Goal: Communication & Community: Connect with others

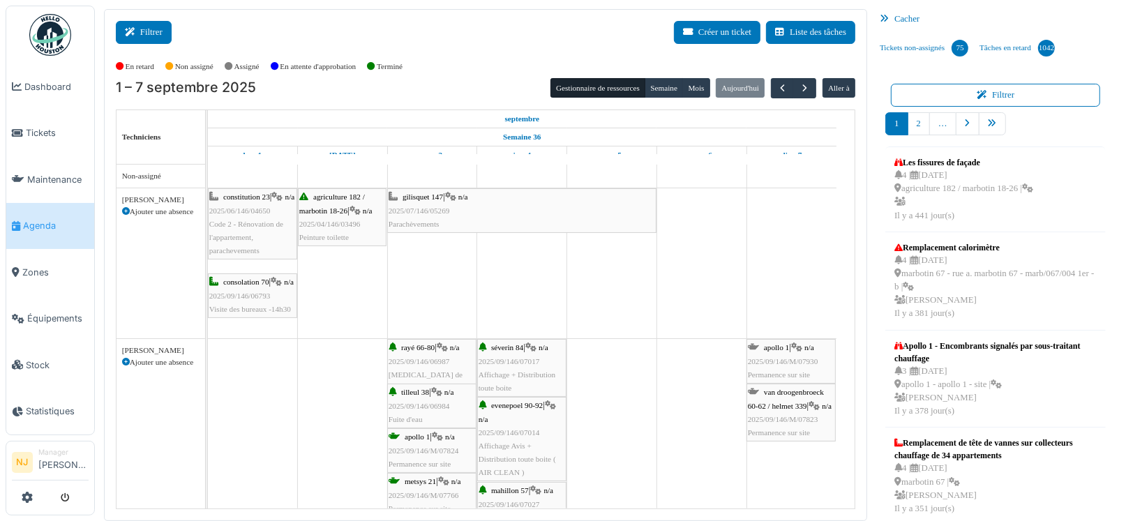
click at [150, 33] on button "Filtrer" at bounding box center [144, 32] width 56 height 23
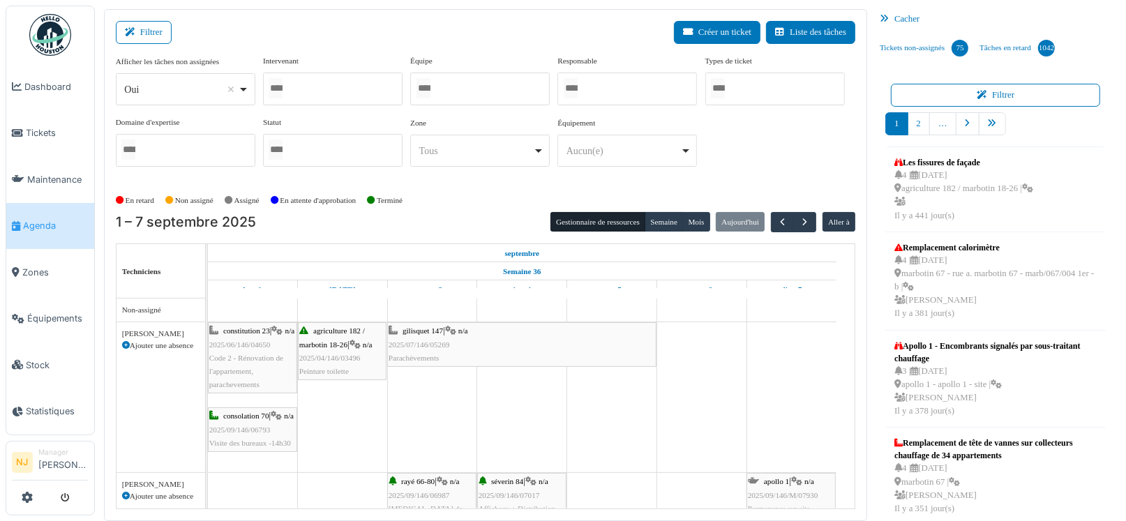
click at [460, 86] on div at bounding box center [479, 89] width 139 height 33
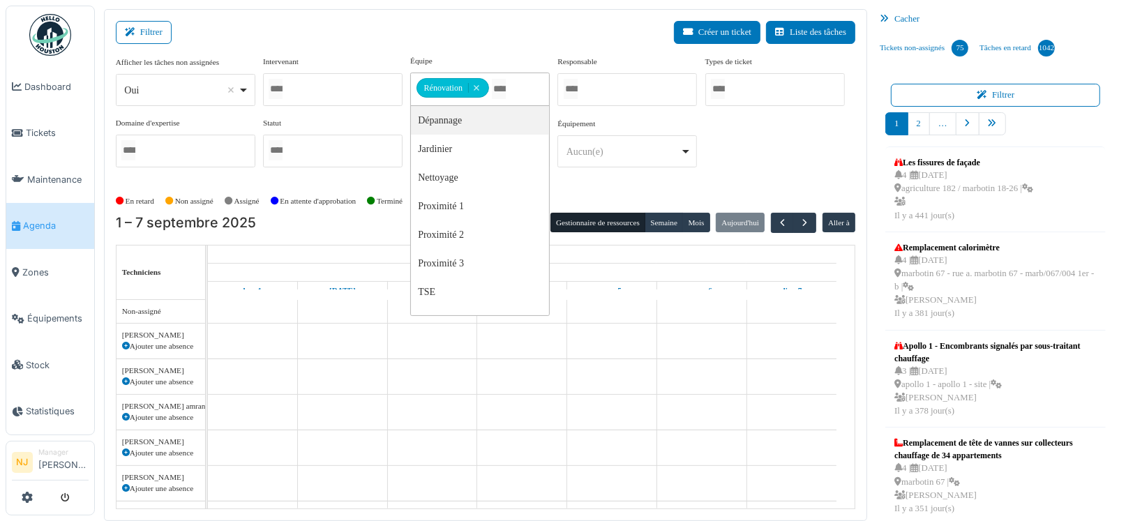
click at [445, 31] on div "Filtrer Créer un ticket Liste des tâches" at bounding box center [485, 38] width 739 height 34
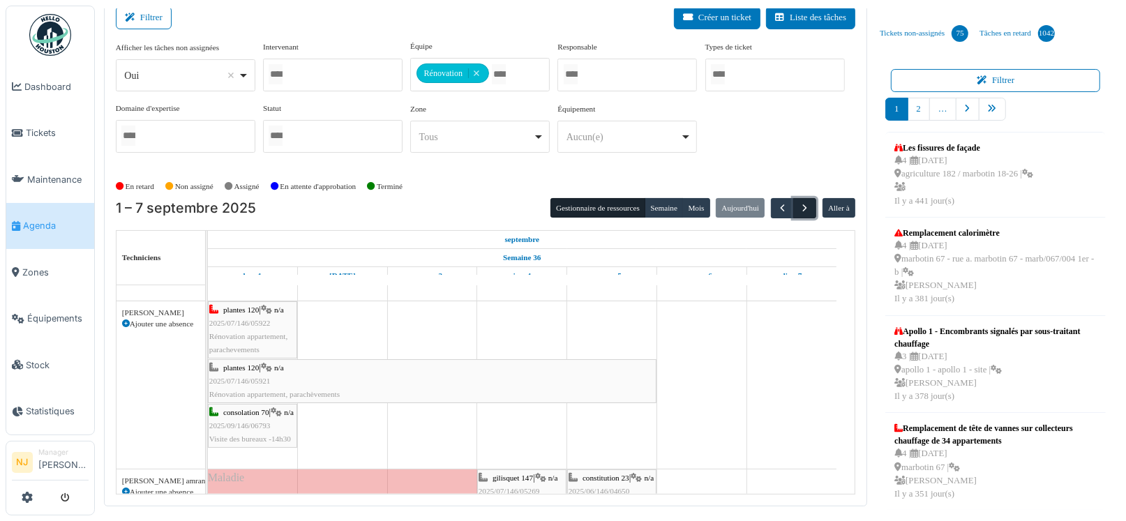
click at [799, 202] on span "button" at bounding box center [805, 208] width 12 height 12
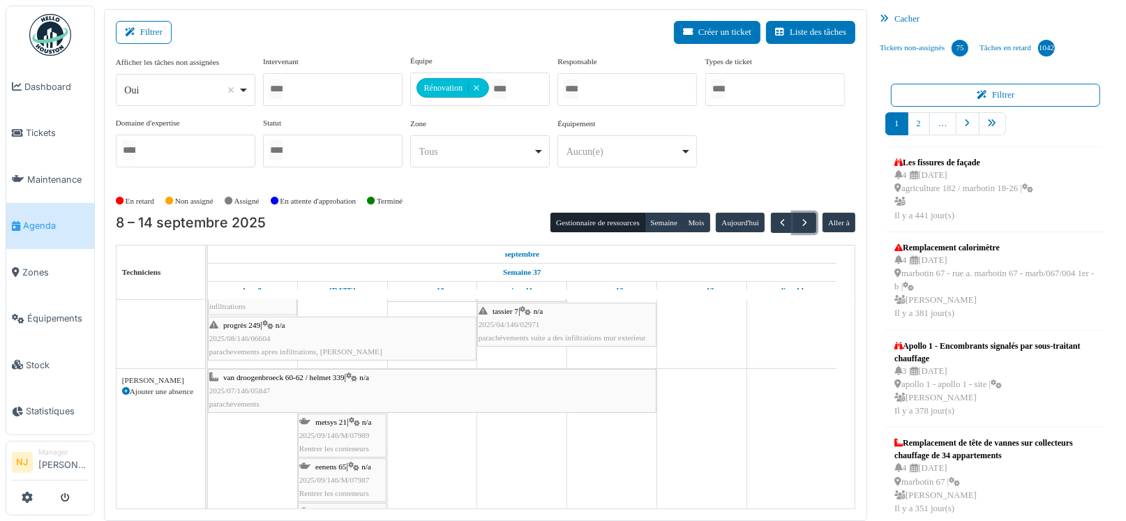
click at [352, 439] on div "metsys 21 | n/a 2025/09/146/M/07989 Rentrer les conteneurs" at bounding box center [342, 436] width 86 height 40
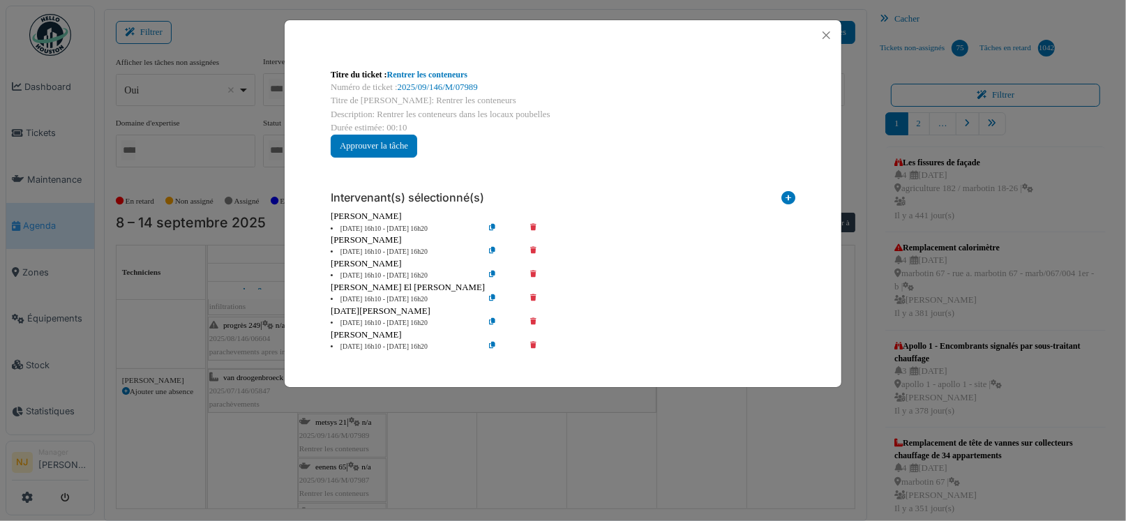
click at [532, 248] on icon at bounding box center [543, 252] width 40 height 10
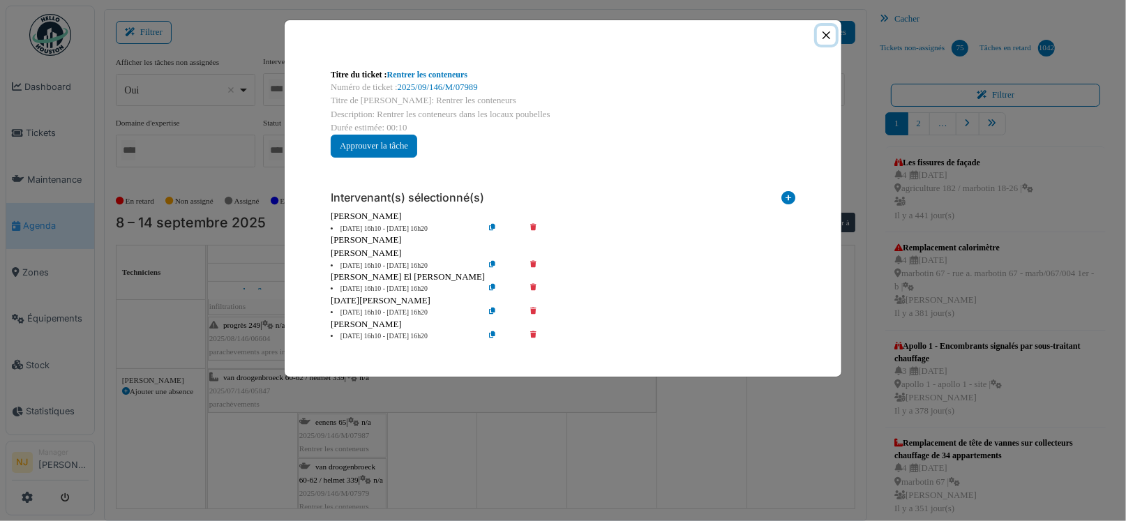
click at [822, 33] on button "Close" at bounding box center [826, 35] width 19 height 19
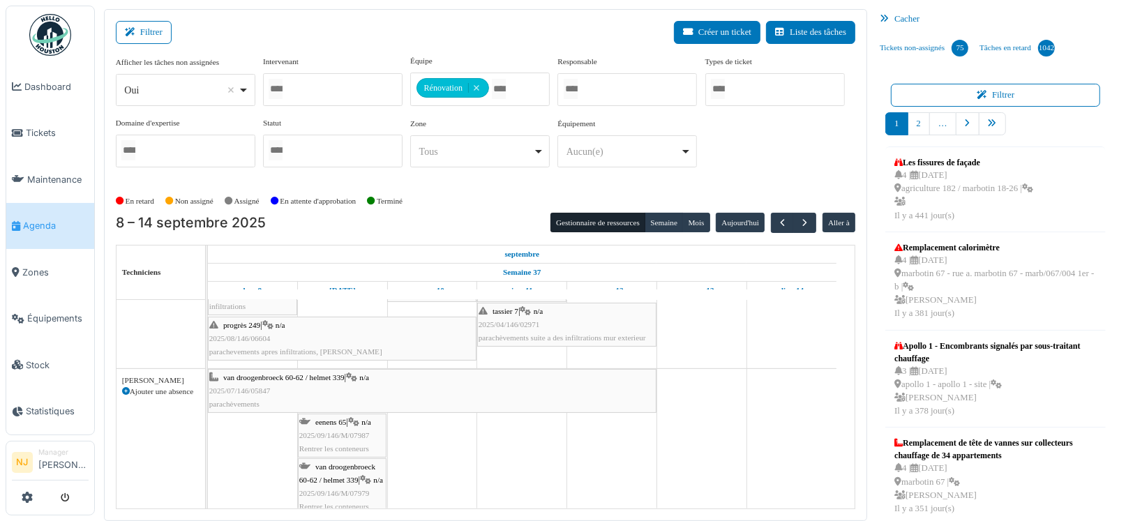
click at [334, 435] on span "2025/09/146/M/07987" at bounding box center [334, 435] width 70 height 8
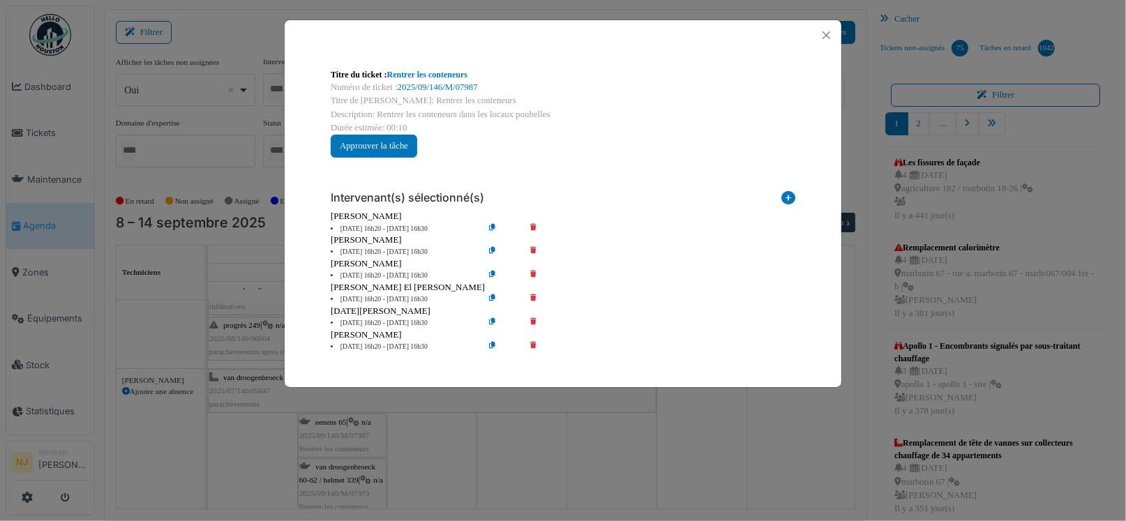
click at [532, 248] on icon at bounding box center [543, 252] width 40 height 10
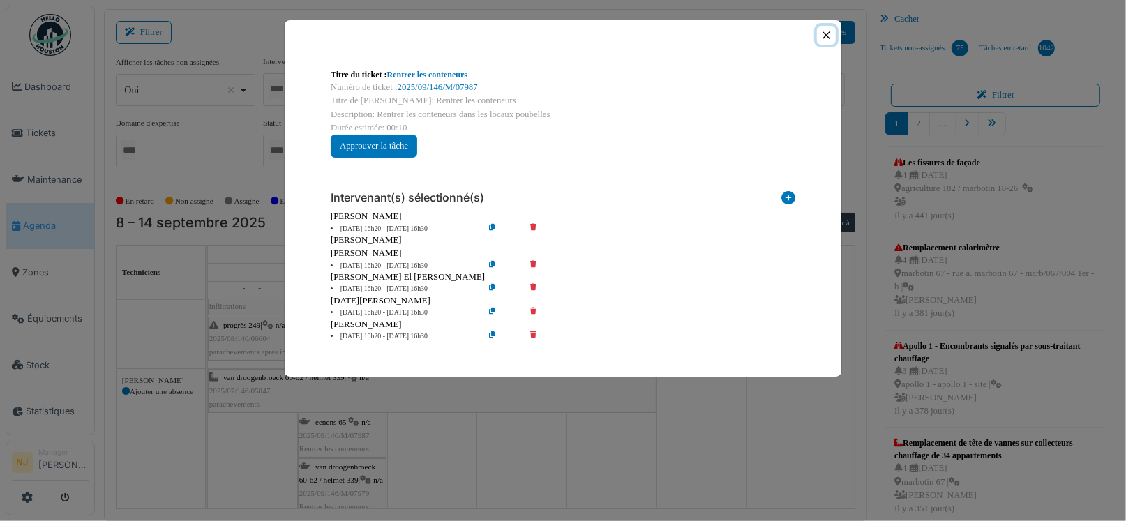
click at [827, 33] on button "Close" at bounding box center [826, 35] width 19 height 19
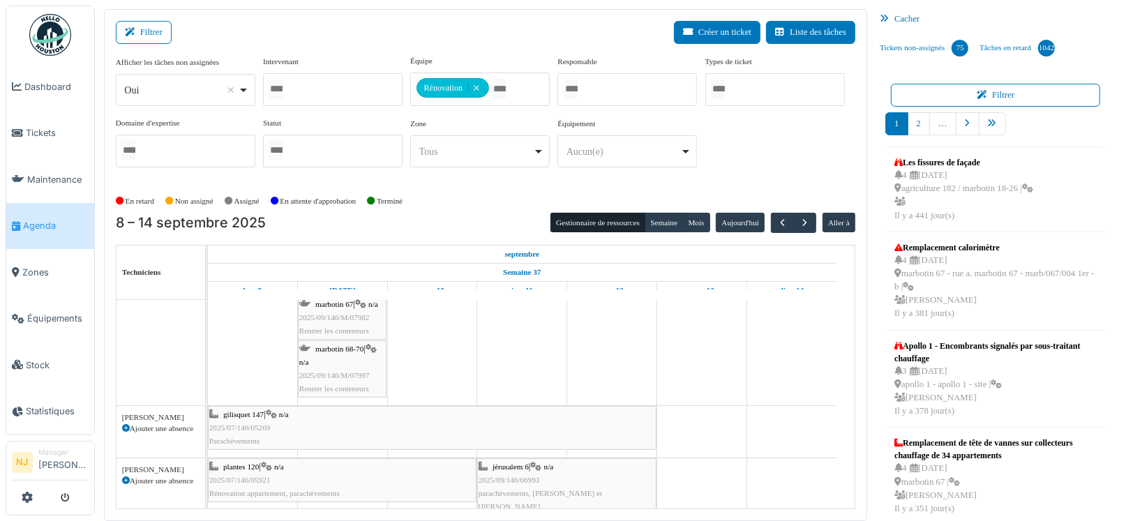
click at [342, 363] on div "marbotin 68-70 | n/a 2025/09/146/M/07997 Rentrer les conteneurs" at bounding box center [342, 369] width 86 height 54
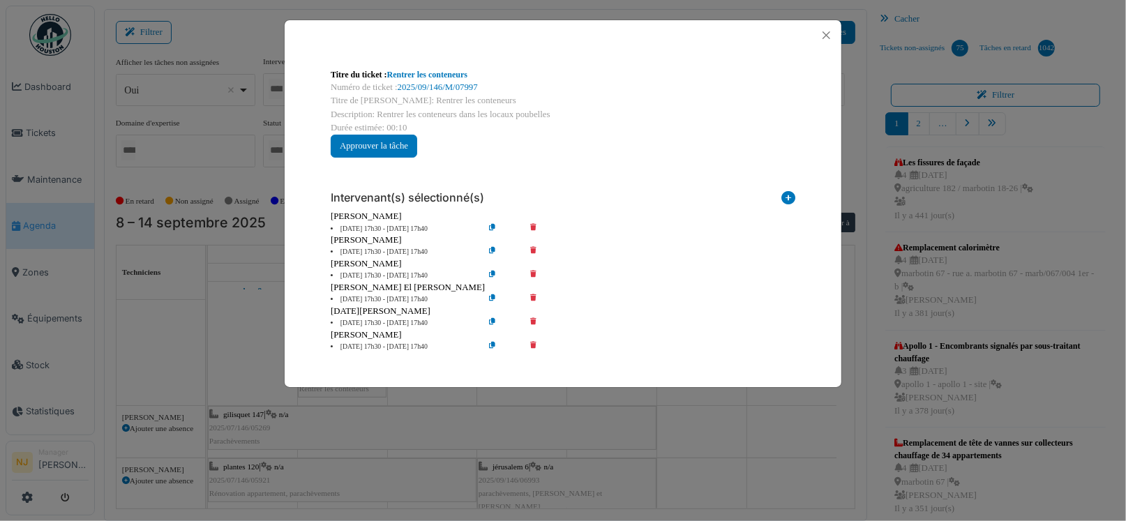
click at [530, 249] on icon at bounding box center [543, 252] width 40 height 10
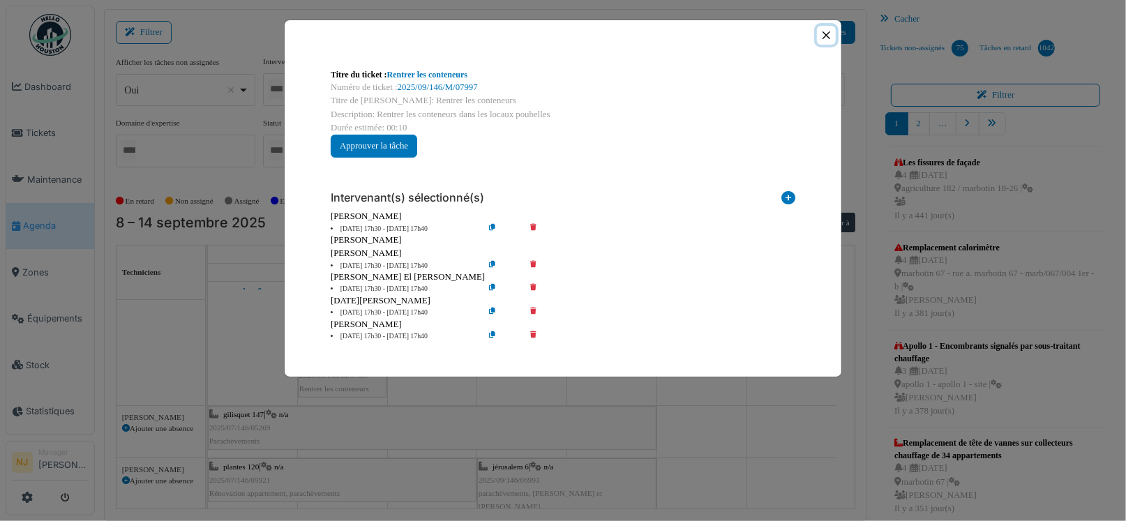
click at [831, 34] on button "Close" at bounding box center [826, 35] width 19 height 19
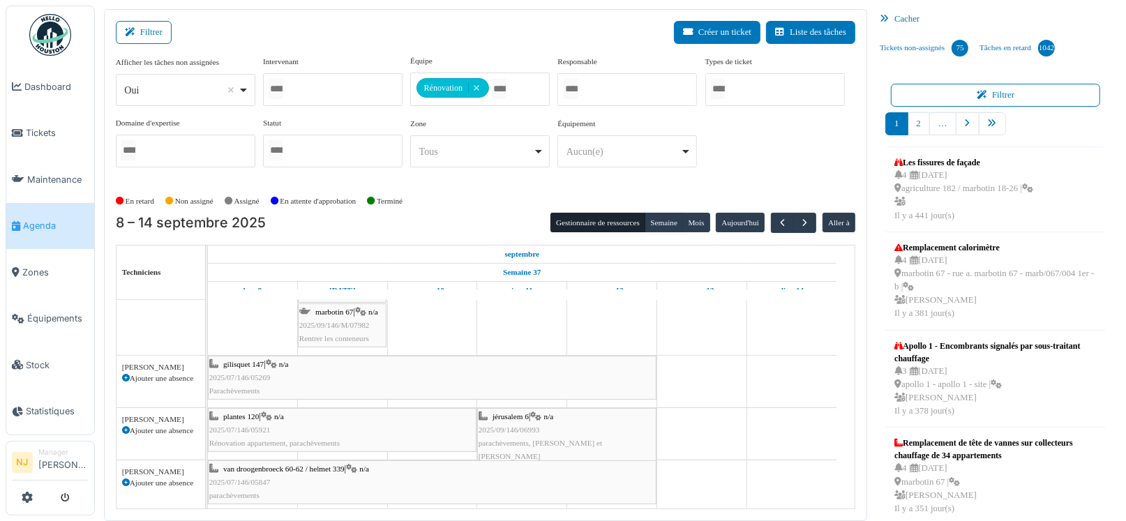
click at [338, 363] on div "gilisquet 147 | n/a 2025/07/146/05269 Parachèvements" at bounding box center [432, 378] width 446 height 40
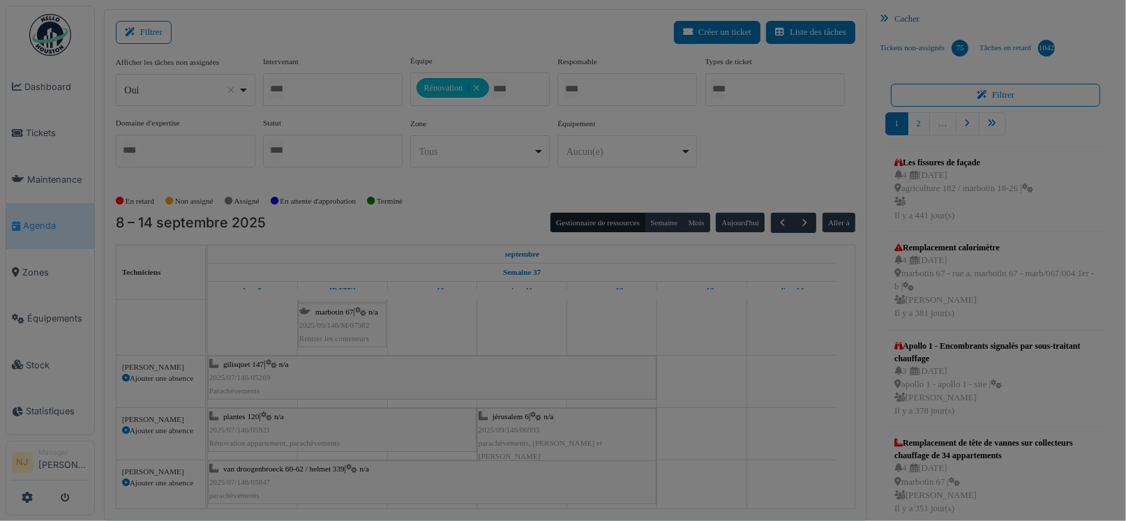
click at [339, 312] on body "Dashboard Tickets Maintenance Agenda Zones Équipements Stock Statistiques NJ Ma…" at bounding box center [563, 260] width 1126 height 521
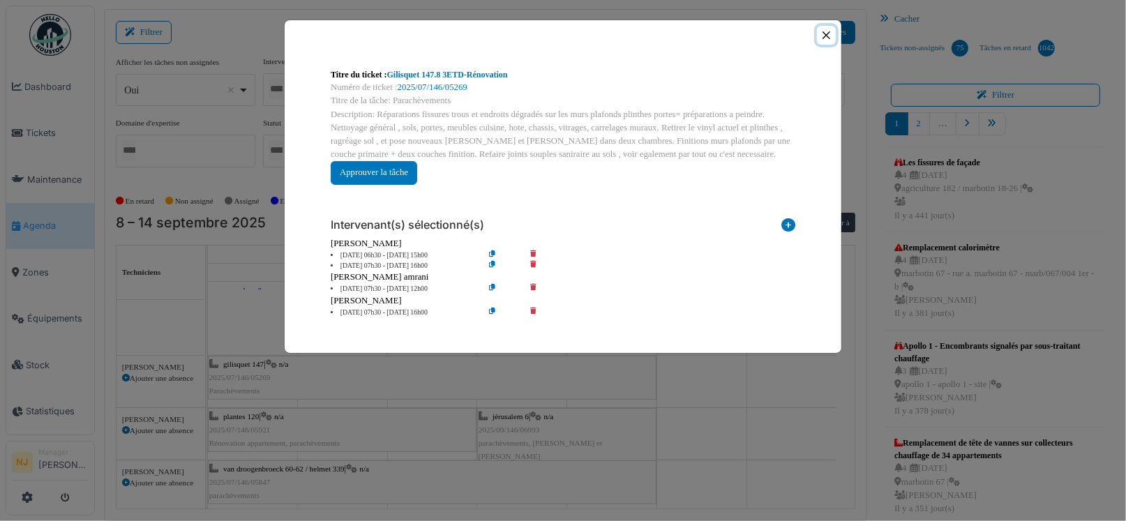
click at [825, 36] on button "Close" at bounding box center [826, 35] width 19 height 19
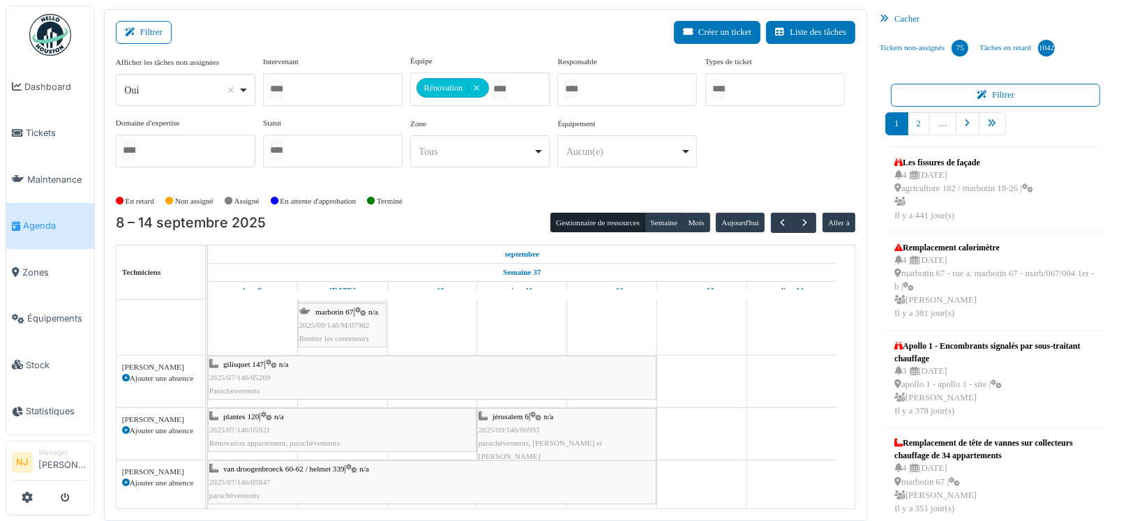
click at [357, 311] on div "marbotin 67 | n/a 2025/09/146/M/07982 Rentrer les conteneurs" at bounding box center [342, 325] width 86 height 40
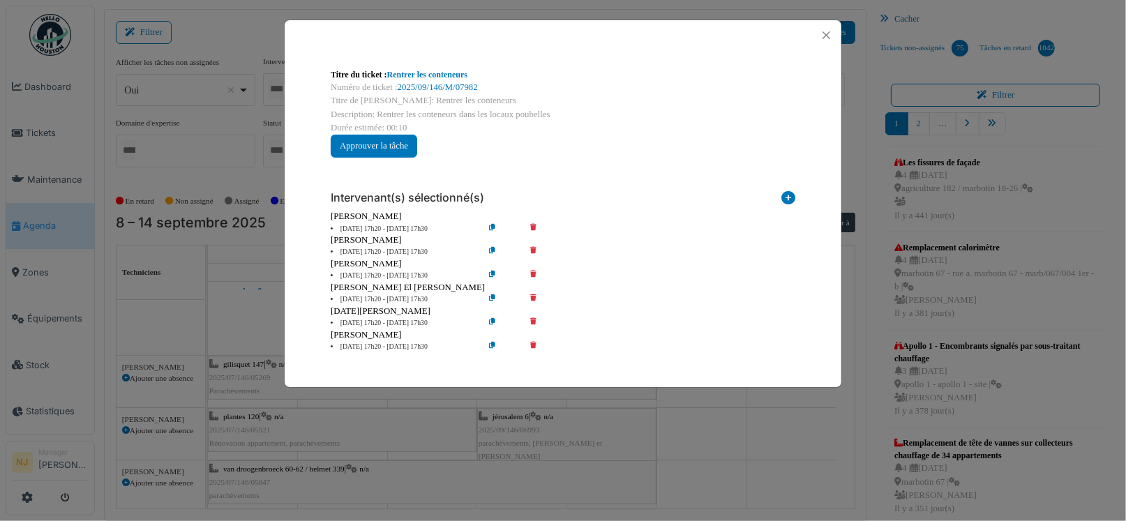
click at [532, 247] on icon at bounding box center [543, 252] width 40 height 10
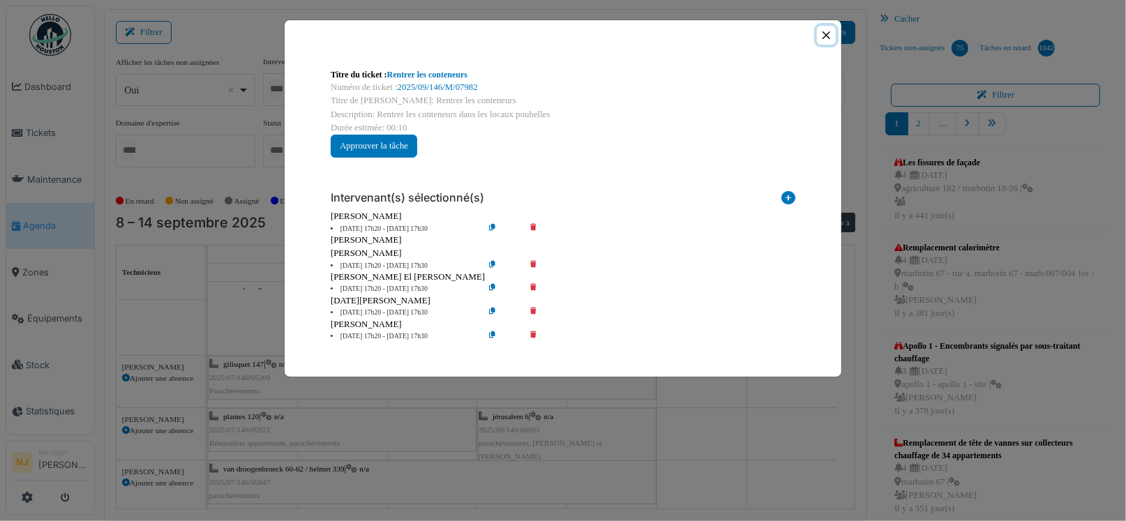
click at [826, 36] on button "Close" at bounding box center [826, 35] width 19 height 19
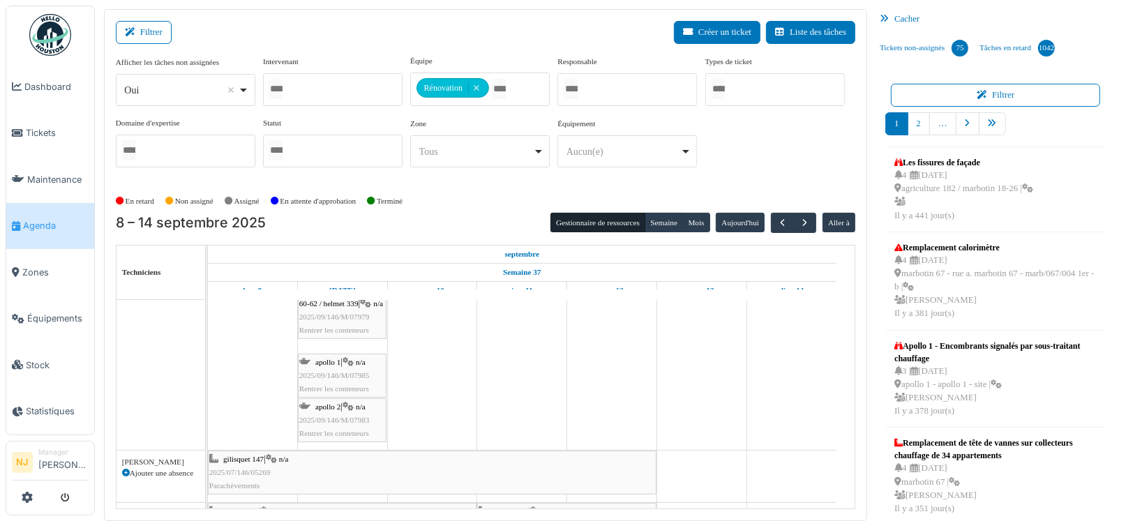
click at [339, 402] on span "apollo 2" at bounding box center [327, 406] width 25 height 8
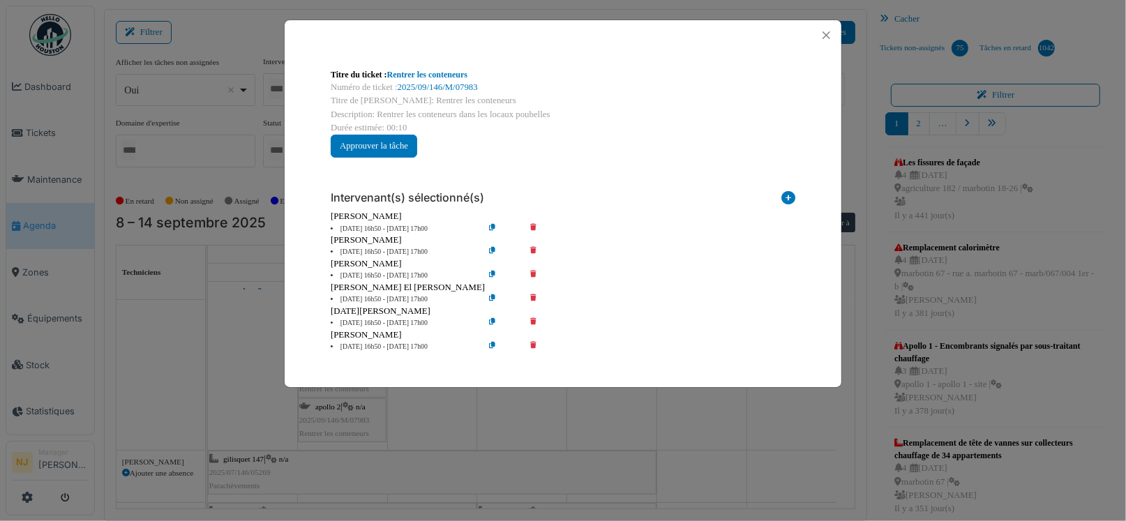
click at [534, 247] on icon at bounding box center [543, 252] width 40 height 10
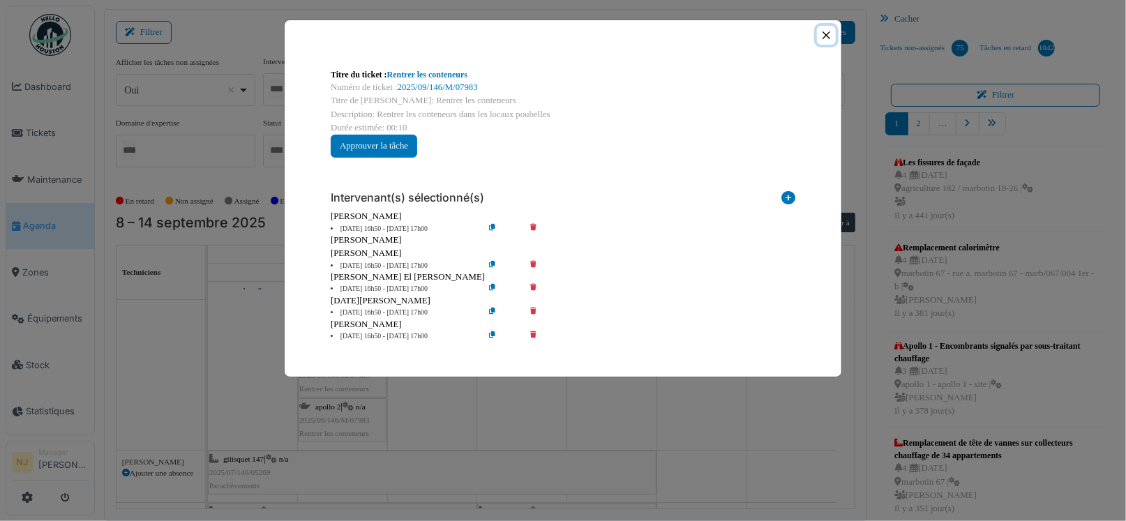
click at [825, 30] on button "Close" at bounding box center [826, 35] width 19 height 19
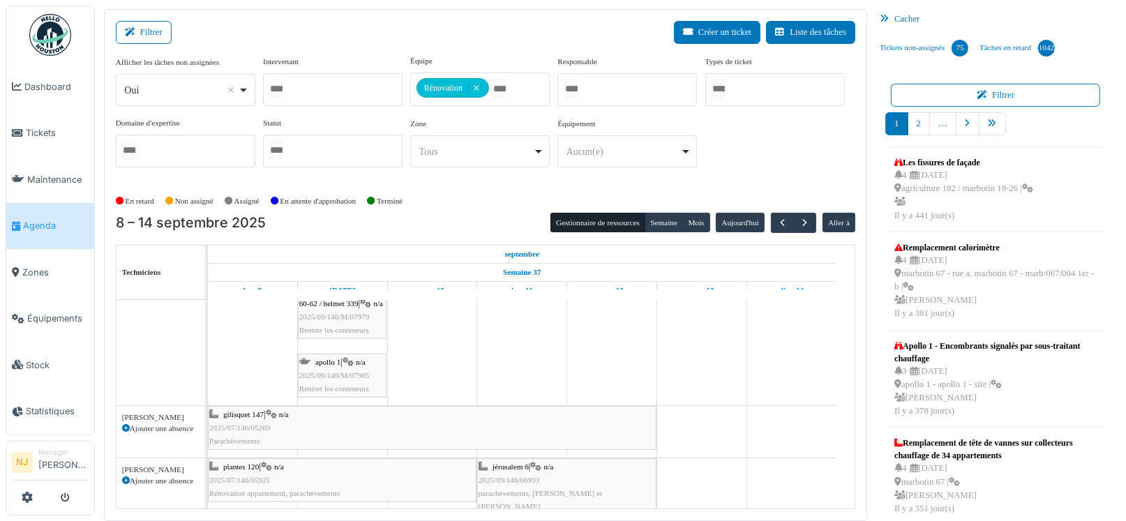
click at [349, 367] on div "apollo 1 | n/a 2025/09/146/M/07985 Rentrer les conteneurs" at bounding box center [342, 376] width 86 height 40
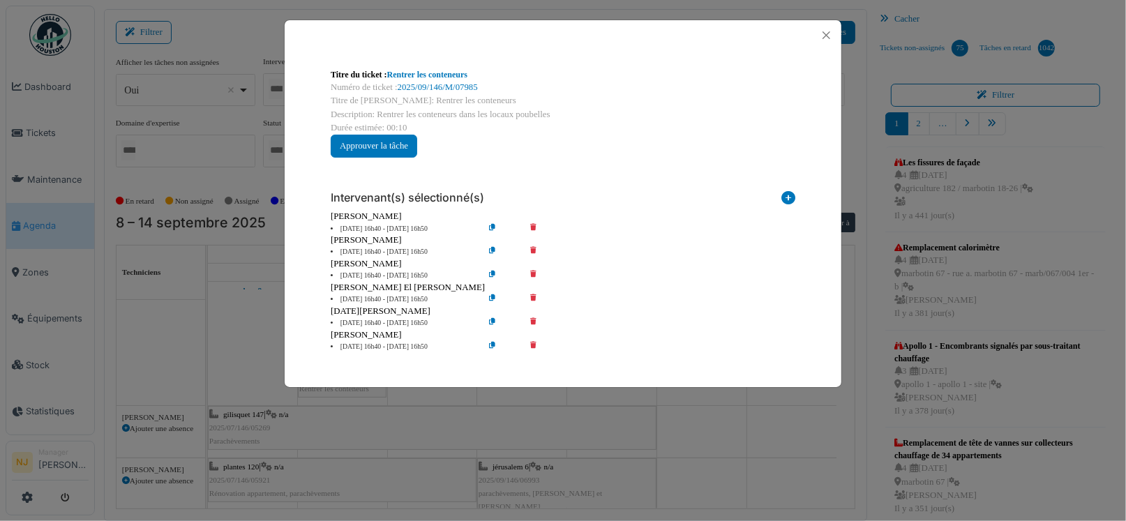
click at [535, 247] on icon at bounding box center [543, 252] width 40 height 10
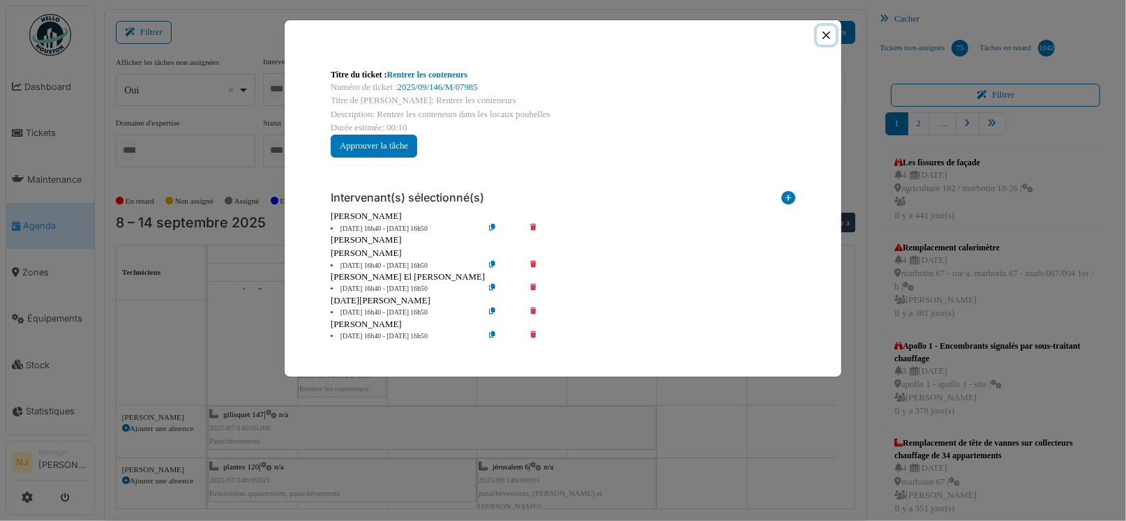
click at [826, 36] on button "Close" at bounding box center [826, 35] width 19 height 19
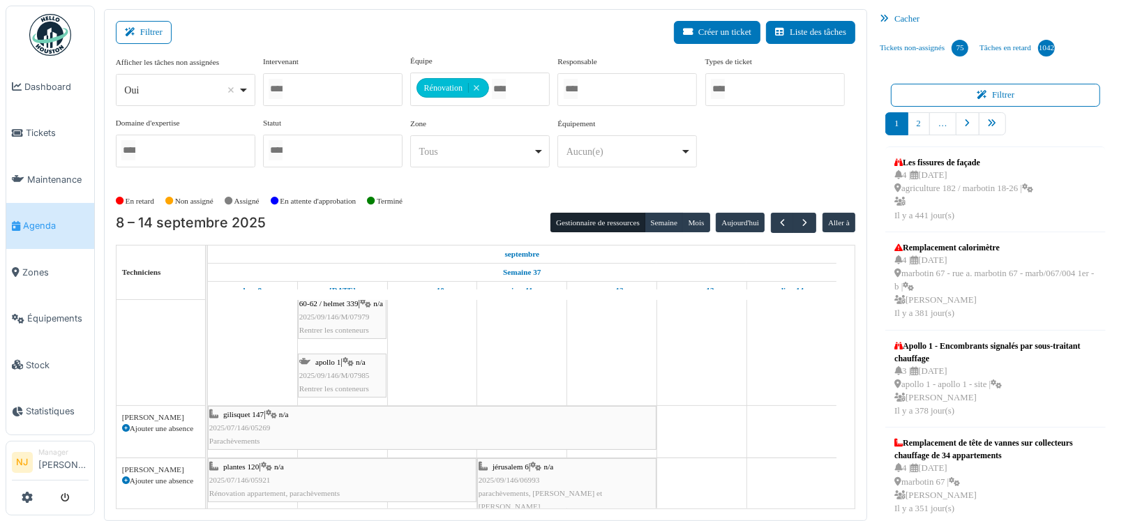
click at [350, 371] on span "2025/09/146/M/07985" at bounding box center [334, 375] width 70 height 8
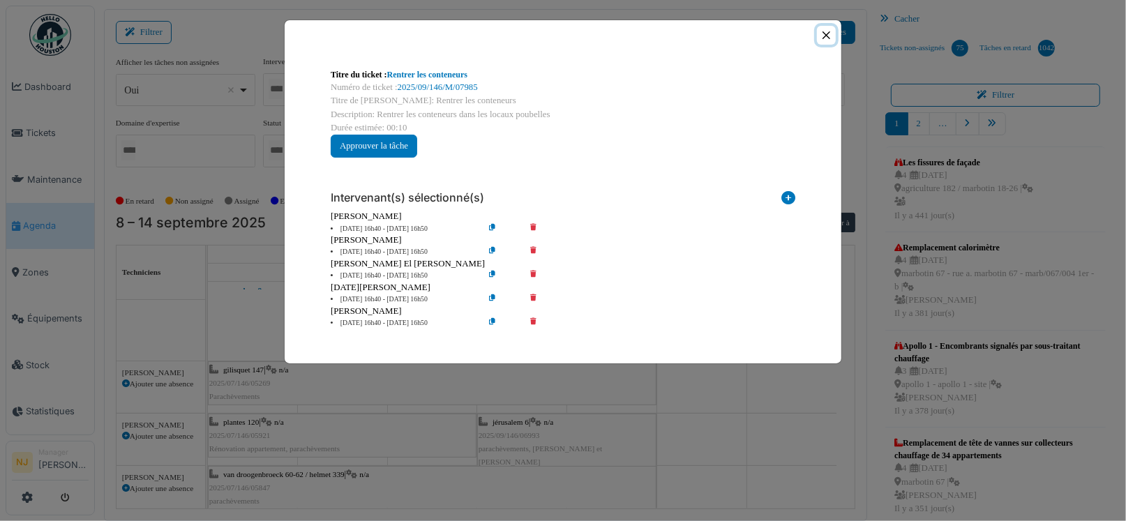
click at [822, 35] on button "Close" at bounding box center [826, 35] width 19 height 19
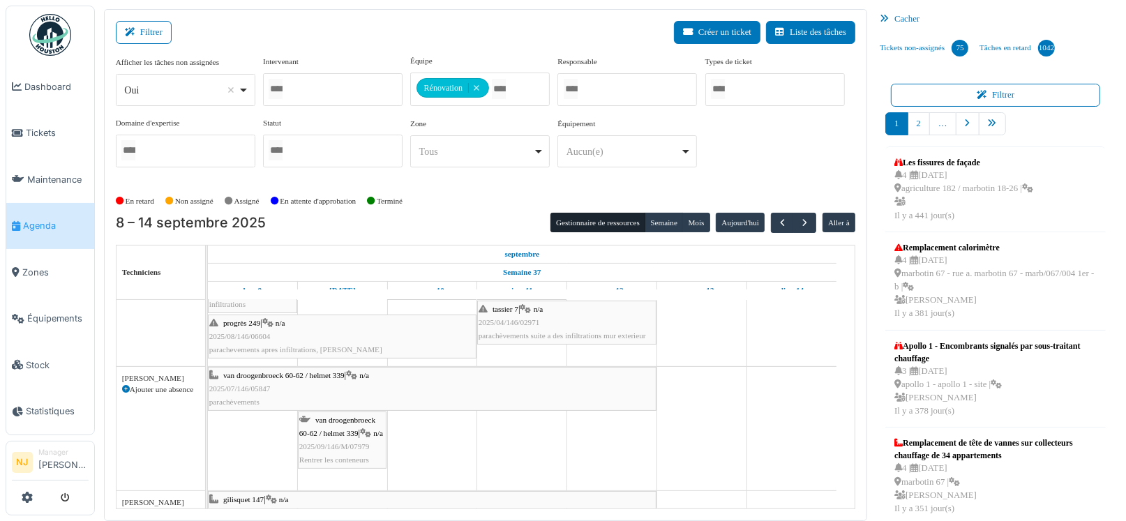
scroll to position [176, 0]
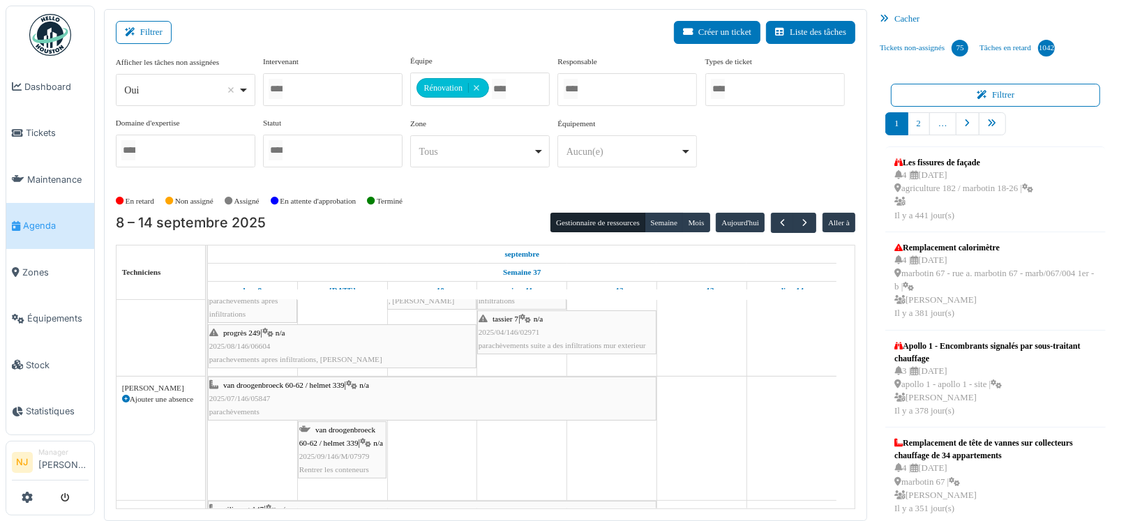
click at [334, 440] on span "van droogenbroeck 60-62 / helmet 339" at bounding box center [337, 436] width 76 height 22
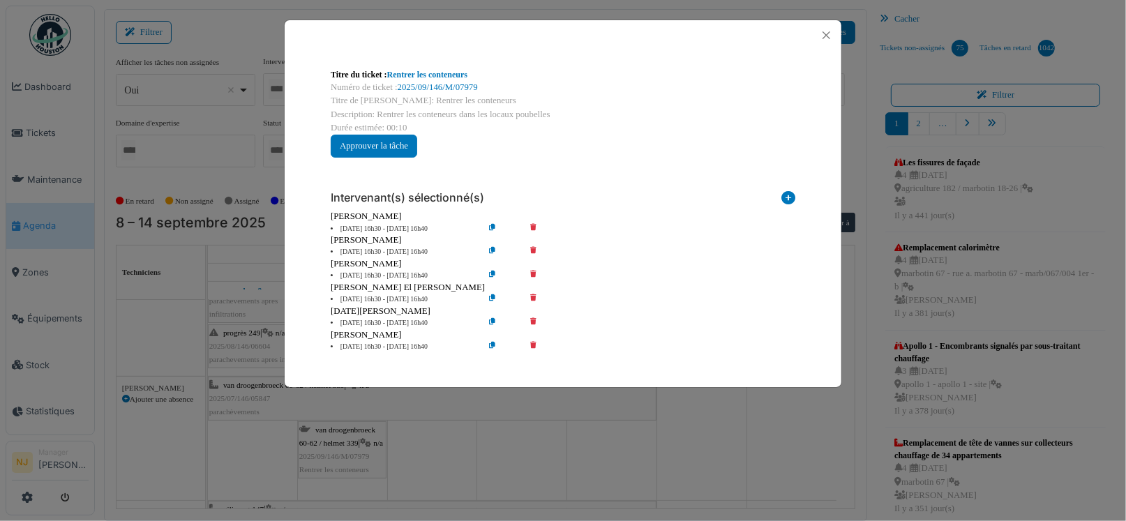
click at [532, 249] on icon at bounding box center [543, 252] width 40 height 10
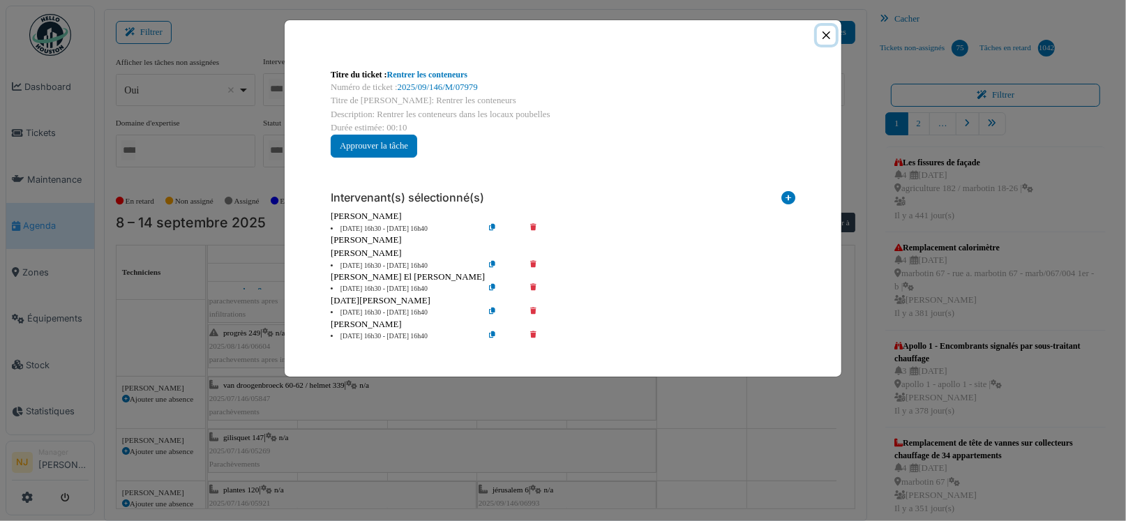
click at [829, 33] on button "Close" at bounding box center [826, 35] width 19 height 19
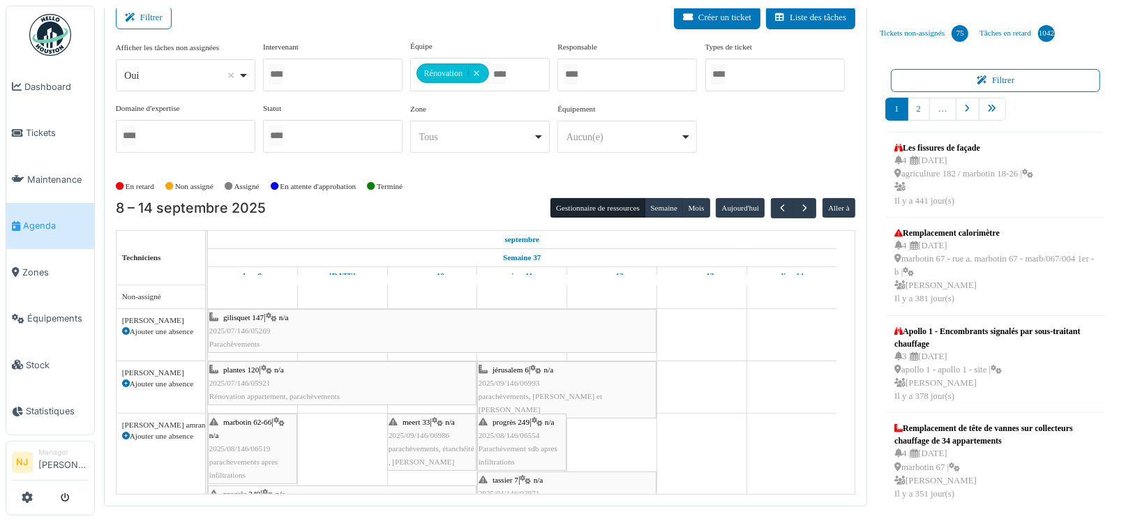
scroll to position [0, 0]
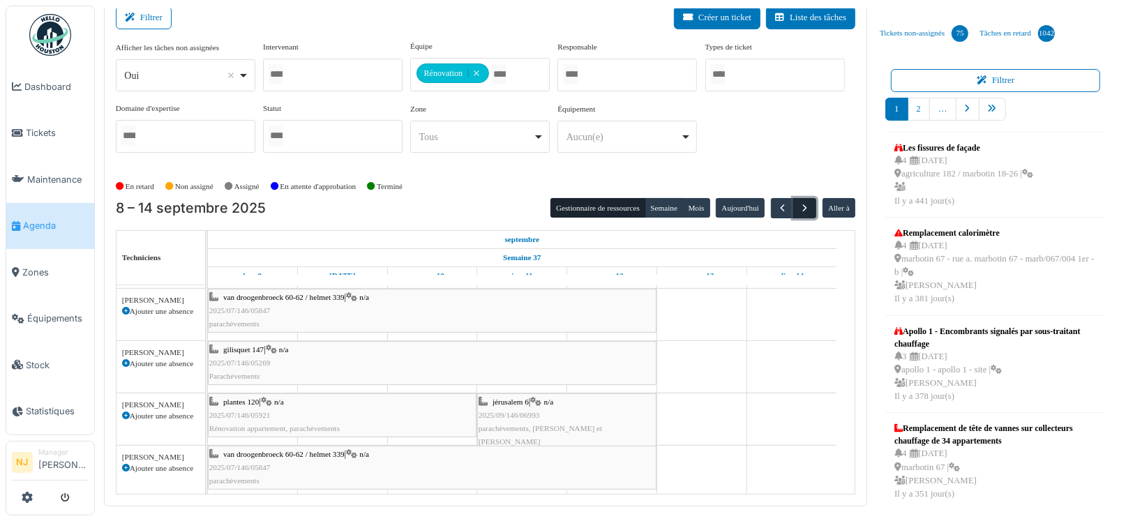
click at [799, 203] on span "button" at bounding box center [805, 208] width 12 height 12
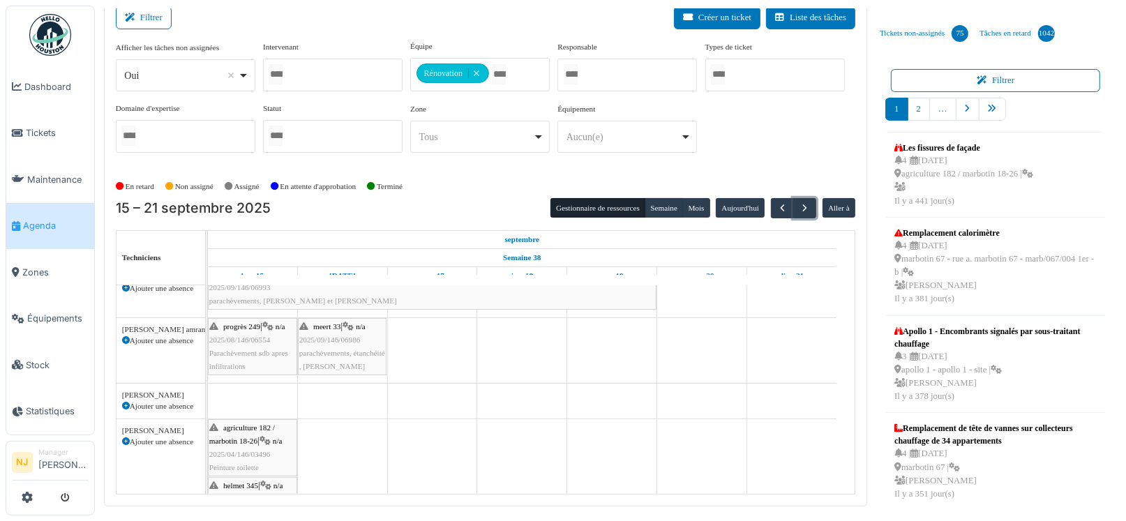
click at [227, 396] on td at bounding box center [253, 367] width 90 height 582
click at [124, 403] on icon at bounding box center [126, 406] width 8 height 8
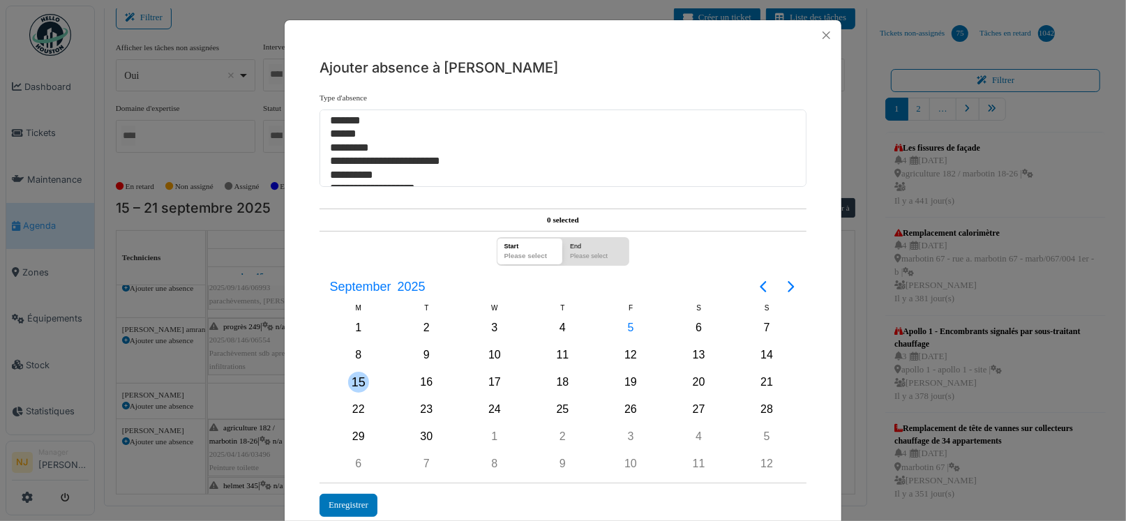
click at [355, 380] on div "15" at bounding box center [358, 382] width 21 height 21
click at [422, 382] on div "16" at bounding box center [426, 382] width 21 height 21
click at [485, 379] on div "17" at bounding box center [494, 382] width 21 height 21
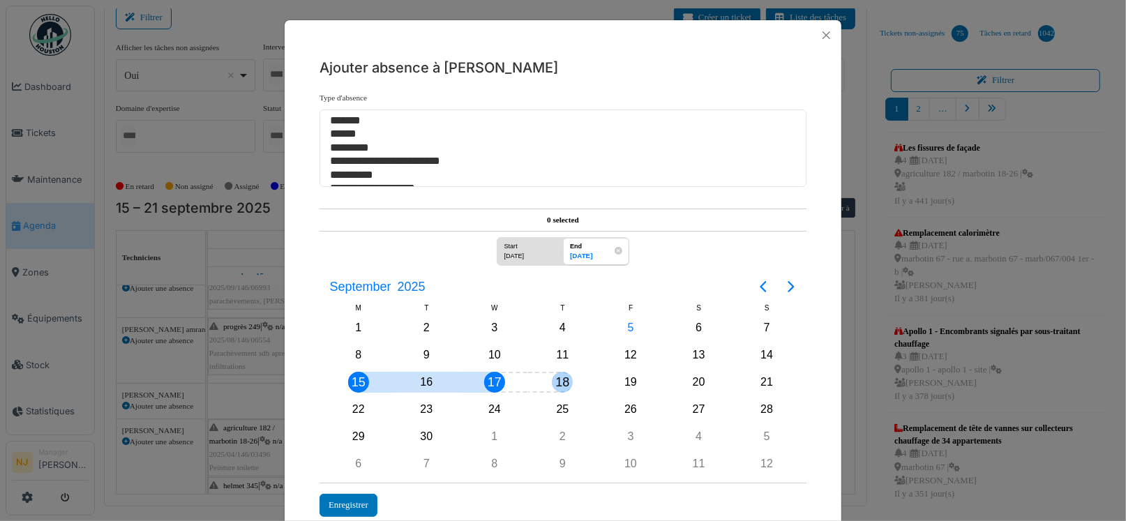
click at [558, 377] on div "18" at bounding box center [562, 382] width 21 height 21
click at [626, 377] on div "19" at bounding box center [630, 382] width 21 height 21
click at [349, 400] on div "22" at bounding box center [358, 409] width 21 height 21
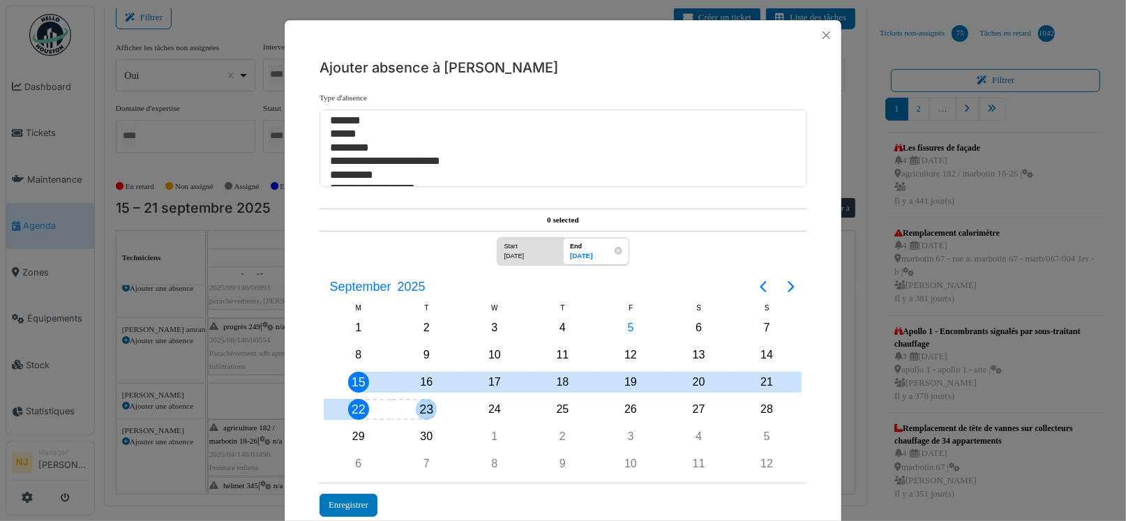
click at [416, 403] on div "23" at bounding box center [426, 409] width 21 height 21
click at [492, 405] on div "24" at bounding box center [494, 409] width 21 height 21
drag, startPoint x: 554, startPoint y: 407, endPoint x: 610, endPoint y: 404, distance: 56.6
click at [554, 406] on div "25" at bounding box center [562, 409] width 21 height 21
click at [624, 405] on div "26" at bounding box center [630, 409] width 21 height 21
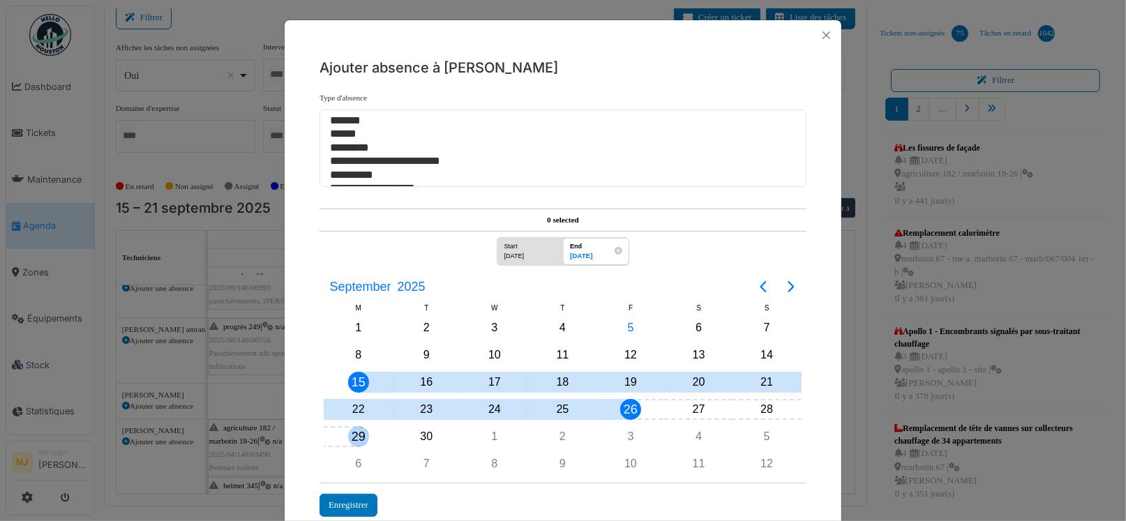
click at [349, 435] on div "29" at bounding box center [358, 436] width 21 height 21
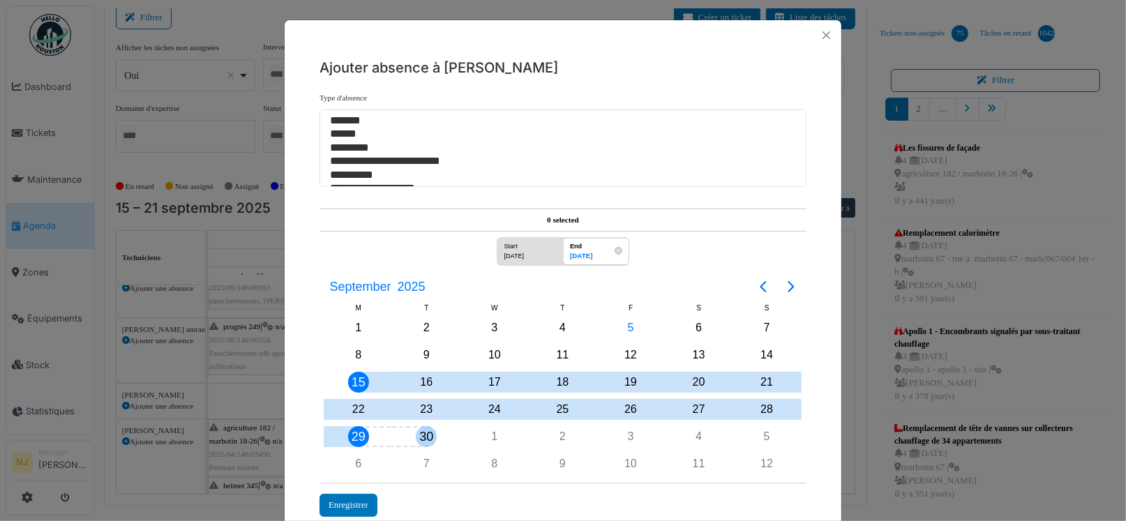
click at [421, 436] on div "30" at bounding box center [426, 436] width 21 height 21
click at [488, 431] on div "1" at bounding box center [494, 436] width 21 height 21
click at [561, 436] on div "2" at bounding box center [562, 436] width 21 height 21
click at [631, 432] on div "3" at bounding box center [630, 436] width 21 height 21
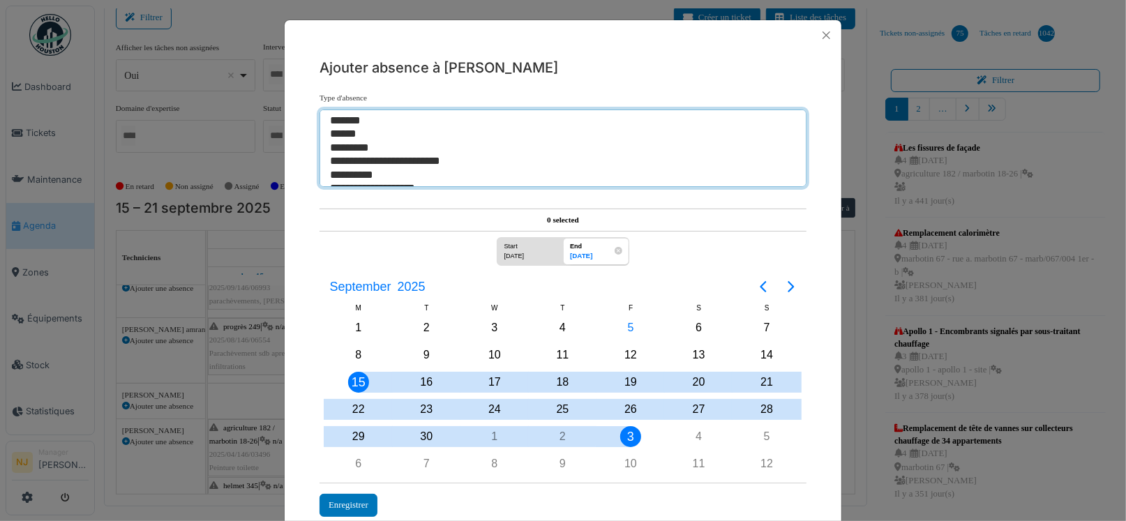
select select "**"
click at [342, 131] on option "******" at bounding box center [558, 134] width 459 height 13
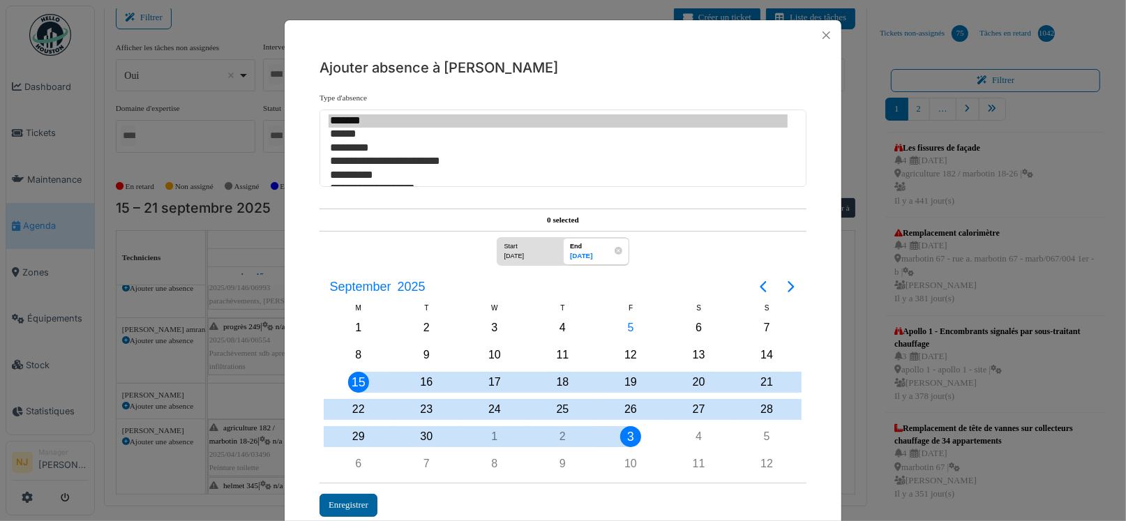
click at [338, 496] on div "Enregistrer" at bounding box center [348, 505] width 58 height 23
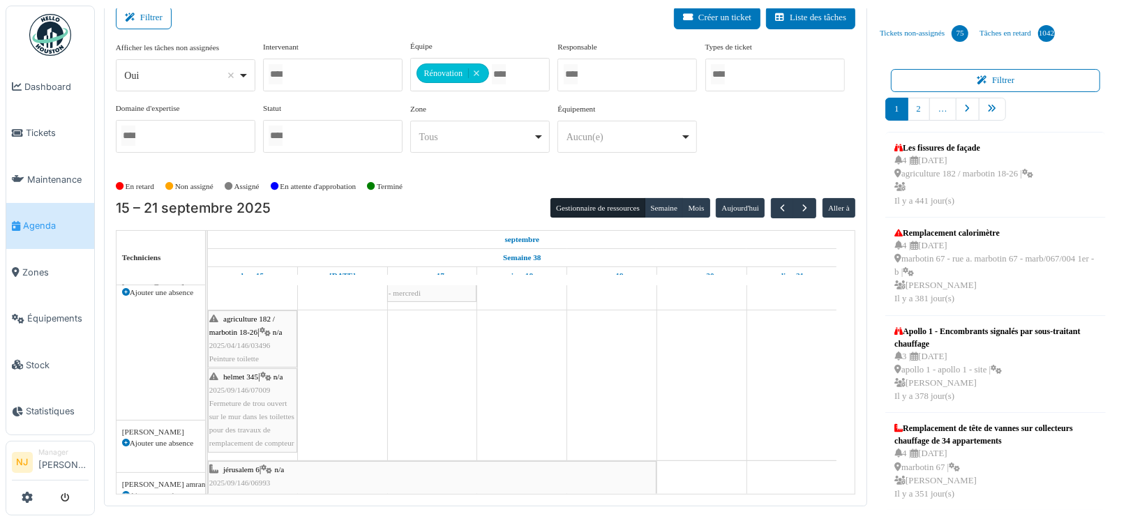
scroll to position [14, 0]
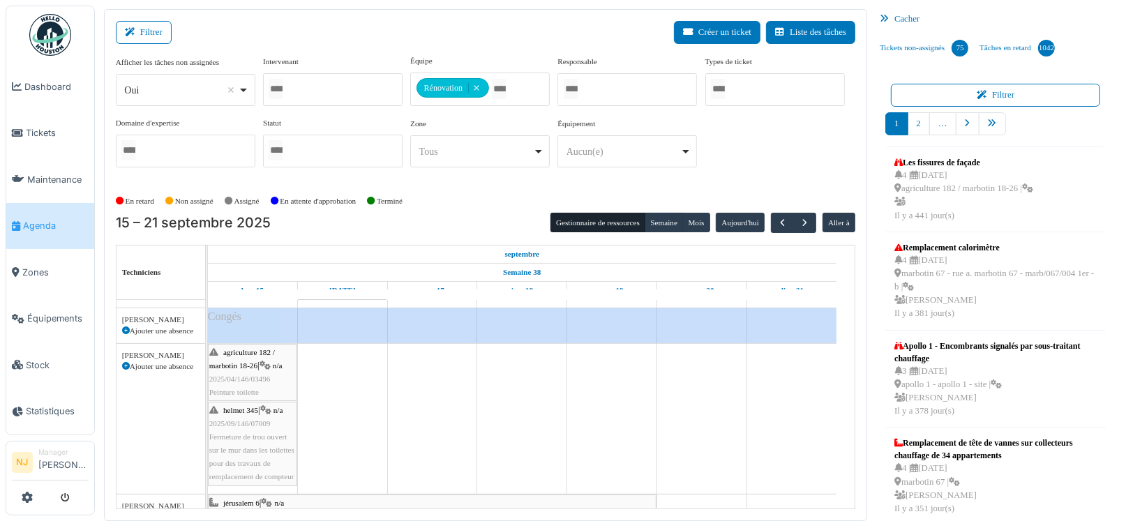
click at [246, 375] on span "2025/04/146/03496" at bounding box center [239, 379] width 61 height 8
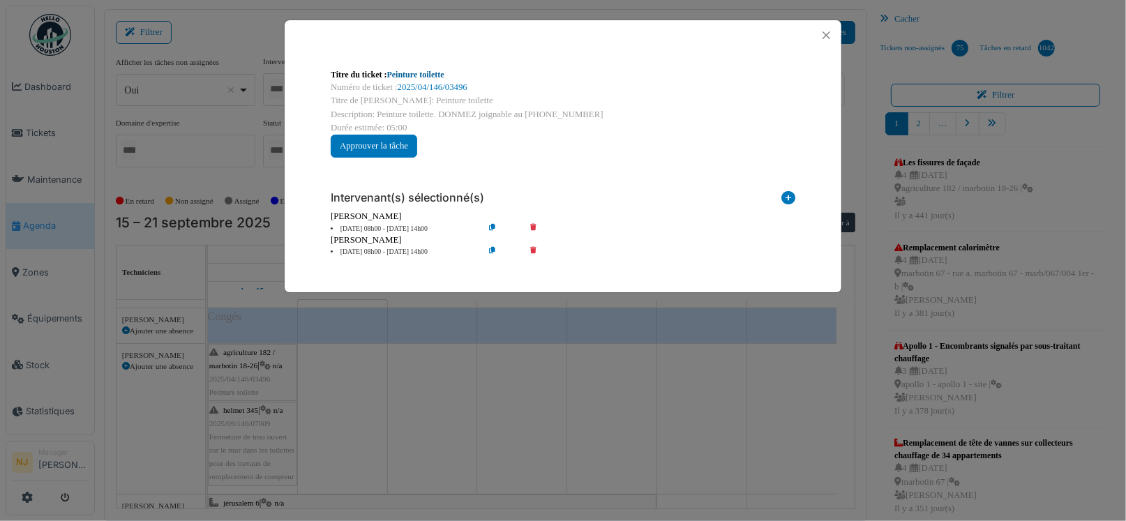
click at [400, 76] on link "Peinture toilette" at bounding box center [415, 75] width 57 height 10
click at [416, 73] on link "Peinture toilette" at bounding box center [415, 75] width 57 height 10
click at [828, 32] on button "Close" at bounding box center [826, 35] width 19 height 19
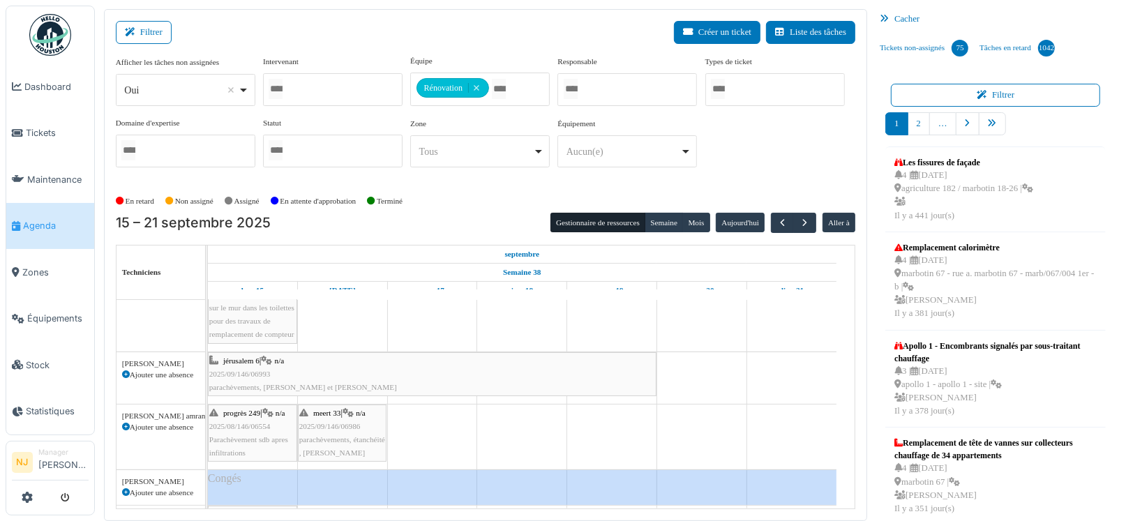
scroll to position [160, 0]
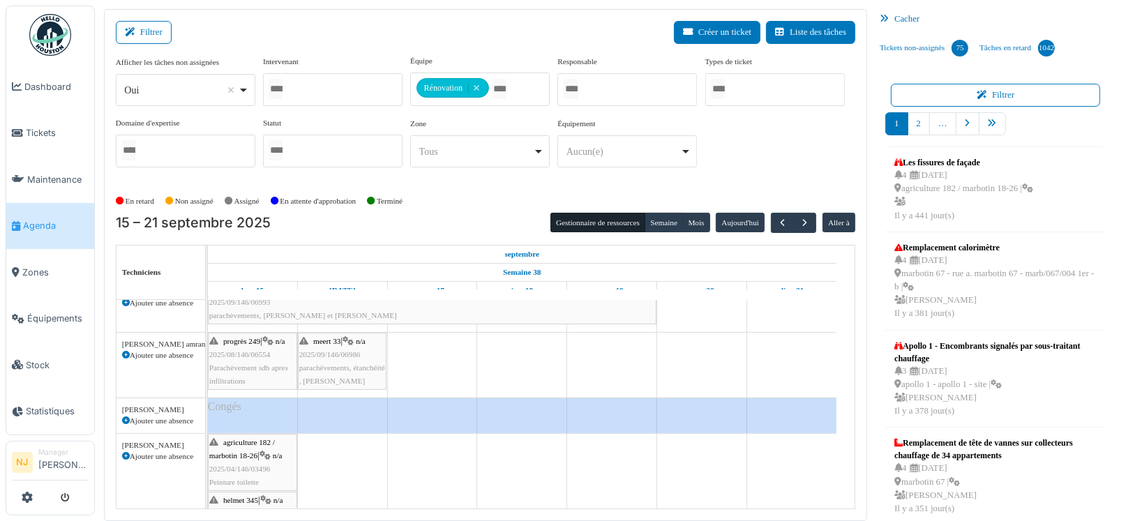
click at [251, 363] on span "Parachèvement sdb apres infiltrations" at bounding box center [248, 374] width 79 height 22
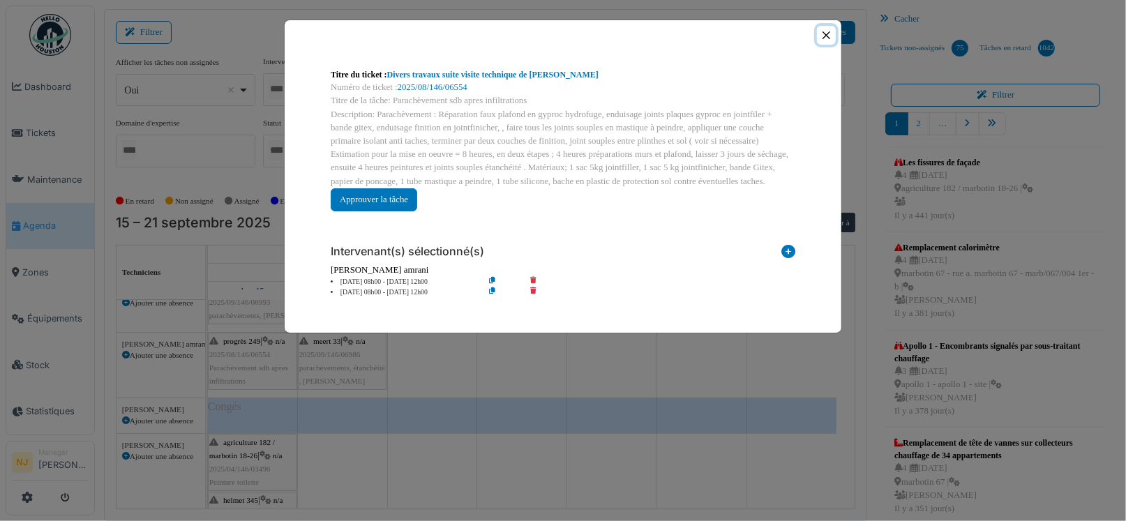
click at [822, 29] on button "Close" at bounding box center [826, 35] width 19 height 19
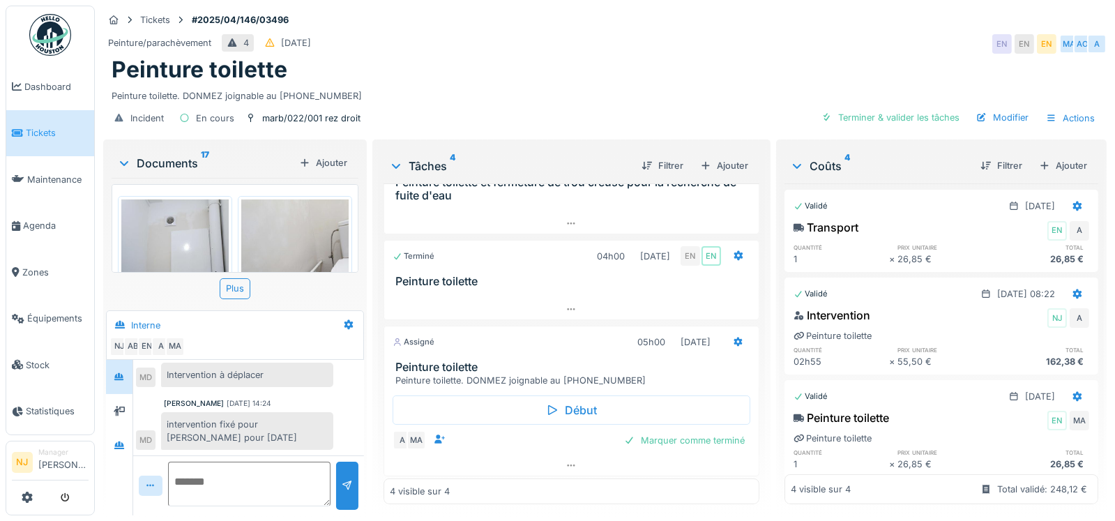
scroll to position [10, 0]
click at [566, 461] on icon at bounding box center [571, 465] width 11 height 9
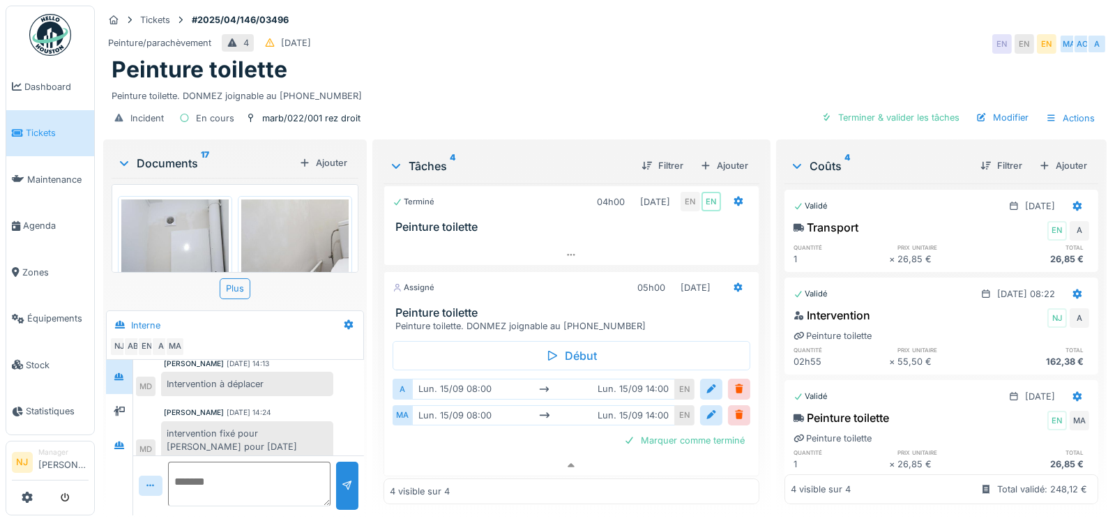
scroll to position [242, 0]
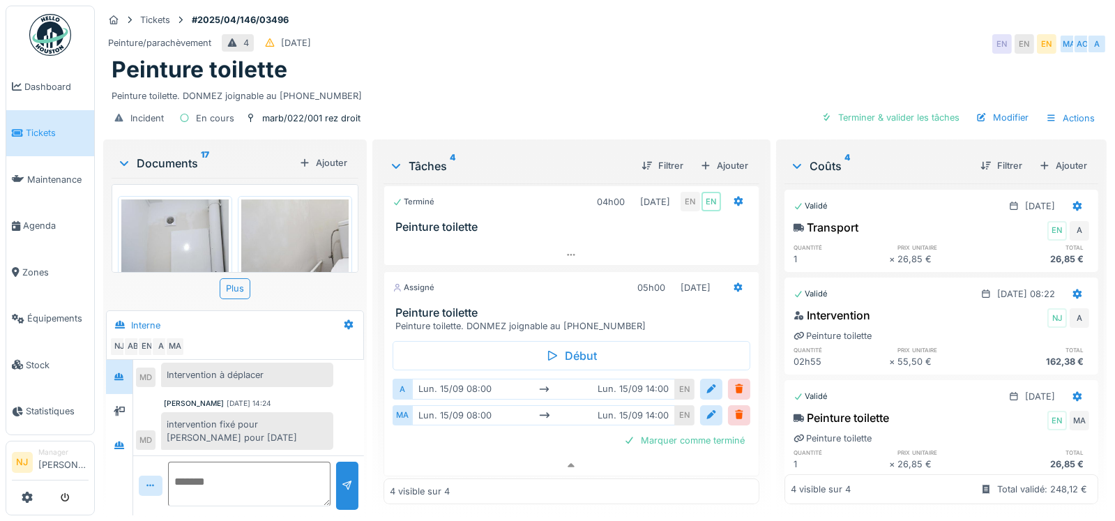
click at [197, 464] on textarea at bounding box center [249, 484] width 163 height 45
type textarea "**********"
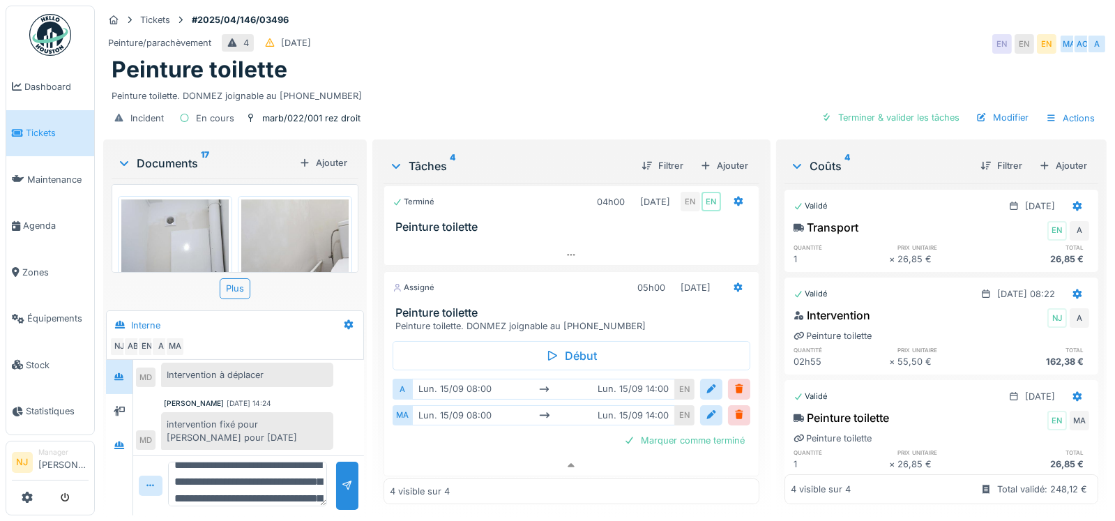
scroll to position [0, 0]
drag, startPoint x: 228, startPoint y: 488, endPoint x: 158, endPoint y: 438, distance: 86.5
click at [158, 438] on div "**********" at bounding box center [248, 438] width 231 height 156
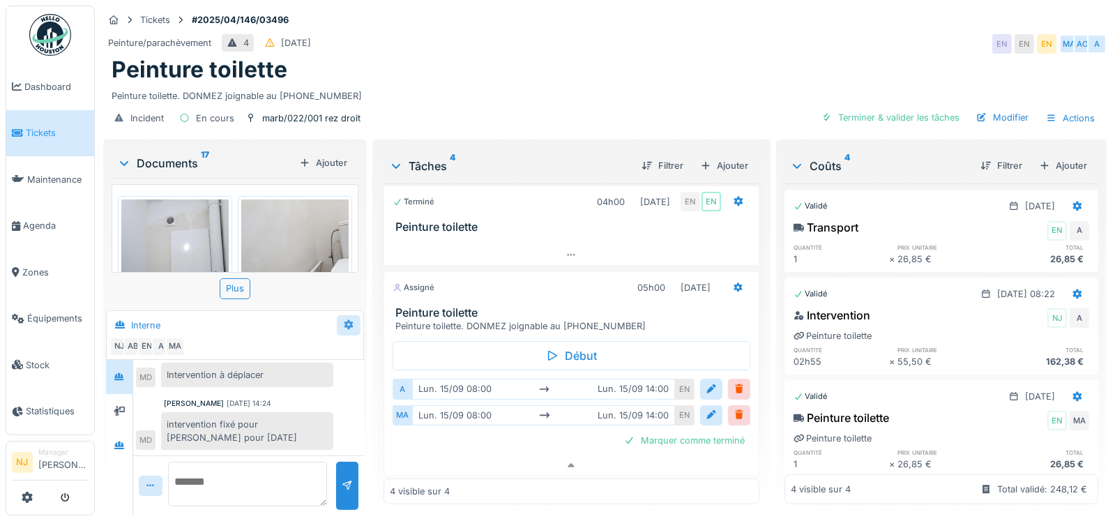
click at [347, 320] on icon at bounding box center [348, 325] width 9 height 10
click at [412, 368] on div "Créer une conversation" at bounding box center [403, 376] width 130 height 21
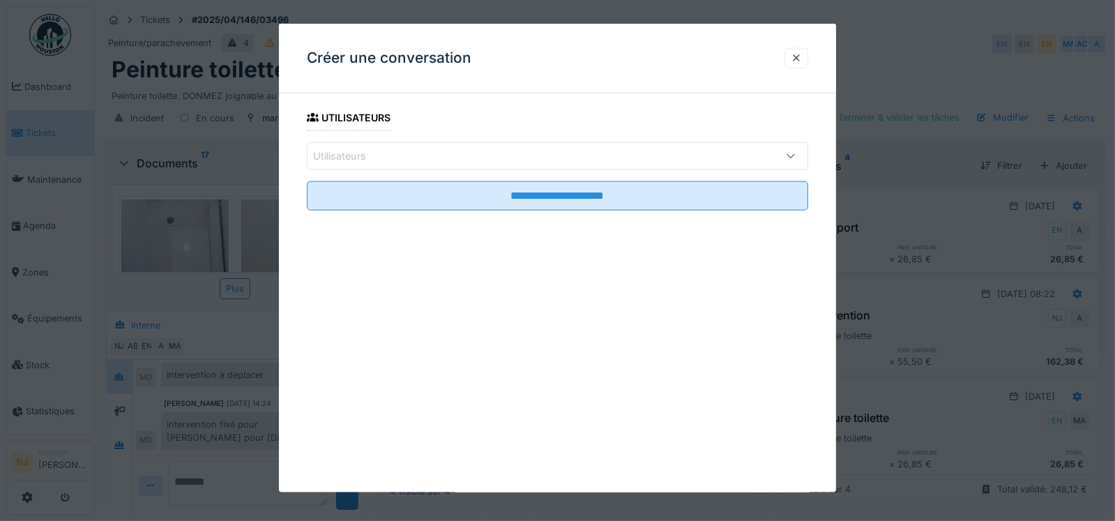
click at [363, 150] on div "Utilisateurs" at bounding box center [349, 156] width 73 height 15
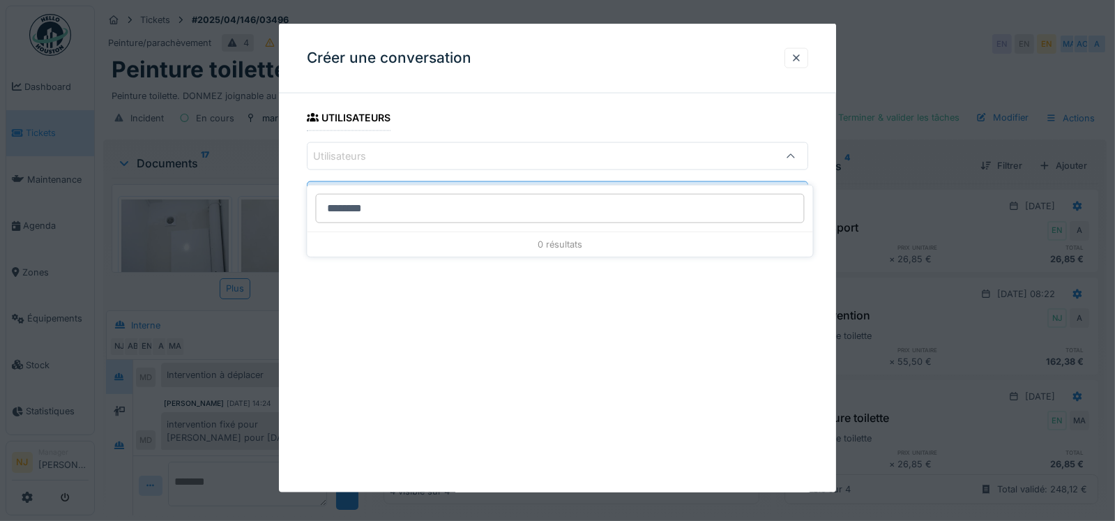
click at [388, 197] on input "********" at bounding box center [559, 208] width 489 height 29
click at [334, 201] on input "********" at bounding box center [559, 208] width 489 height 29
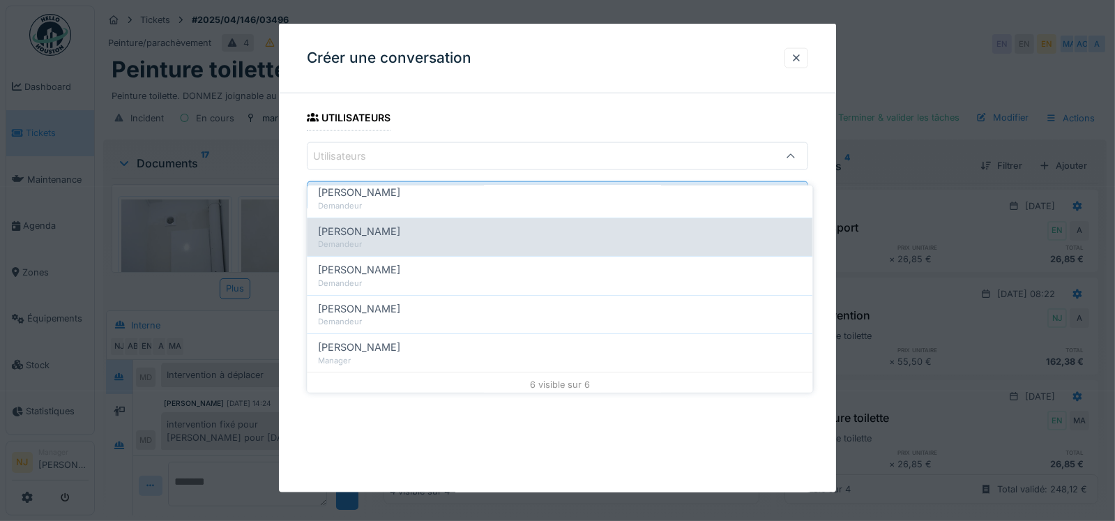
scroll to position [94, 0]
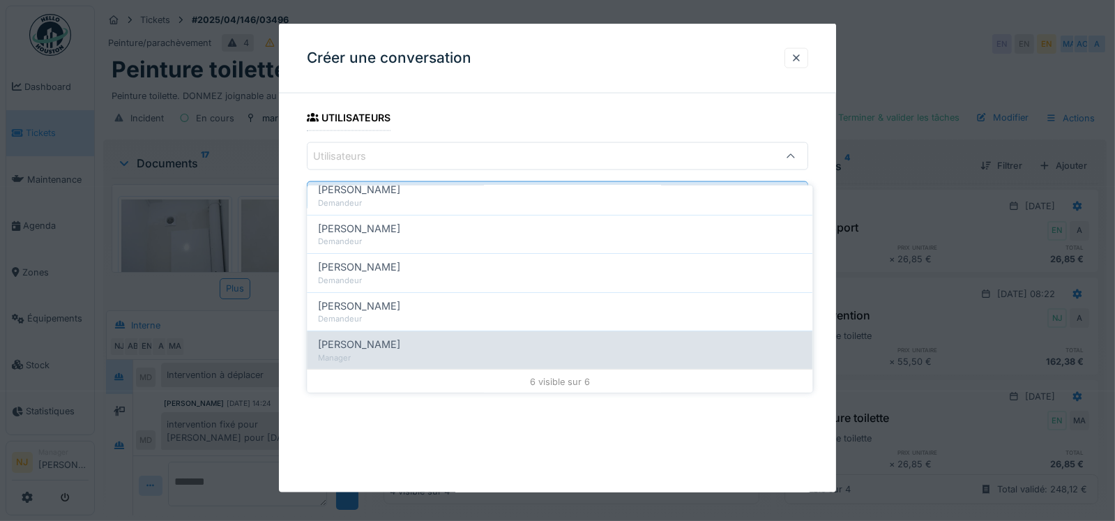
type input "********"
click at [338, 337] on span "Emmanuelle Ndomandji" at bounding box center [359, 344] width 82 height 15
type input "*****"
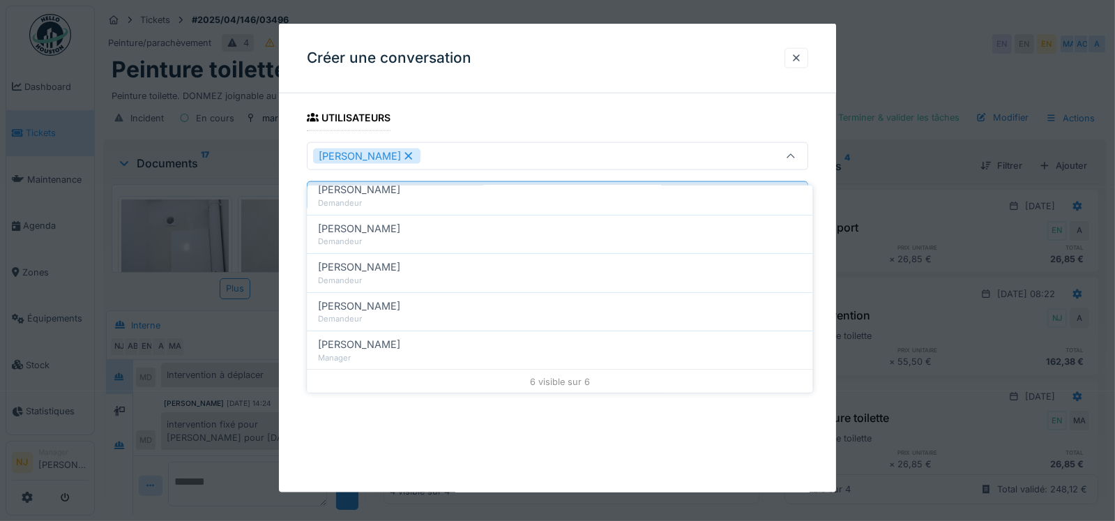
click at [473, 108] on fieldset "**********" at bounding box center [558, 163] width 502 height 117
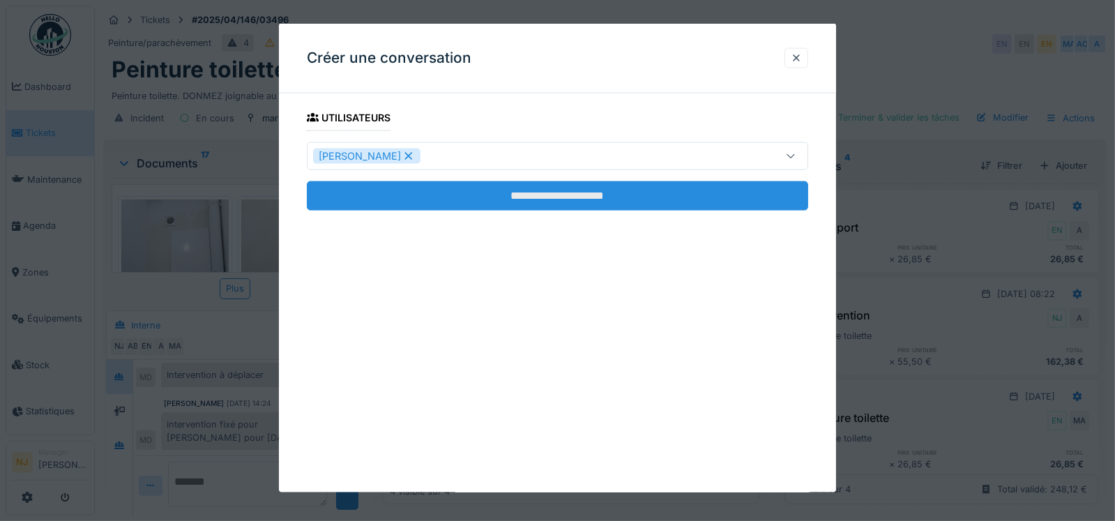
click at [522, 196] on input "**********" at bounding box center [558, 195] width 502 height 29
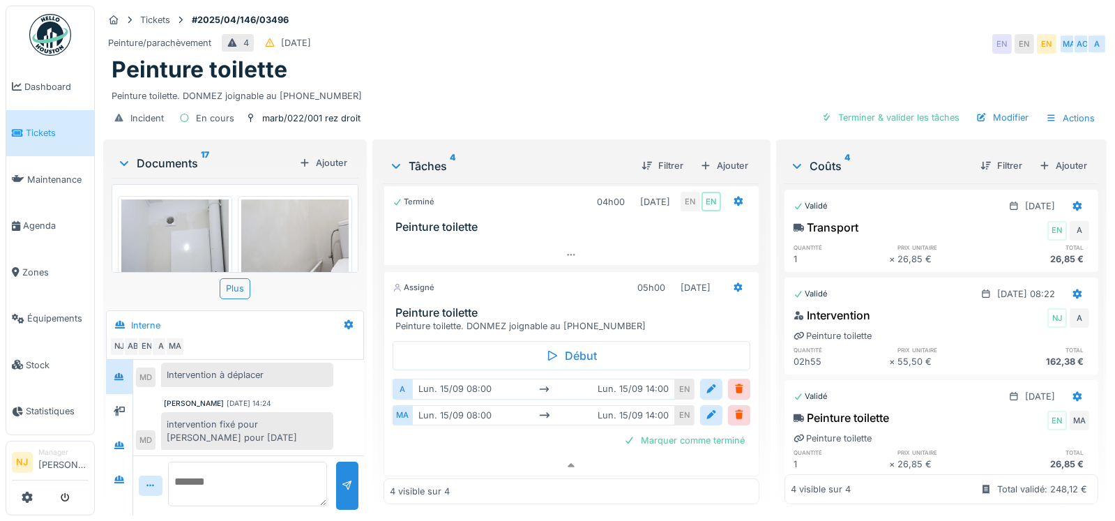
click at [197, 469] on textarea at bounding box center [247, 484] width 159 height 45
paste textarea "**********"
click at [234, 462] on textarea "**********" at bounding box center [247, 484] width 159 height 45
click at [245, 462] on textarea "**********" at bounding box center [247, 484] width 159 height 45
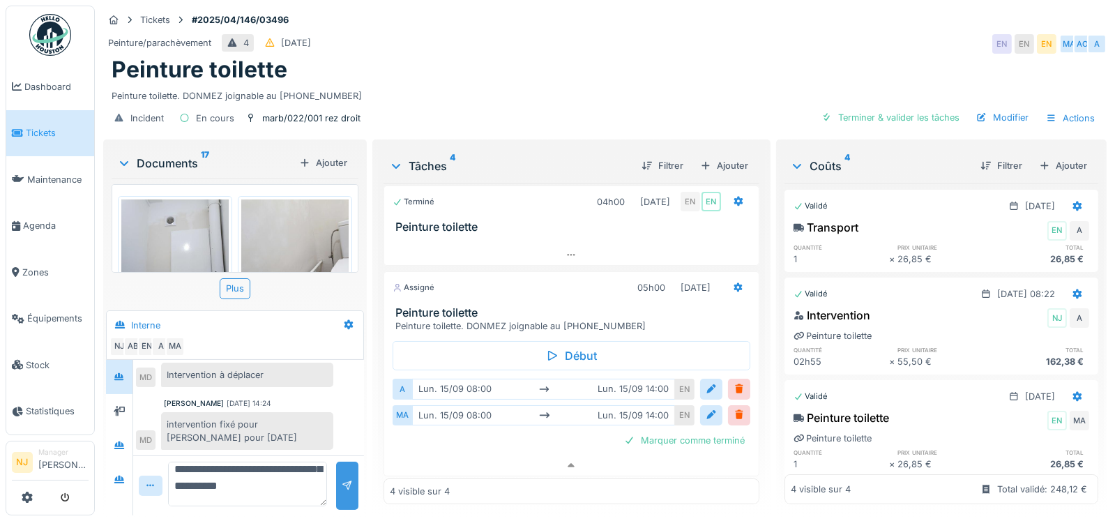
type textarea "**********"
click at [342, 479] on div at bounding box center [347, 485] width 11 height 13
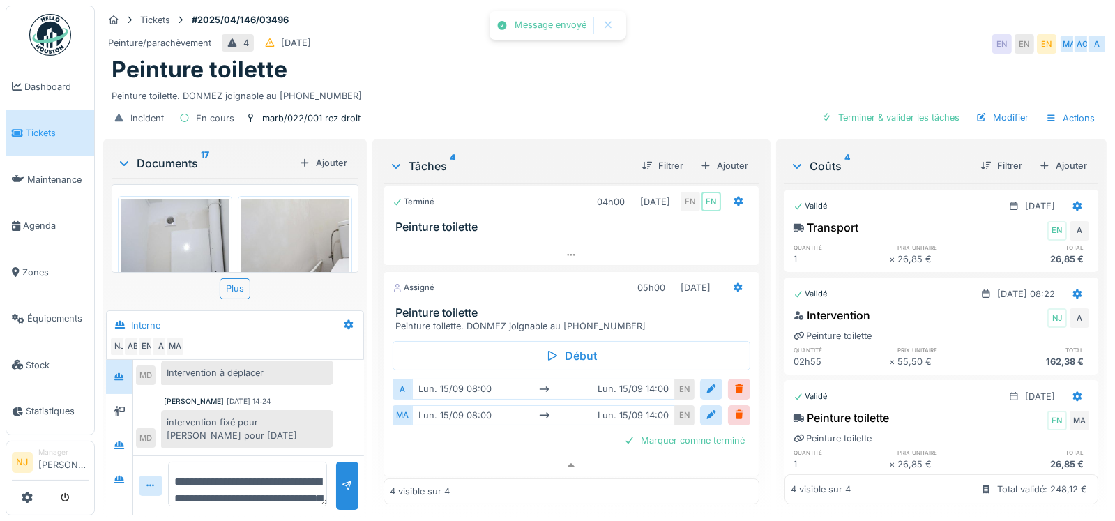
scroll to position [331, 0]
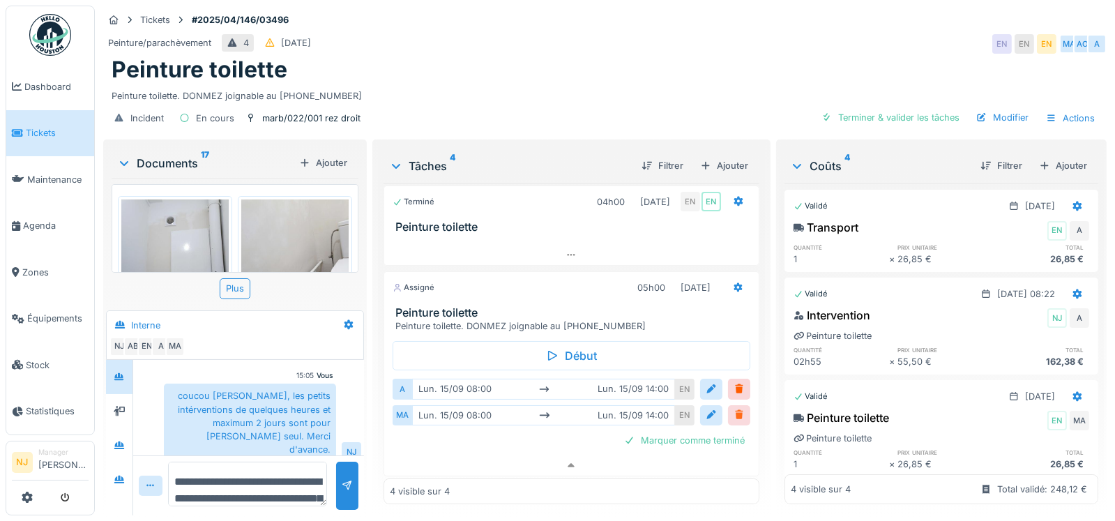
click at [734, 409] on div at bounding box center [739, 415] width 11 height 13
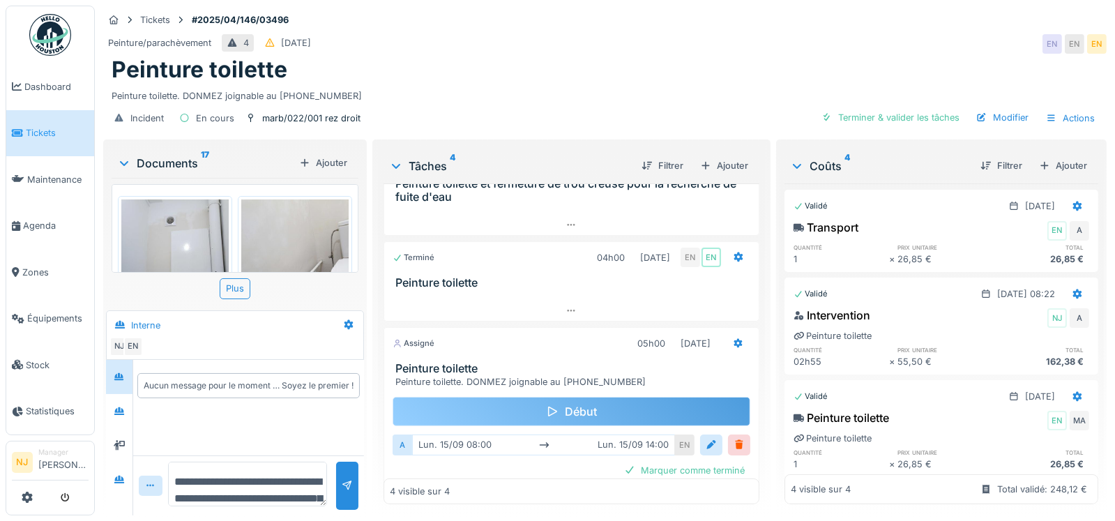
scroll to position [139, 0]
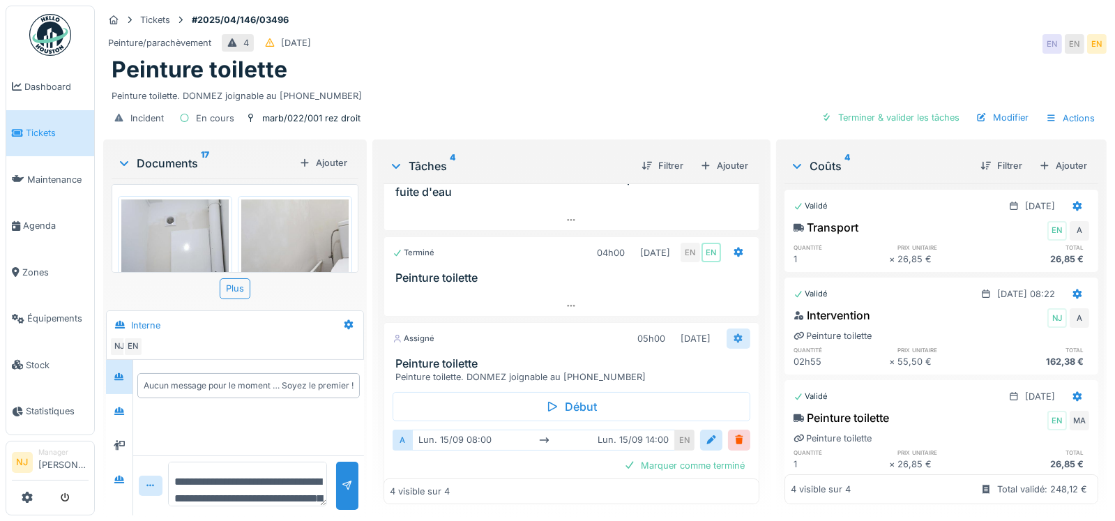
click at [734, 333] on icon at bounding box center [738, 338] width 9 height 10
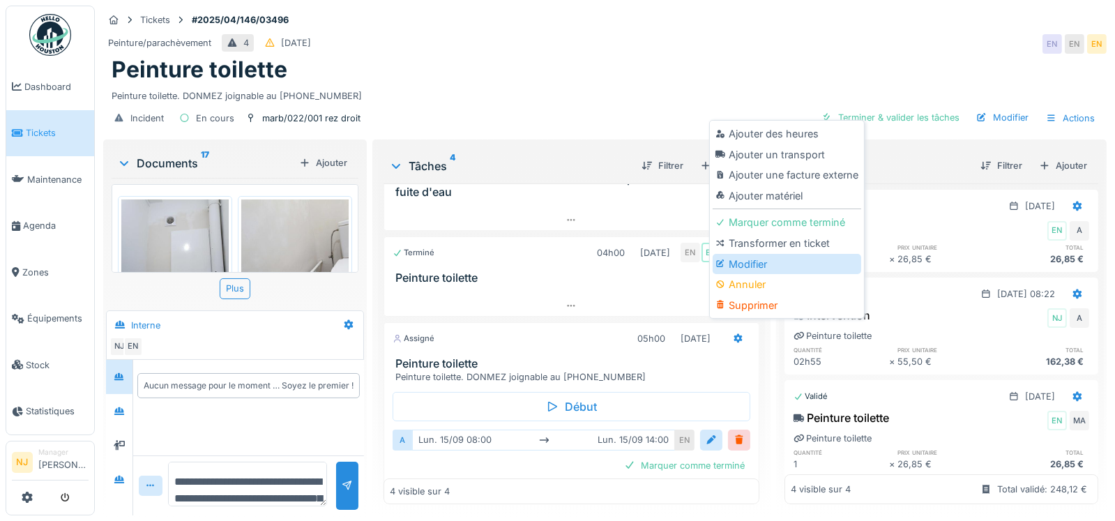
click at [750, 257] on div "Modifier" at bounding box center [787, 264] width 149 height 21
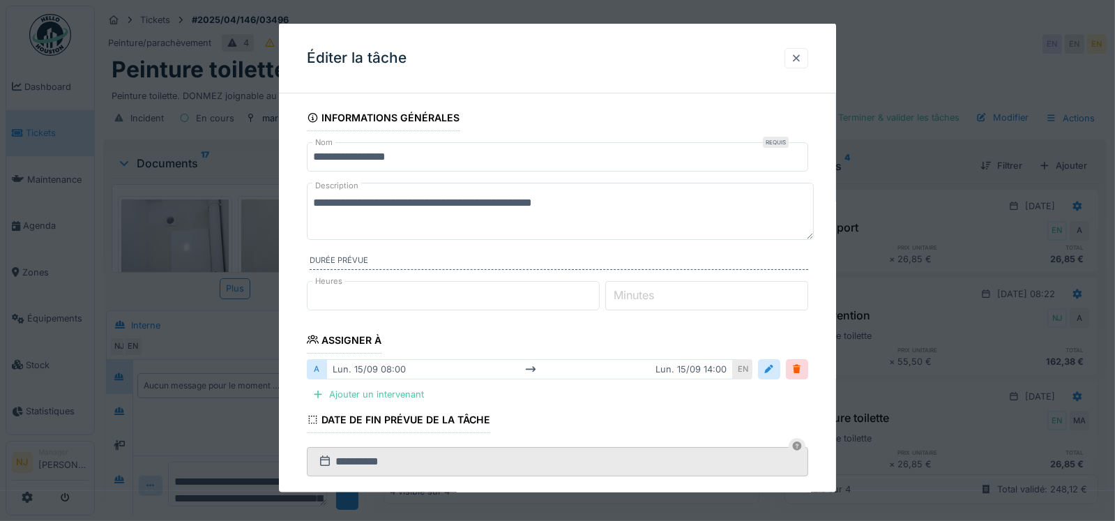
click at [801, 56] on div at bounding box center [796, 58] width 11 height 13
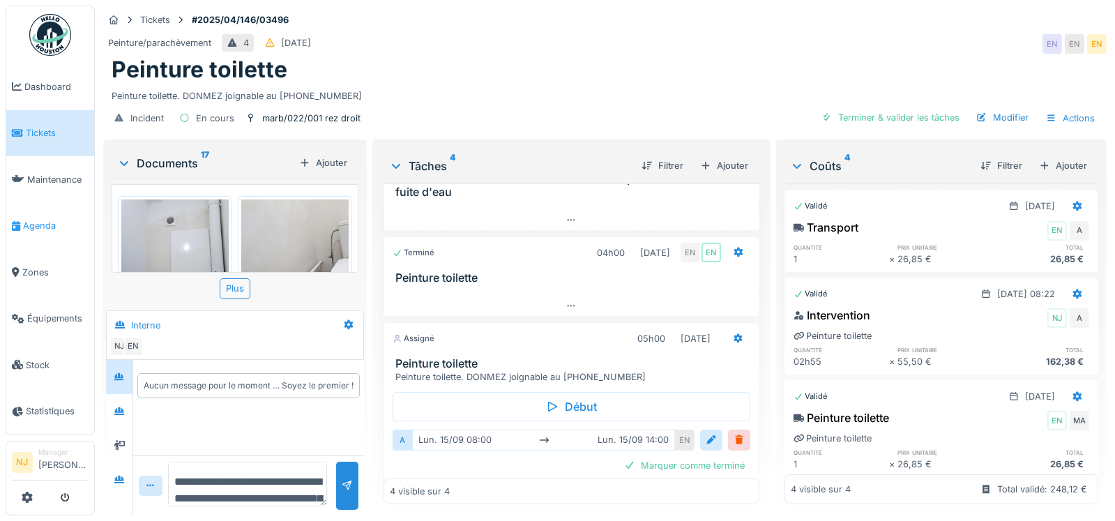
click at [35, 221] on span "Agenda" at bounding box center [56, 225] width 66 height 13
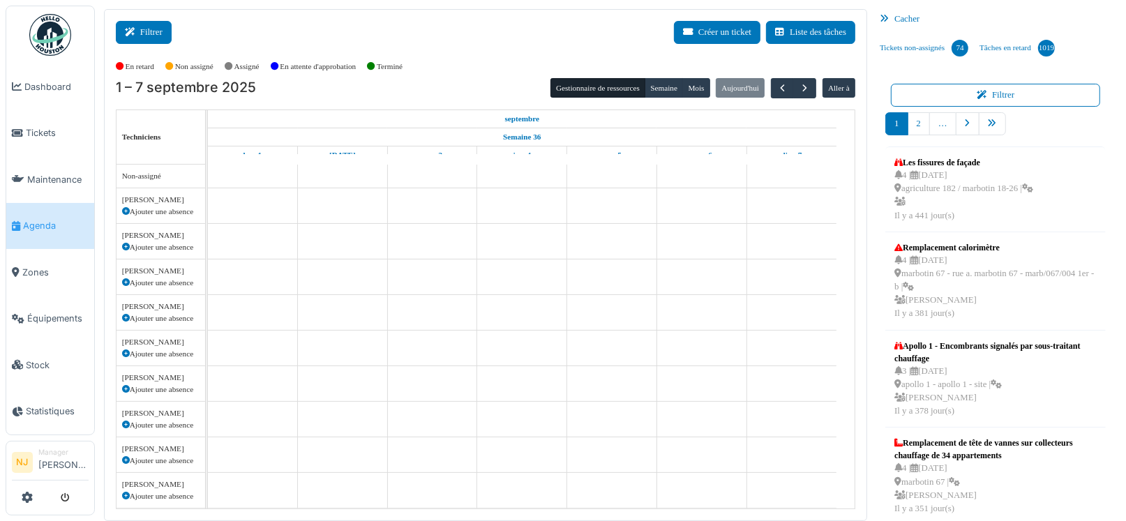
click at [145, 28] on button "Filtrer" at bounding box center [144, 32] width 56 height 23
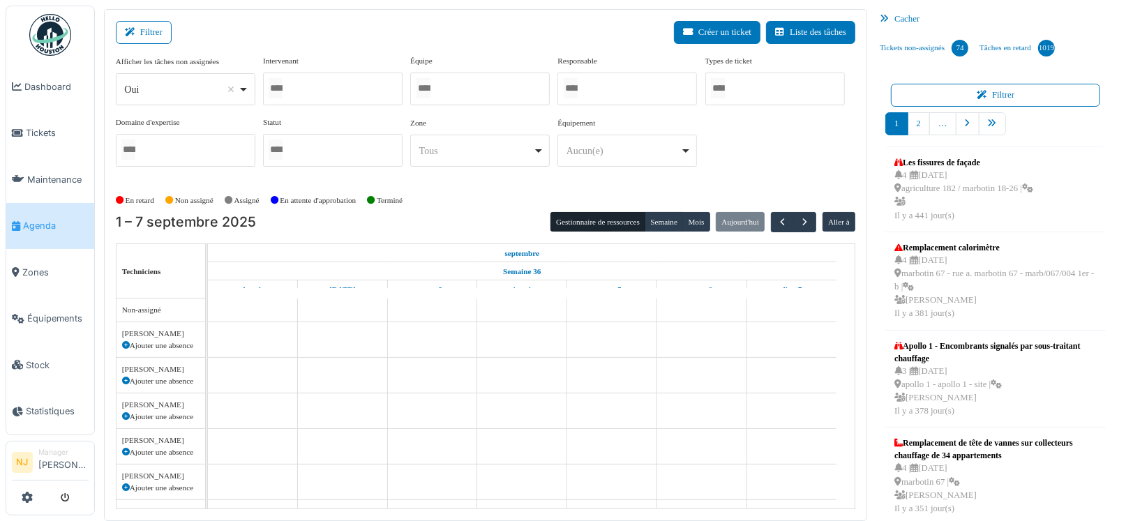
click at [441, 79] on div at bounding box center [479, 89] width 139 height 33
click at [474, 37] on div "Filtrer Créer un ticket Liste des tâches" at bounding box center [485, 38] width 739 height 34
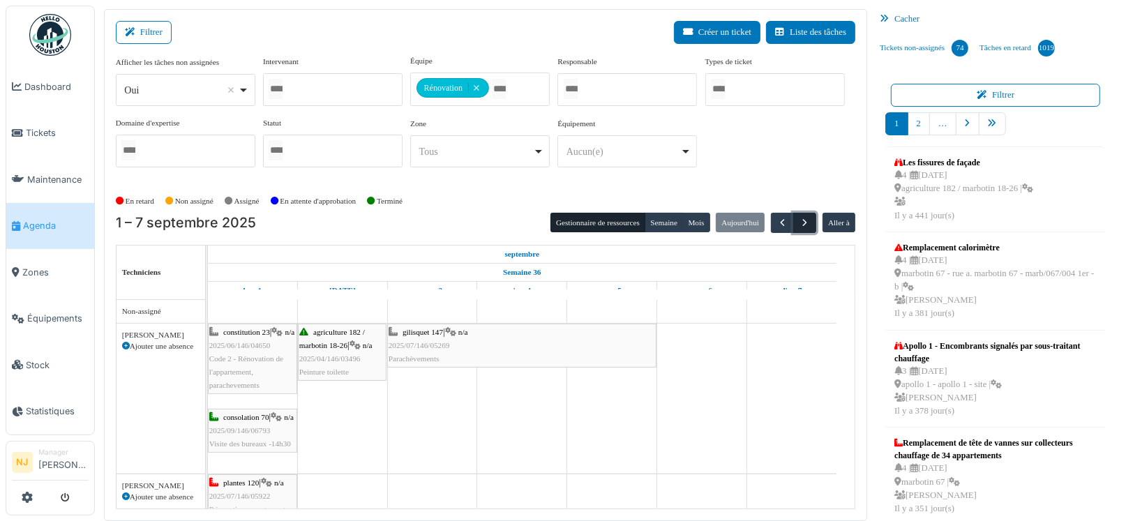
click at [799, 220] on span "button" at bounding box center [805, 223] width 12 height 12
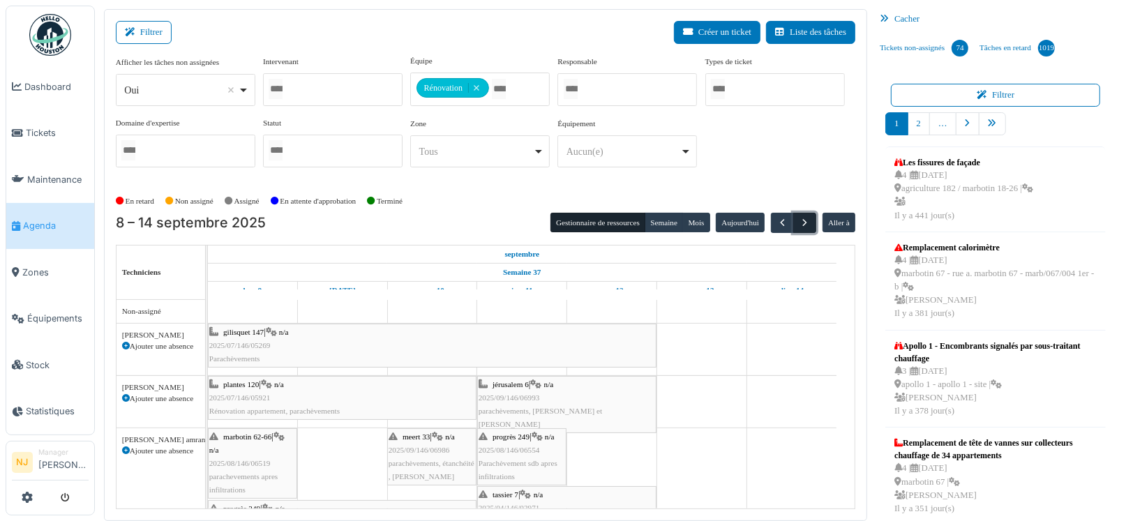
click at [799, 220] on span "button" at bounding box center [805, 223] width 12 height 12
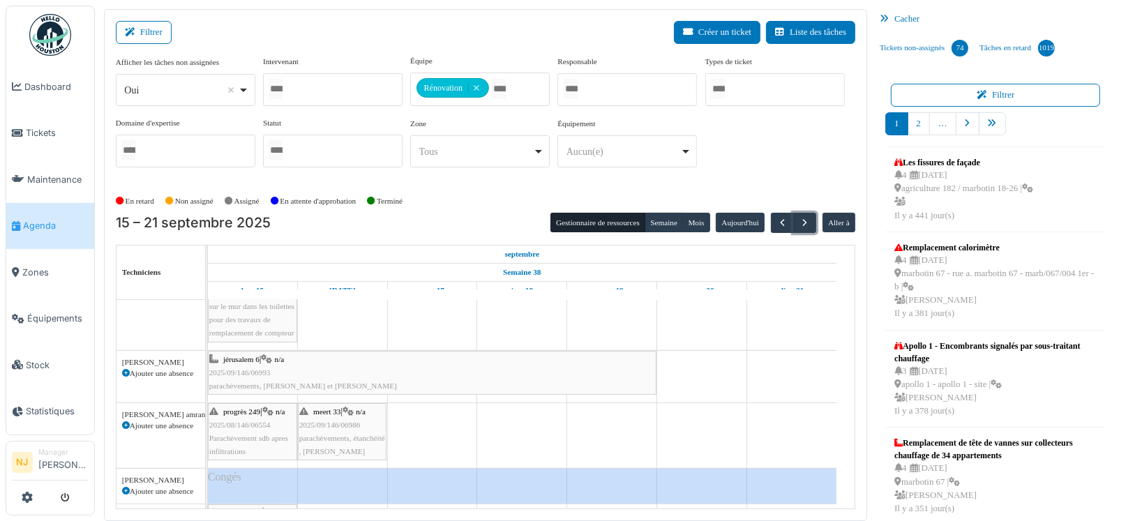
scroll to position [139, 0]
click at [246, 434] on span "Parachèvement sdb apres infiltrations" at bounding box center [248, 445] width 79 height 22
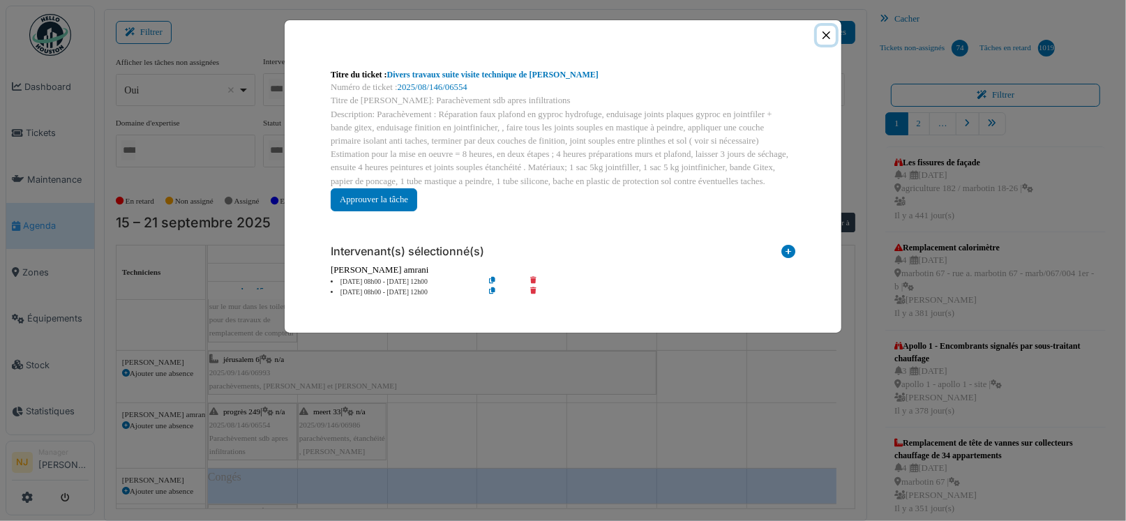
click at [824, 36] on button "Close" at bounding box center [826, 35] width 19 height 19
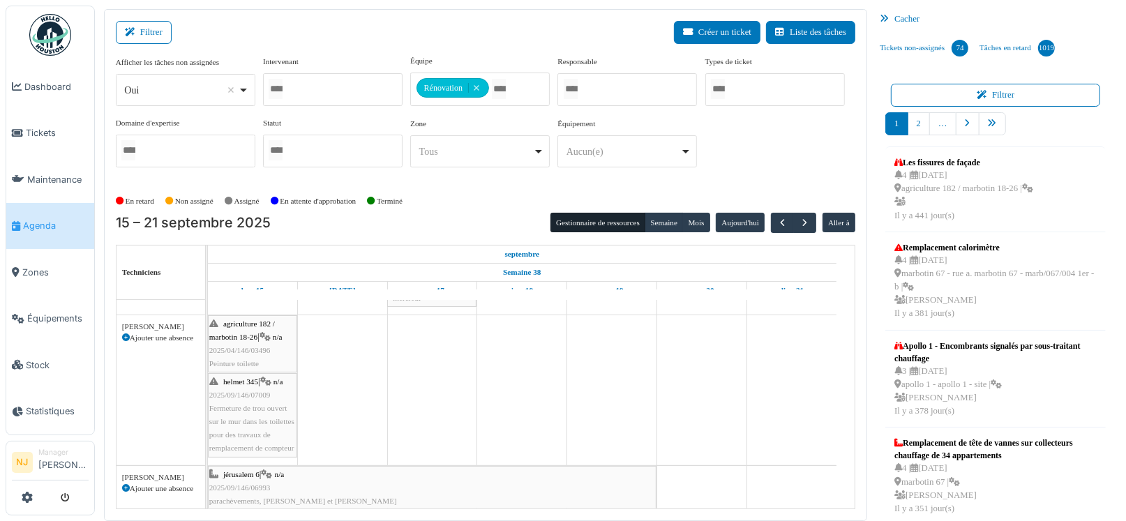
scroll to position [0, 0]
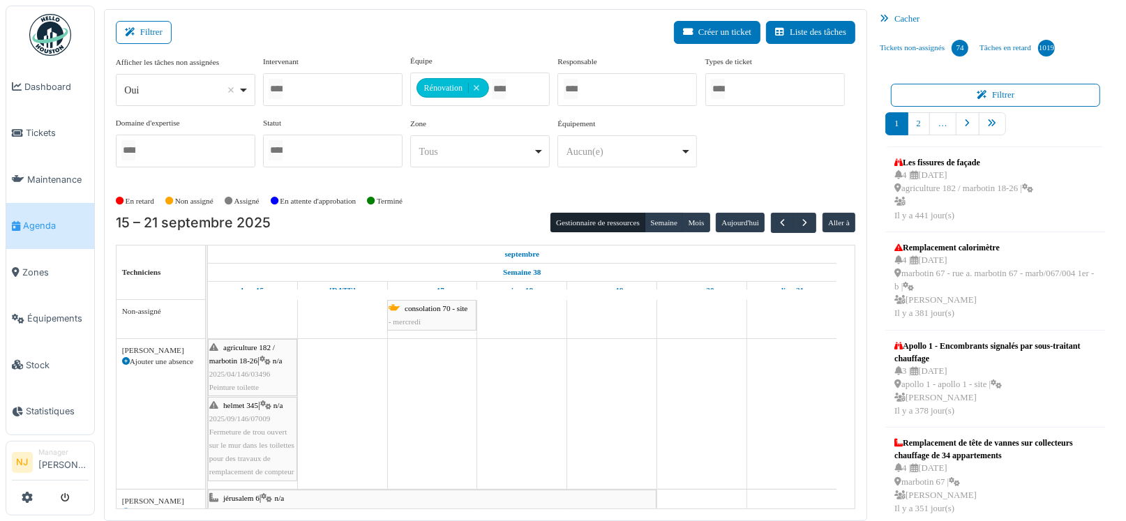
click at [236, 370] on span "2025/04/146/03496" at bounding box center [239, 374] width 61 height 8
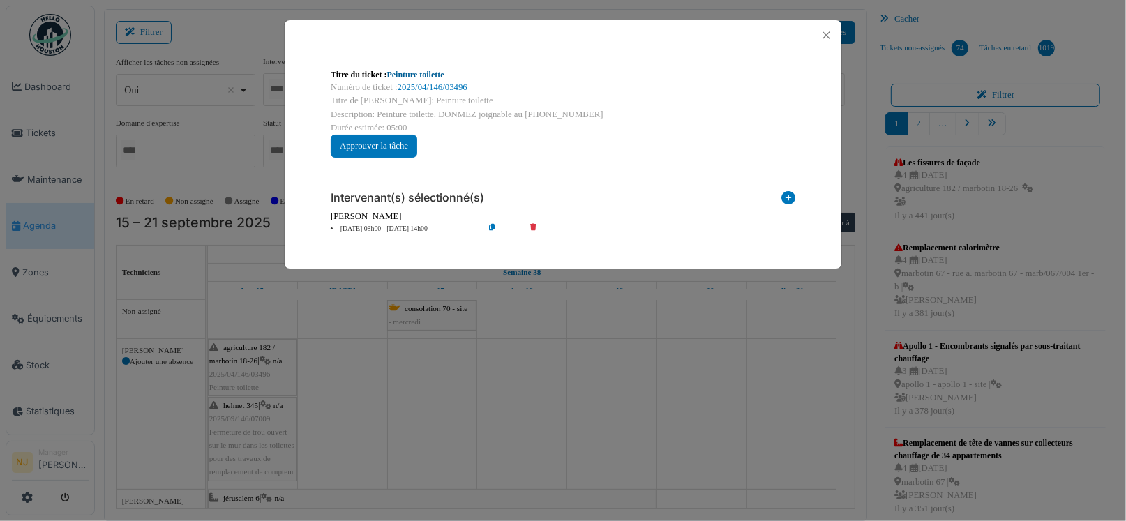
click at [422, 75] on link "Peinture toilette" at bounding box center [415, 75] width 57 height 10
click at [405, 75] on link "Peinture toilette" at bounding box center [415, 75] width 57 height 10
click at [826, 31] on button "Close" at bounding box center [826, 35] width 19 height 19
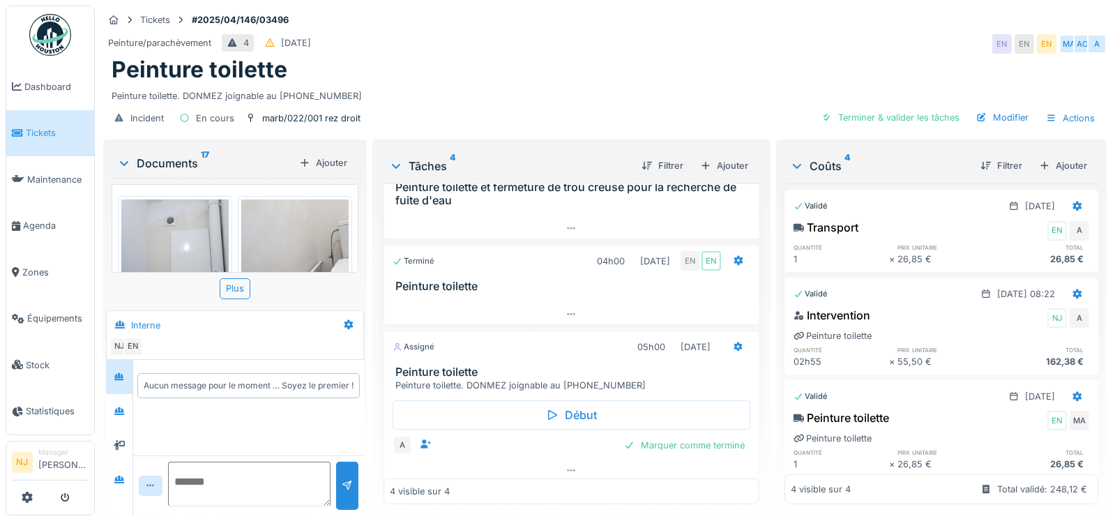
scroll to position [135, 0]
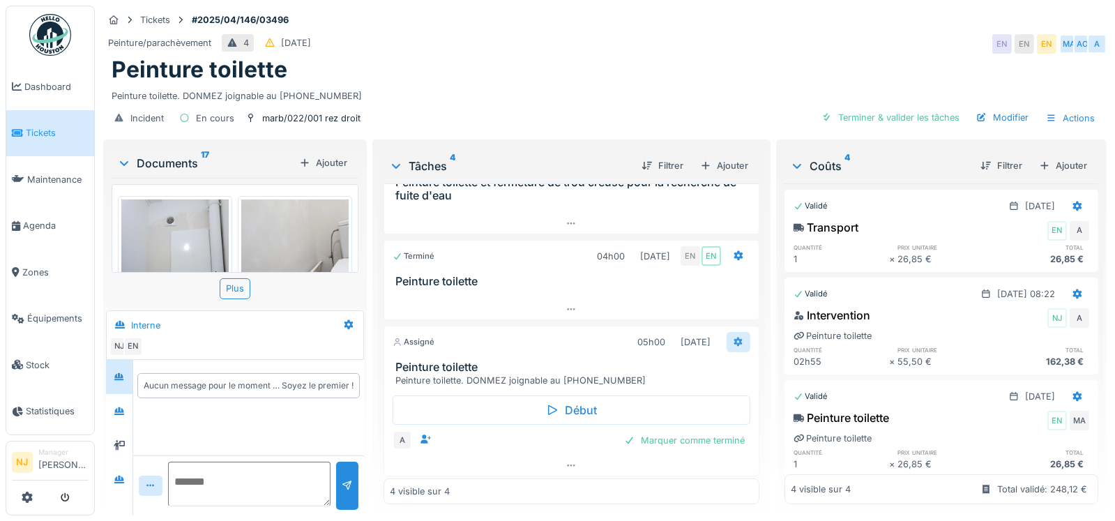
click at [733, 338] on icon at bounding box center [738, 342] width 11 height 9
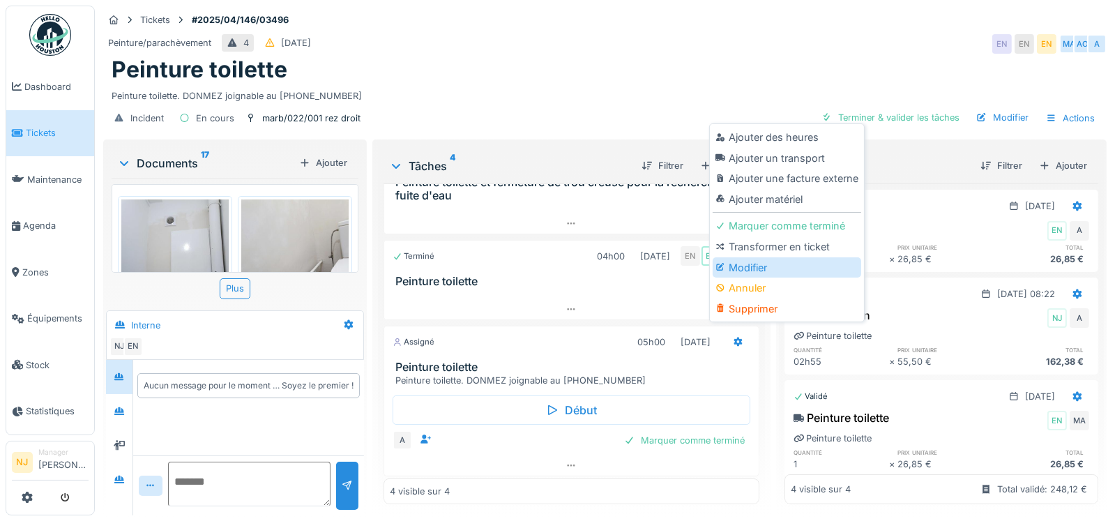
click at [740, 270] on div "Modifier" at bounding box center [787, 267] width 149 height 21
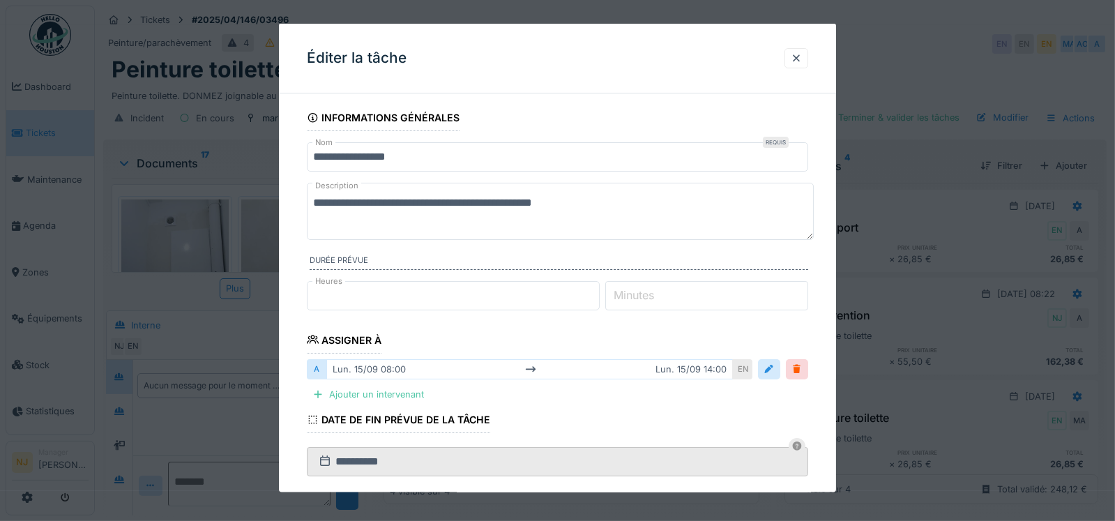
scroll to position [69, 0]
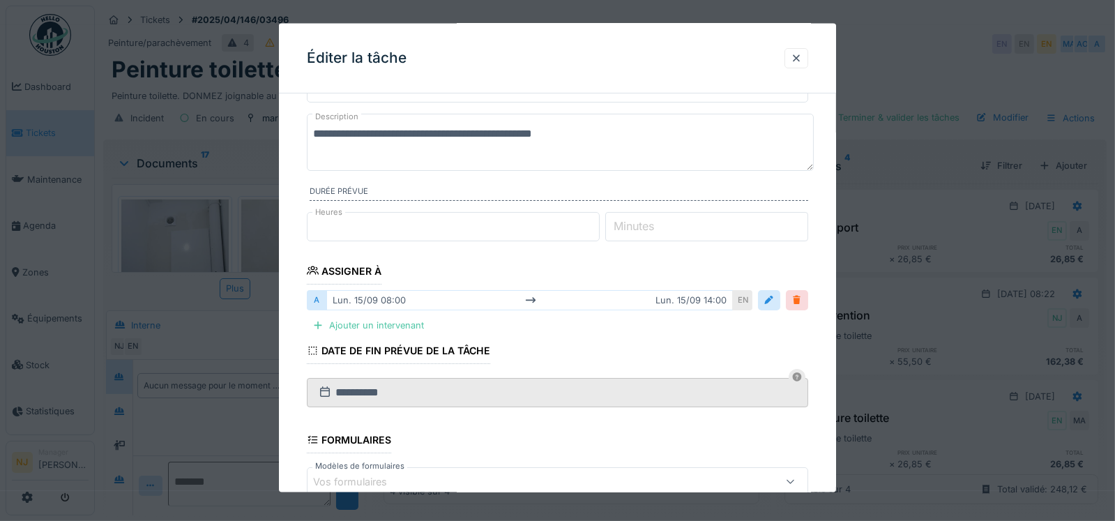
click at [801, 302] on div at bounding box center [797, 299] width 11 height 13
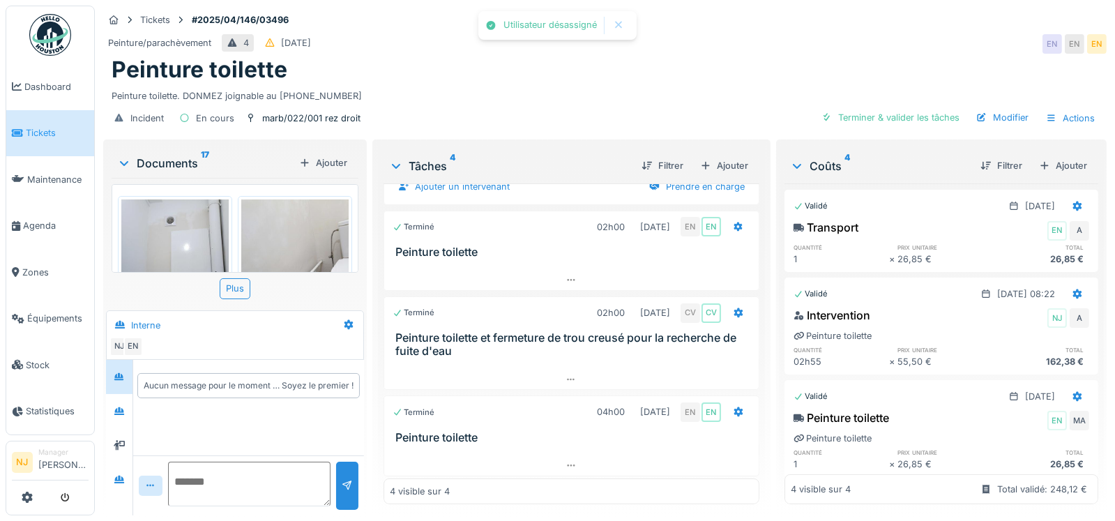
scroll to position [0, 0]
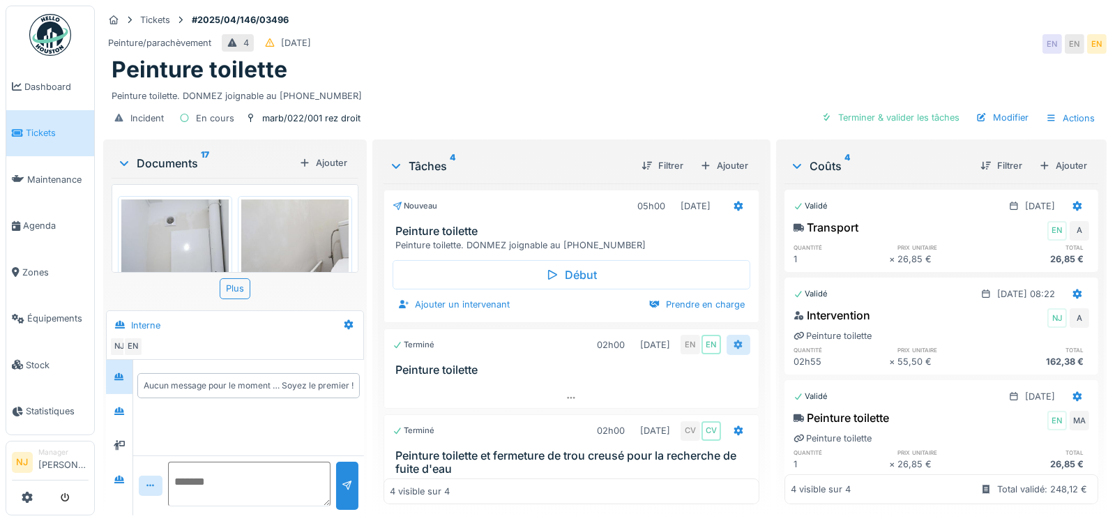
click at [734, 341] on icon at bounding box center [738, 345] width 9 height 10
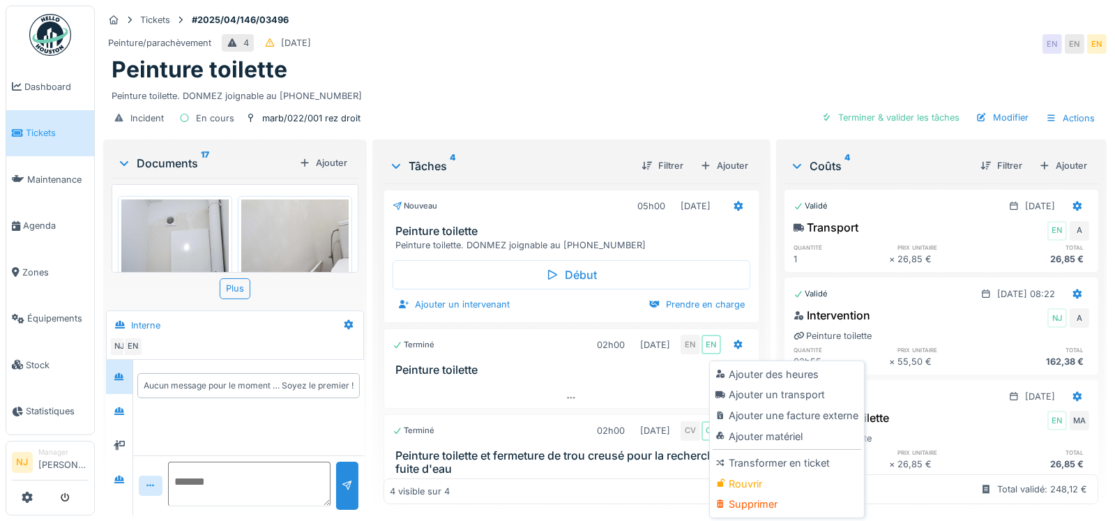
click at [518, 107] on div "Incident En cours marb/022/001 rez droit Terminer & valider les tâches Modifier…" at bounding box center [605, 118] width 1004 height 31
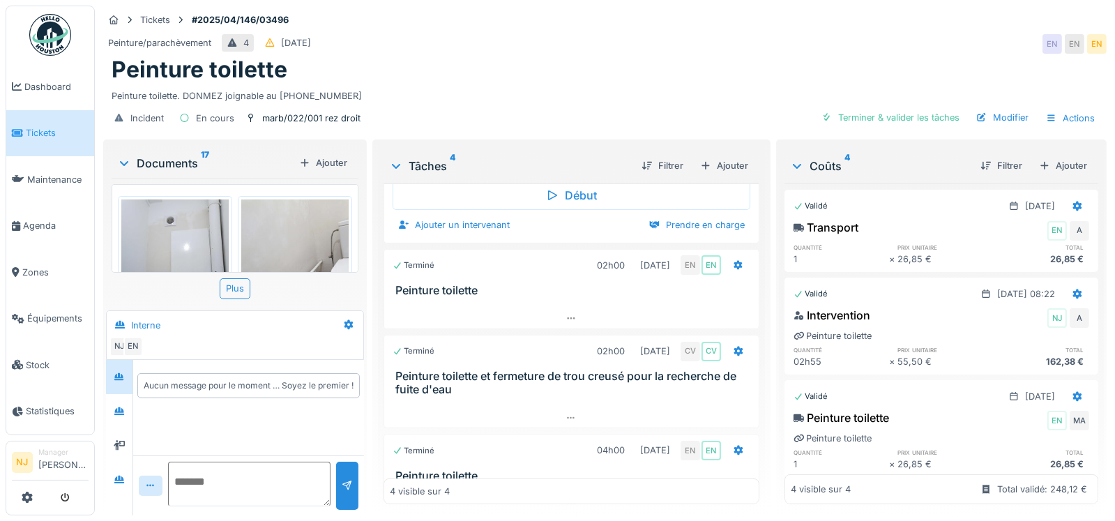
scroll to position [118, 0]
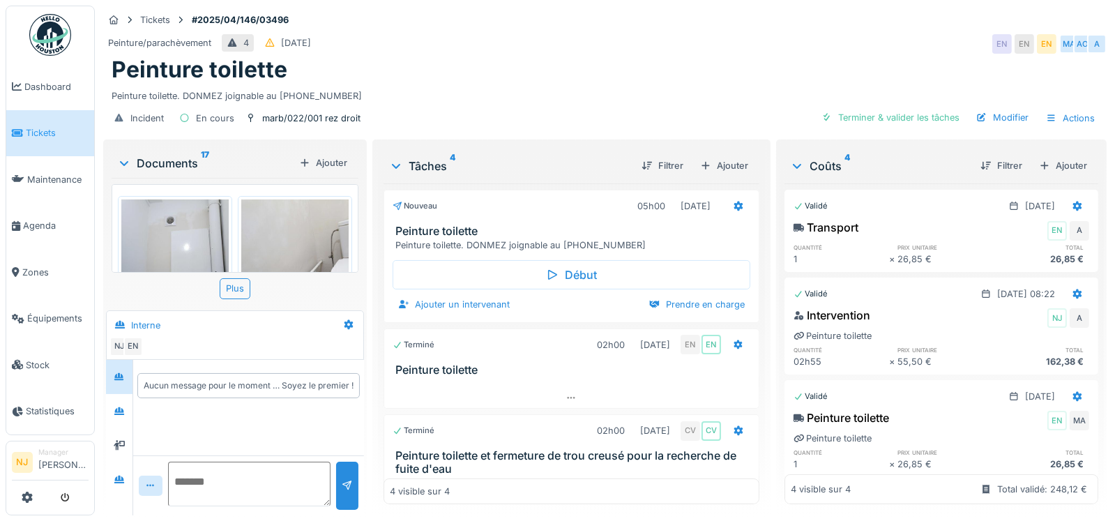
click at [555, 300] on div "Ajouter un intervenant [PERSON_NAME] en charge" at bounding box center [572, 304] width 358 height 19
click at [266, 229] on img at bounding box center [294, 270] width 107 height 143
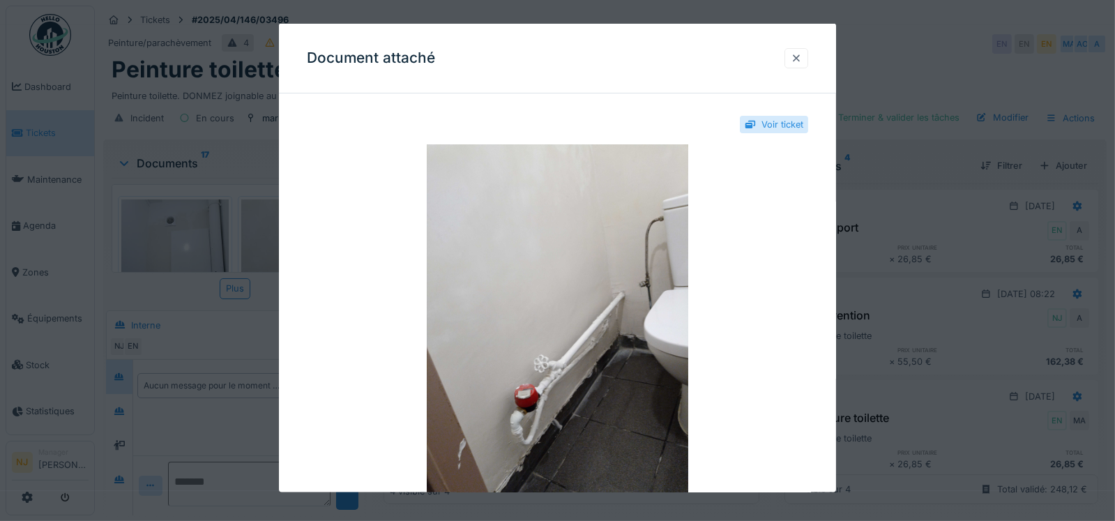
click at [801, 54] on div at bounding box center [796, 58] width 11 height 13
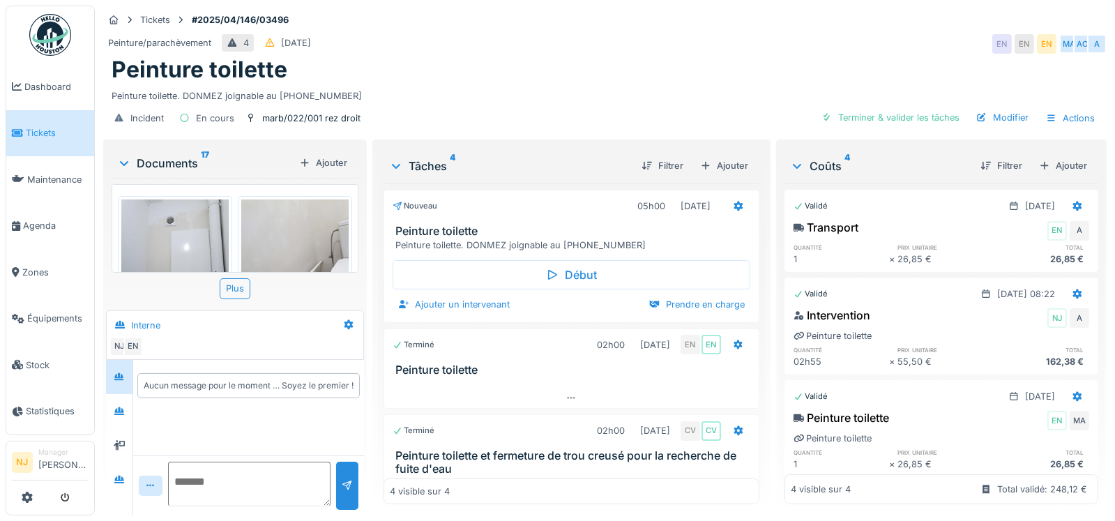
drag, startPoint x: 145, startPoint y: 212, endPoint x: 180, endPoint y: 217, distance: 35.2
click at [146, 213] on img at bounding box center [174, 270] width 107 height 143
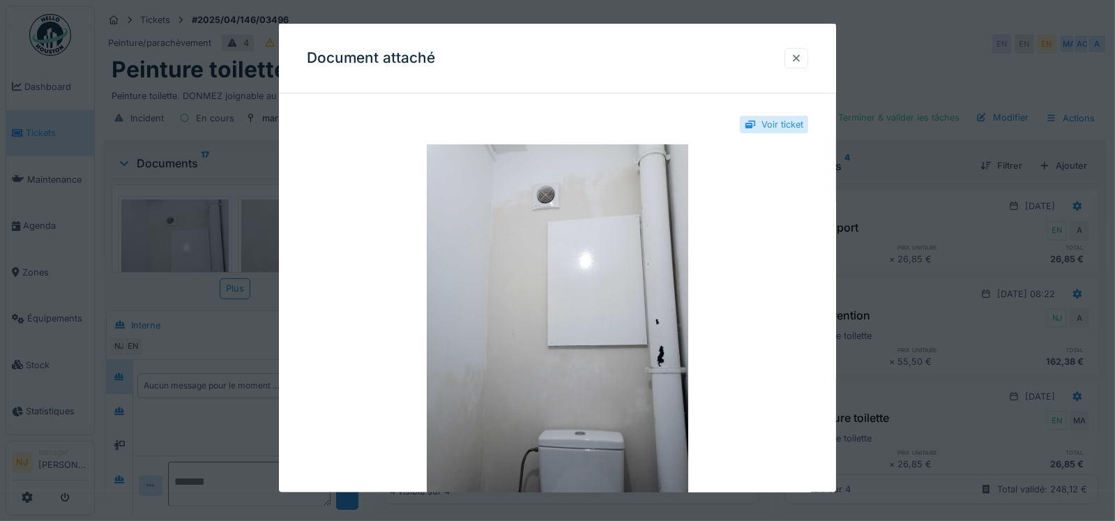
click at [800, 59] on div at bounding box center [796, 58] width 11 height 13
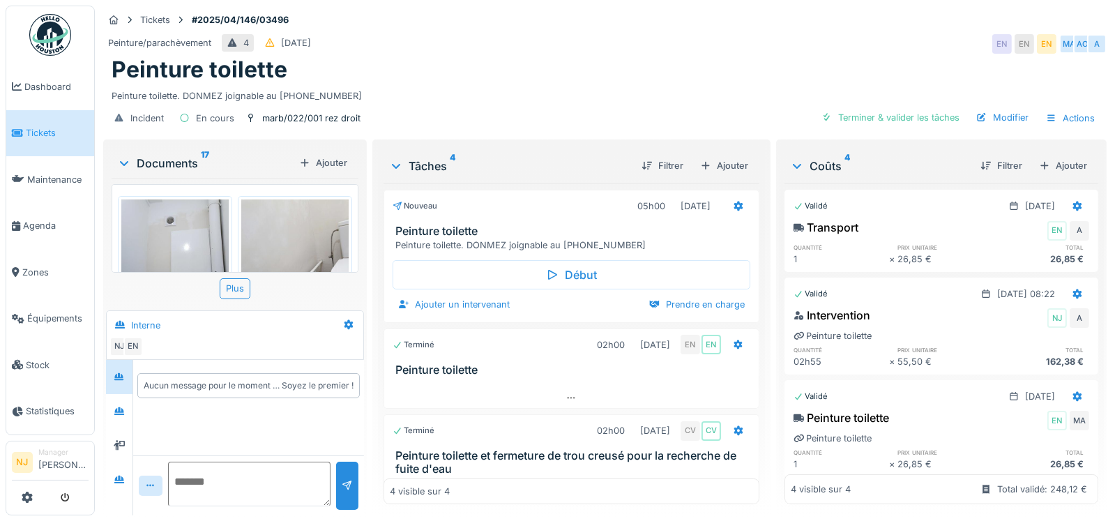
scroll to position [10, 0]
click at [226, 473] on textarea at bounding box center [249, 484] width 163 height 45
click at [121, 475] on icon at bounding box center [119, 479] width 11 height 9
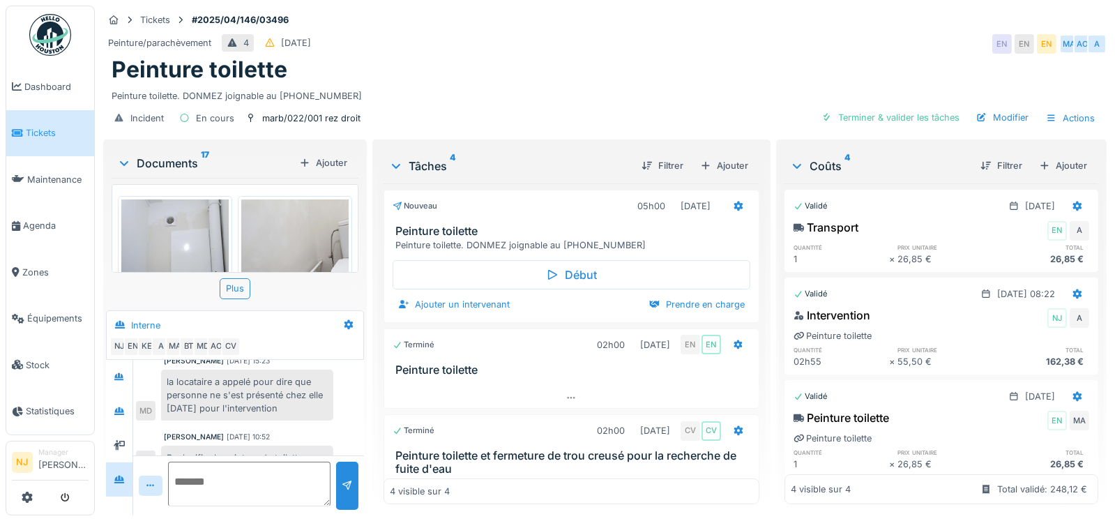
scroll to position [356, 0]
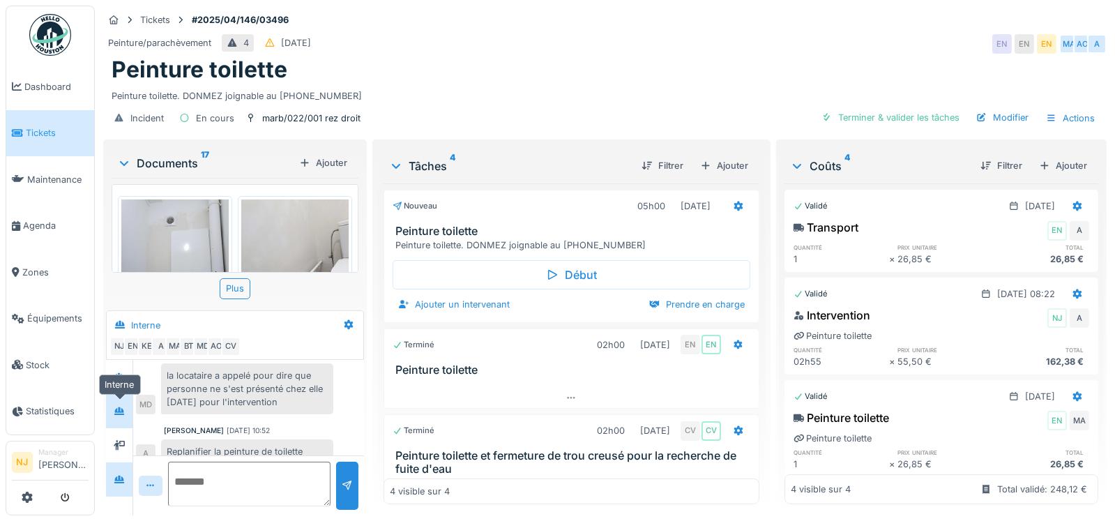
click at [119, 407] on icon at bounding box center [119, 411] width 10 height 8
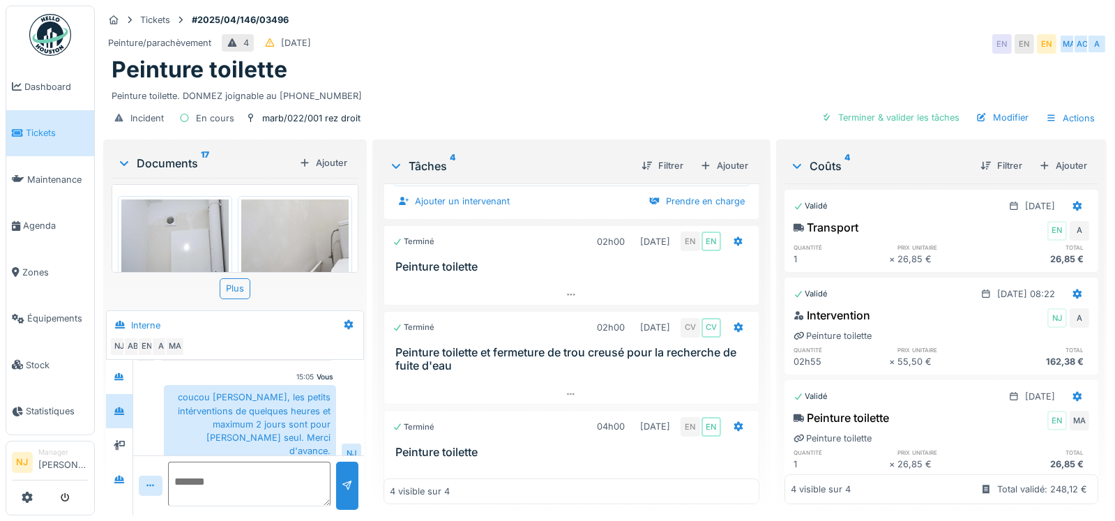
scroll to position [118, 0]
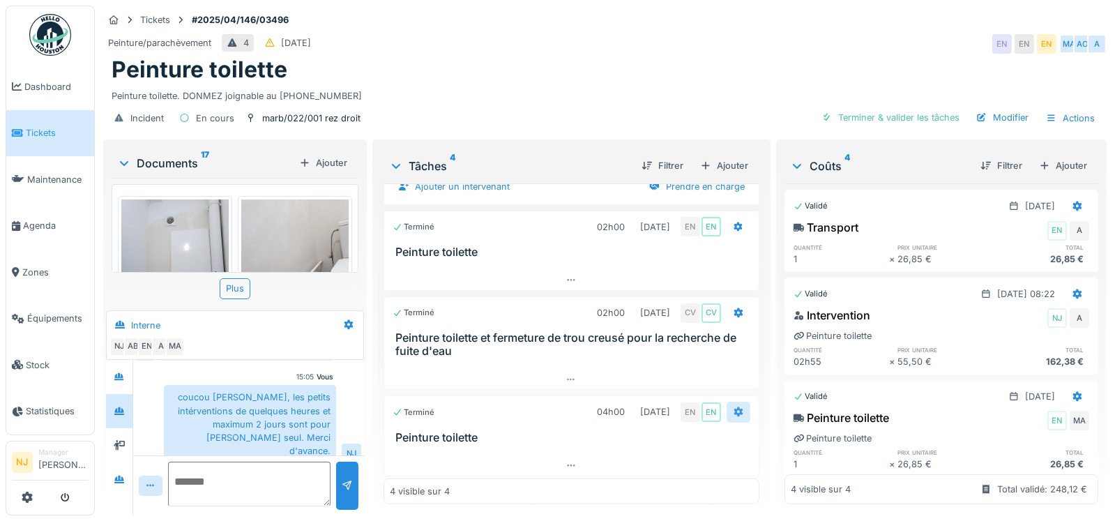
click at [734, 407] on icon at bounding box center [738, 412] width 9 height 10
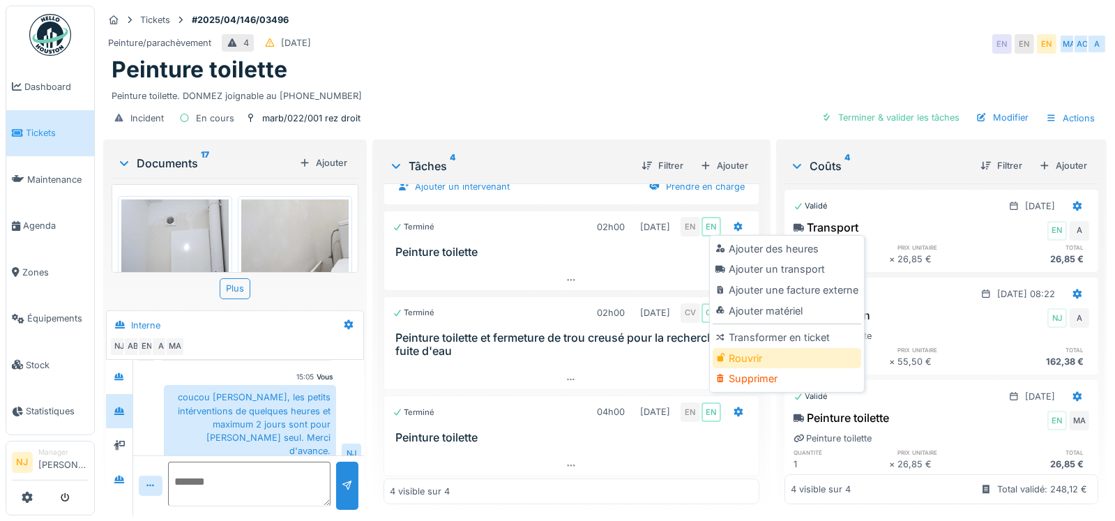
click at [746, 348] on div "Rouvrir" at bounding box center [787, 358] width 149 height 21
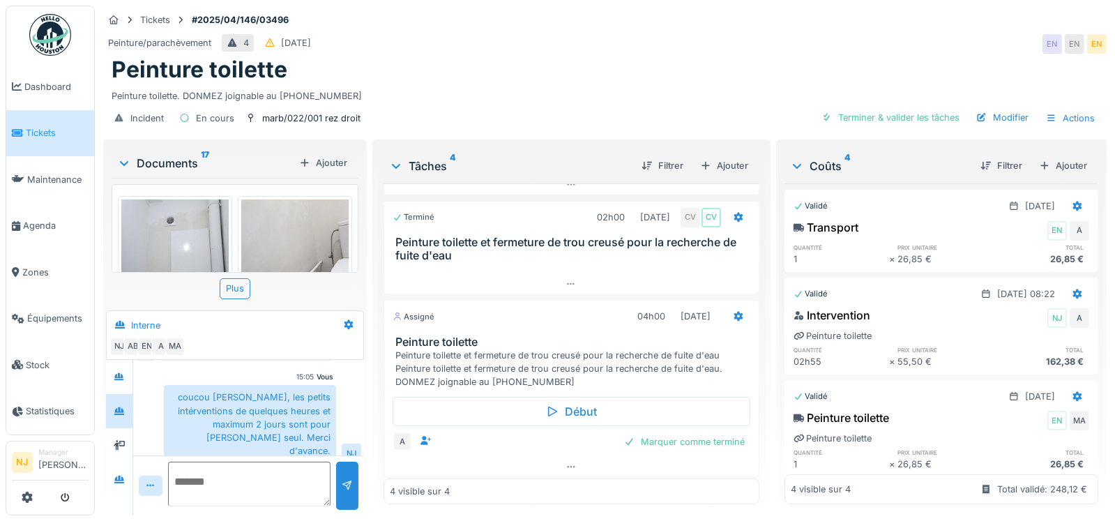
scroll to position [216, 0]
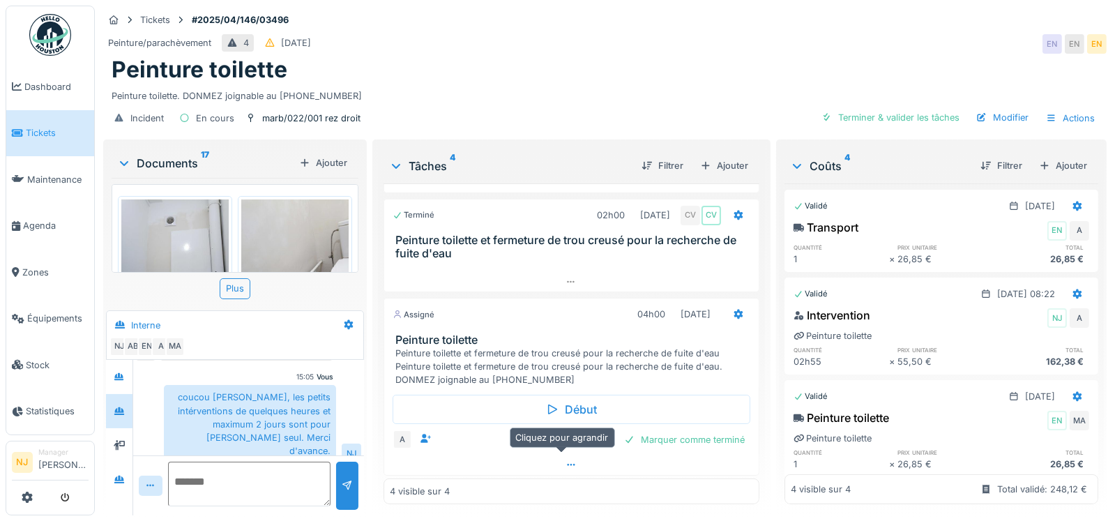
click at [566, 460] on icon at bounding box center [571, 464] width 11 height 9
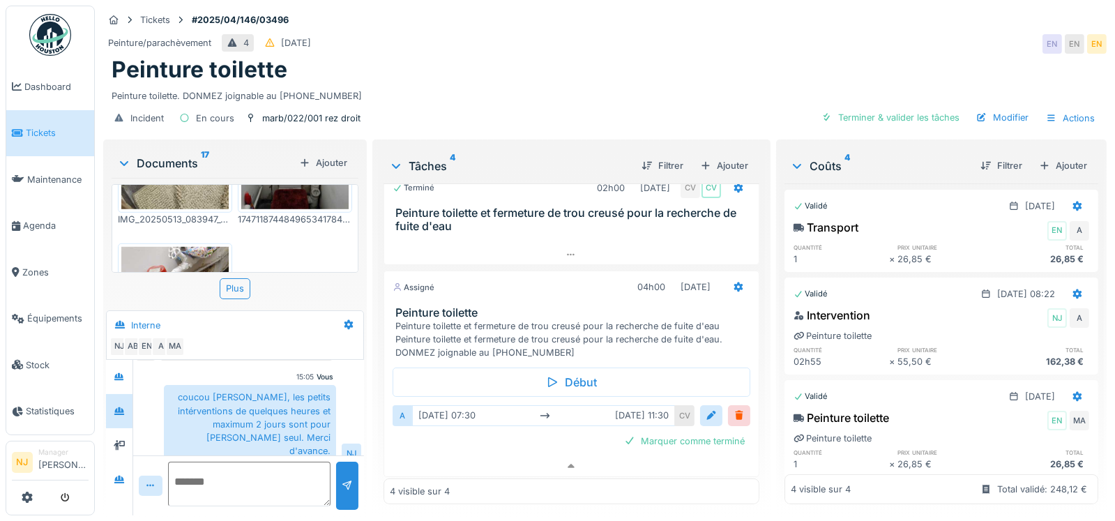
scroll to position [1461, 0]
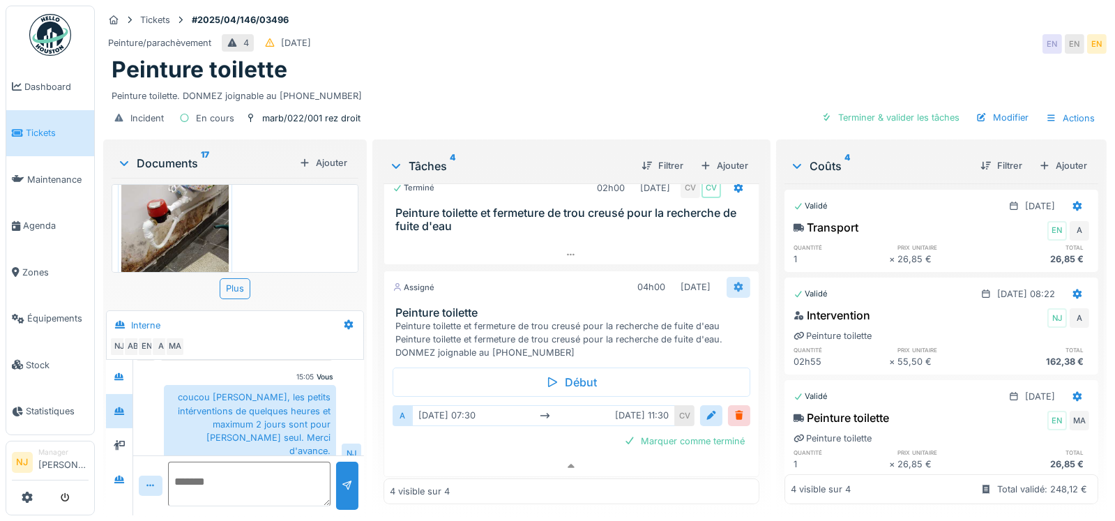
click at [733, 282] on icon at bounding box center [738, 286] width 11 height 9
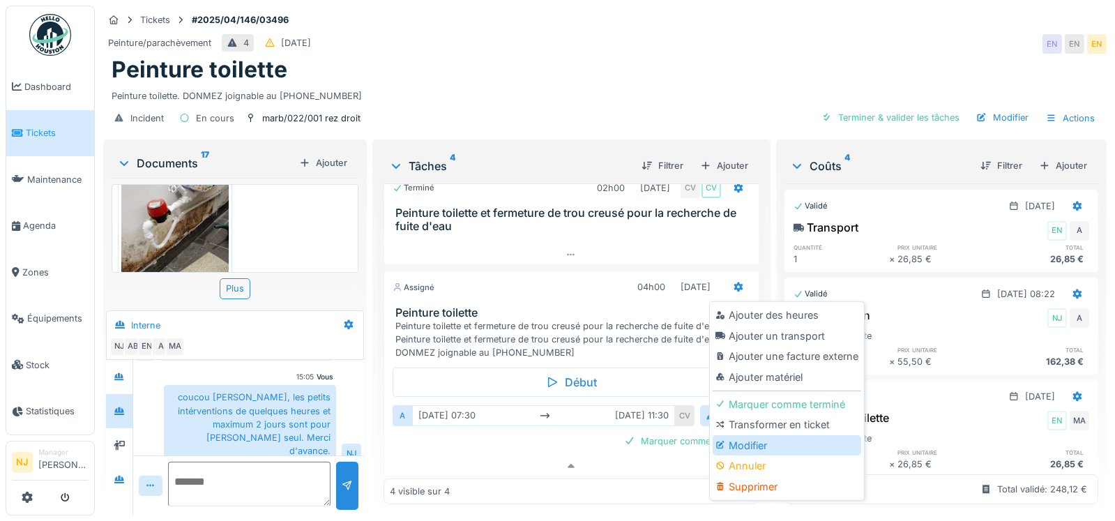
click at [750, 435] on div "Modifier" at bounding box center [787, 445] width 149 height 21
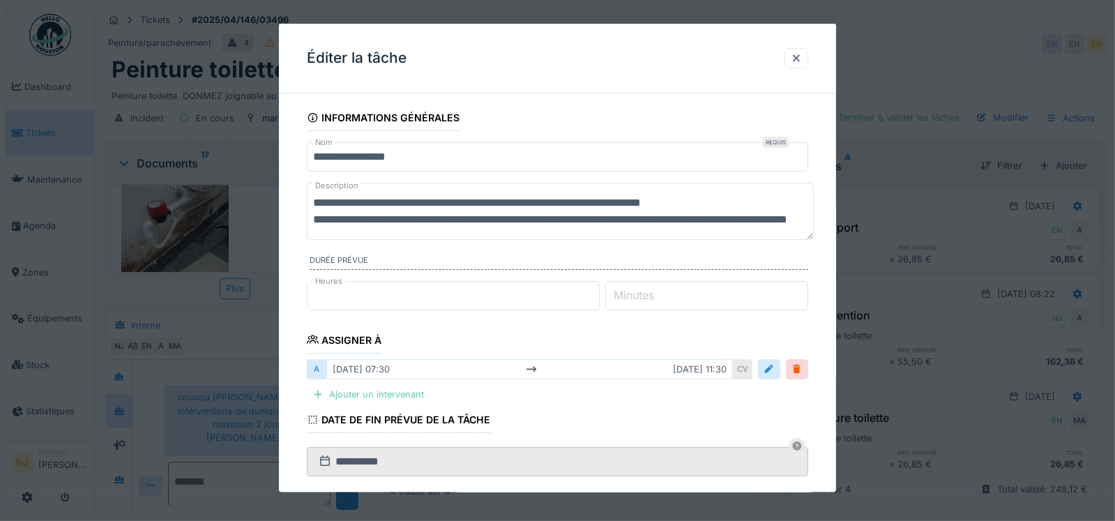
click at [333, 392] on div "Ajouter un intervenant" at bounding box center [368, 394] width 123 height 19
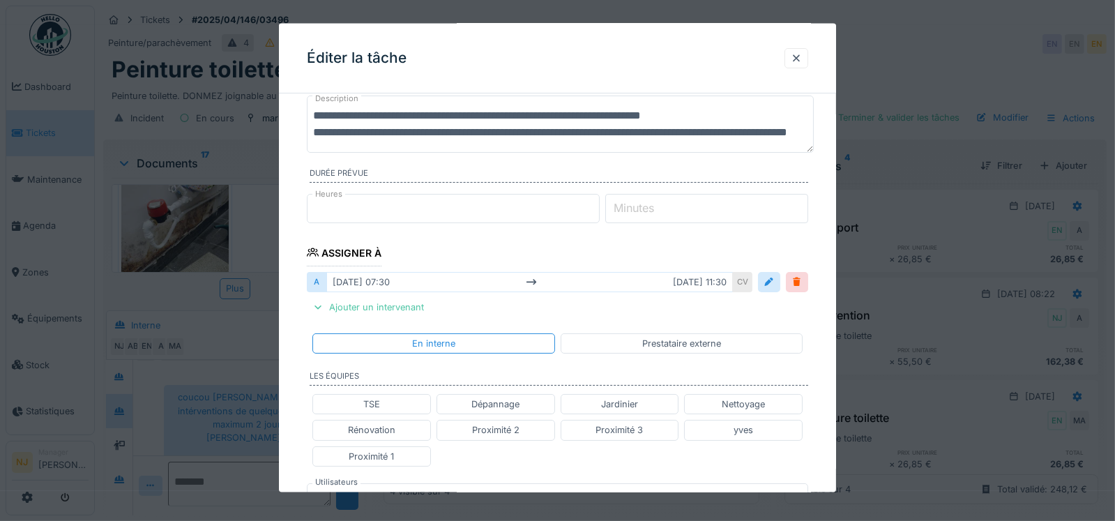
scroll to position [139, 0]
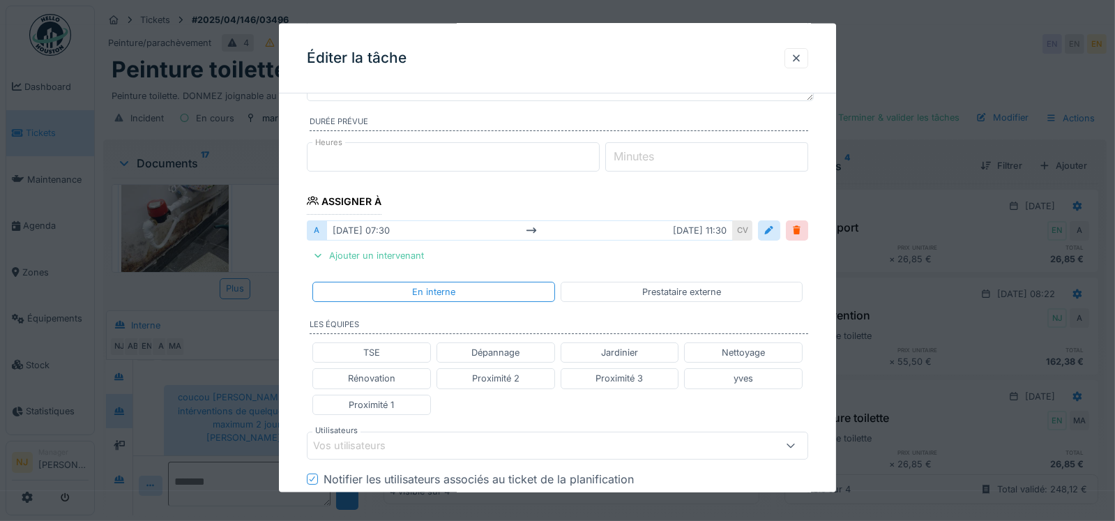
click at [360, 443] on div "Vos utilisateurs" at bounding box center [359, 445] width 92 height 15
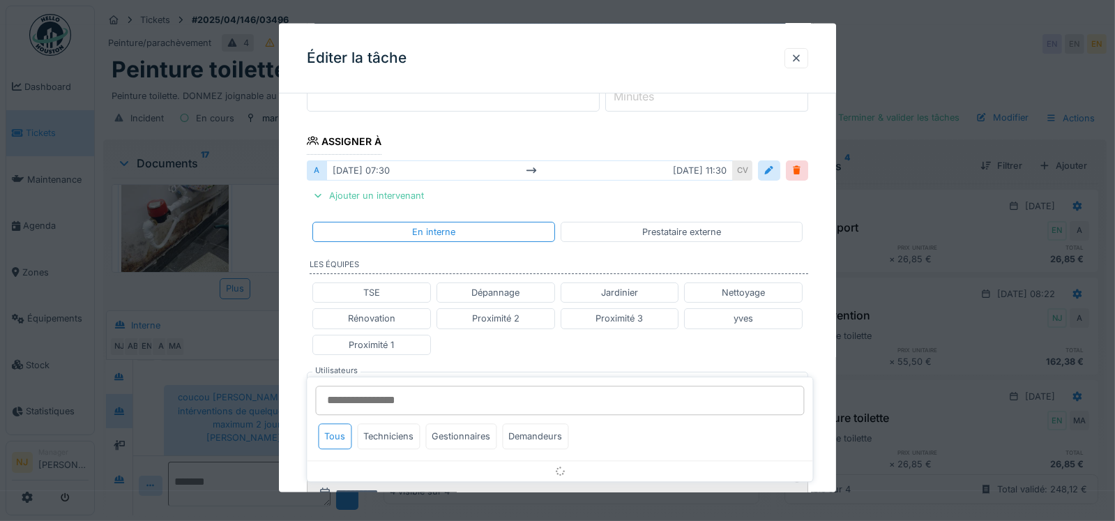
scroll to position [324, 0]
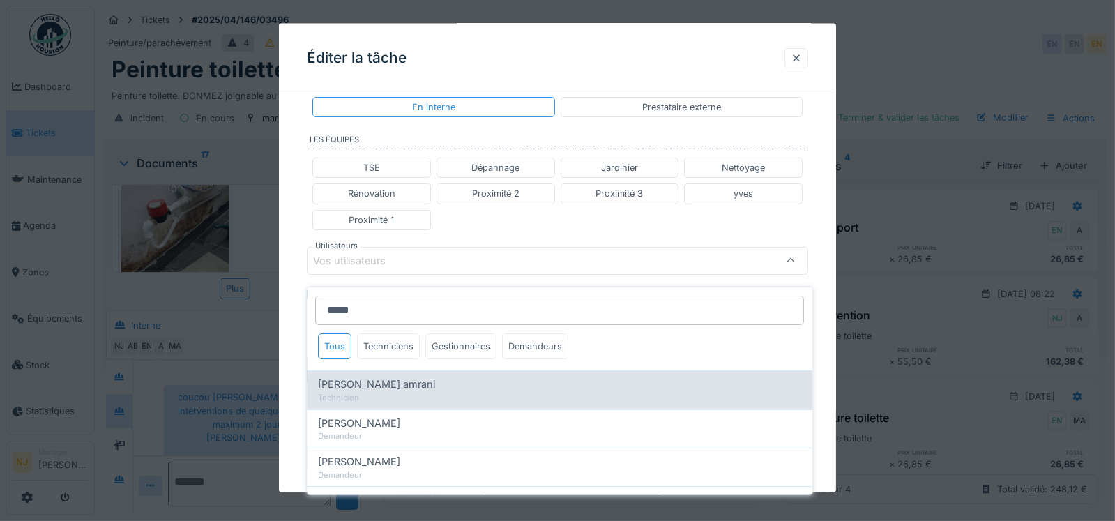
type input "*****"
click at [366, 377] on span "Karim El amrani" at bounding box center [376, 384] width 117 height 15
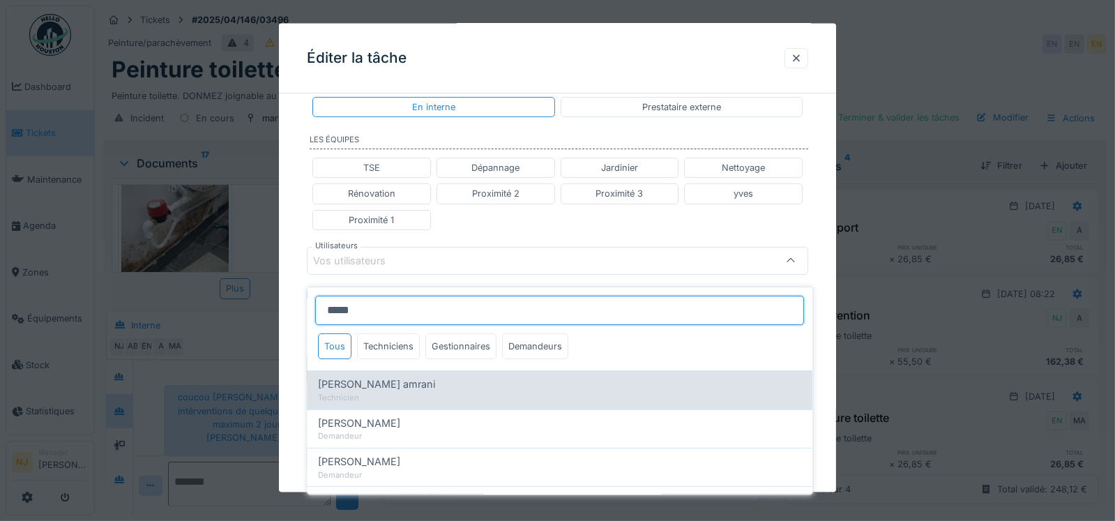
type input "****"
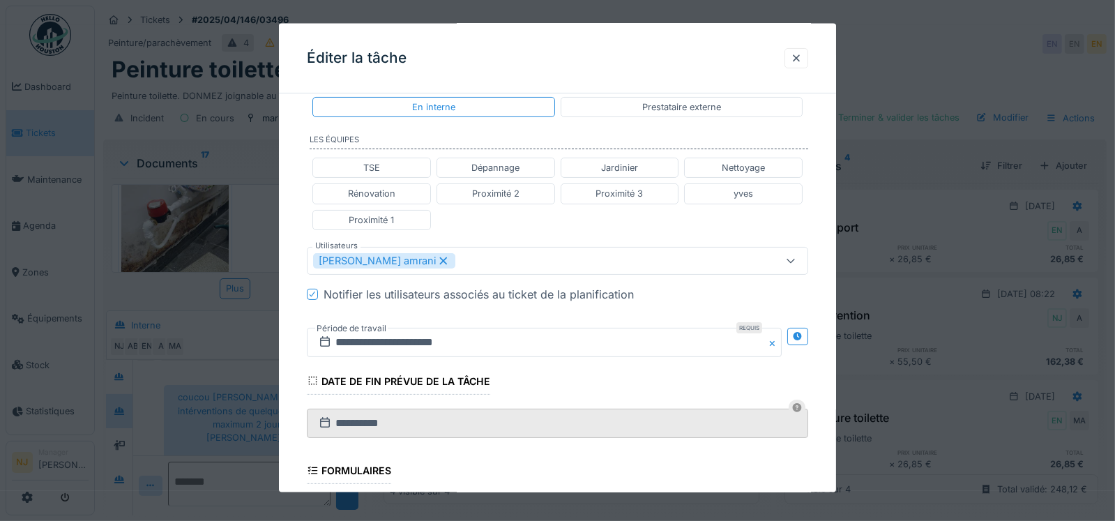
click at [299, 341] on div "**********" at bounding box center [558, 241] width 558 height 920
click at [803, 332] on icon at bounding box center [798, 335] width 9 height 9
click at [449, 342] on input "**********" at bounding box center [420, 341] width 227 height 29
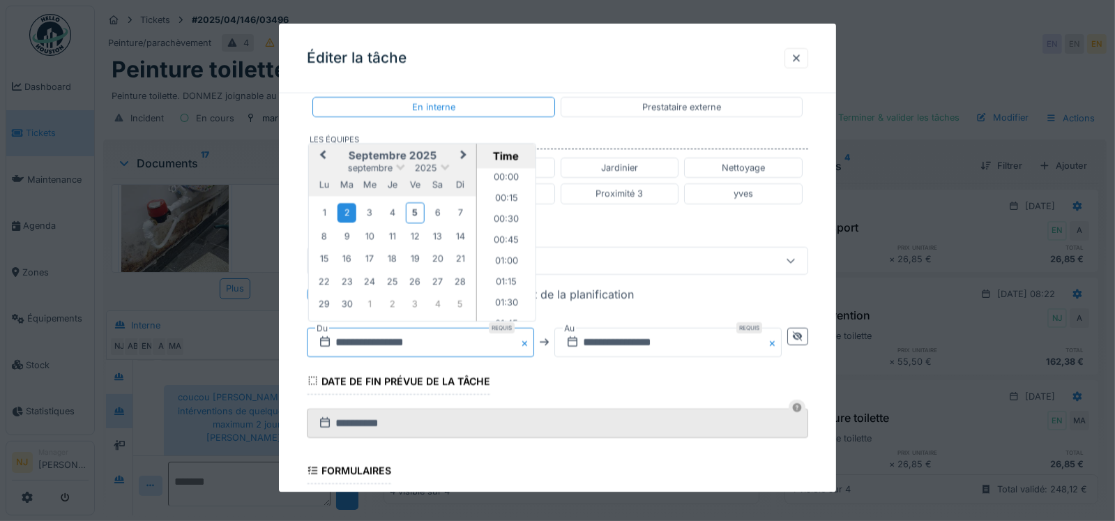
scroll to position [561, 0]
click at [325, 255] on div "15" at bounding box center [324, 258] width 19 height 19
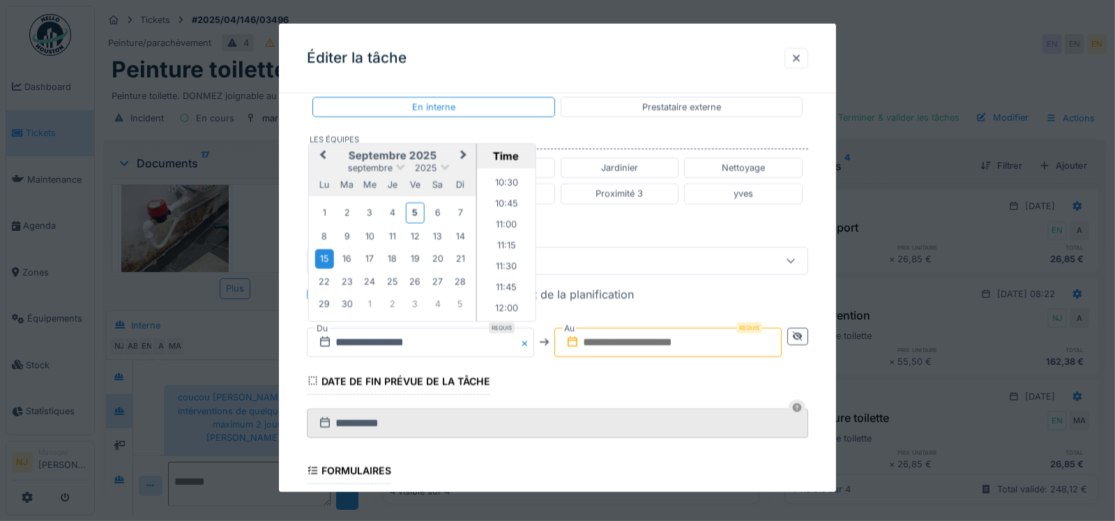
scroll to position [910, 0]
click at [500, 267] on li "12:00" at bounding box center [505, 272] width 59 height 21
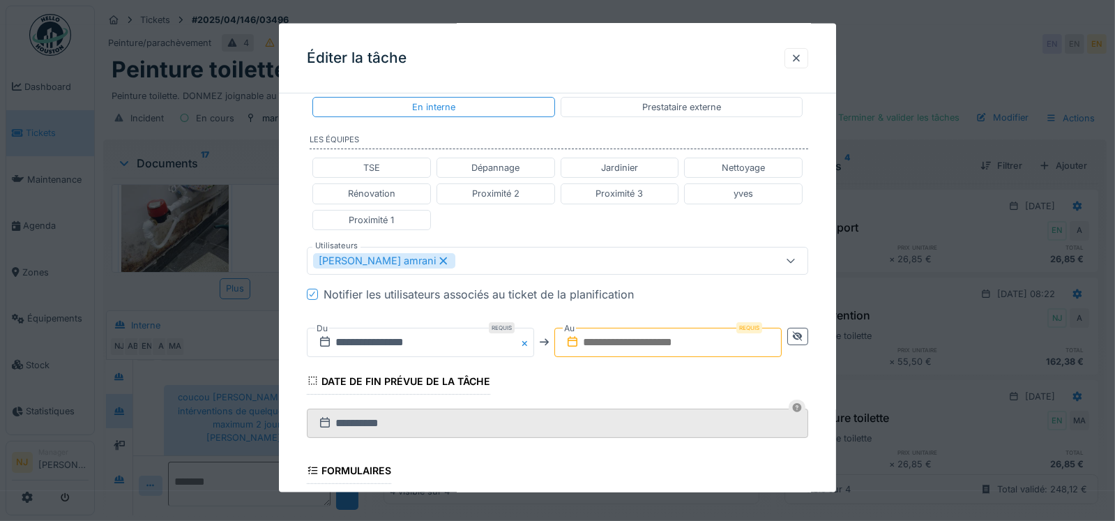
click at [611, 340] on input "text" at bounding box center [667, 341] width 227 height 29
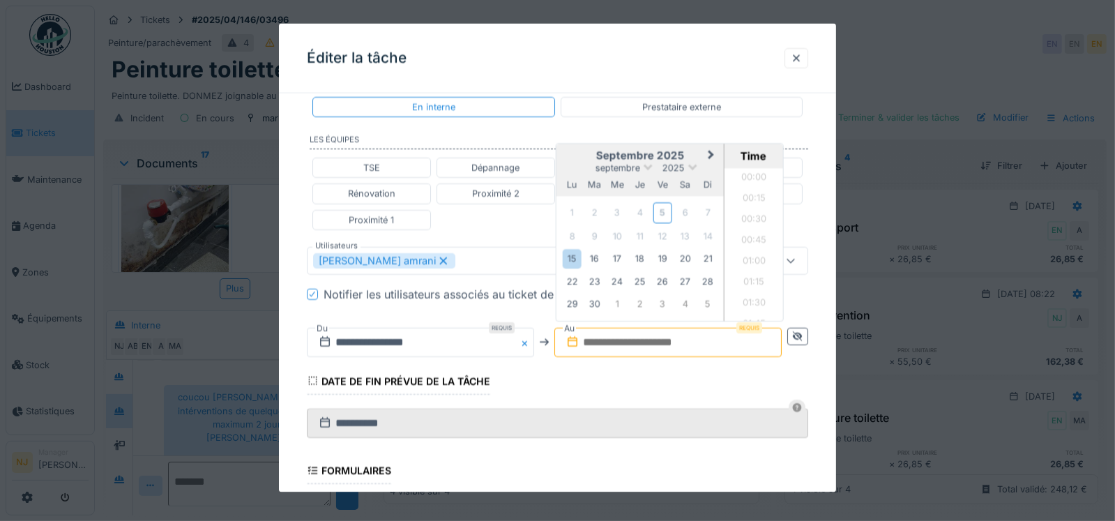
scroll to position [1189, 0]
click at [573, 257] on div "15" at bounding box center [572, 258] width 19 height 19
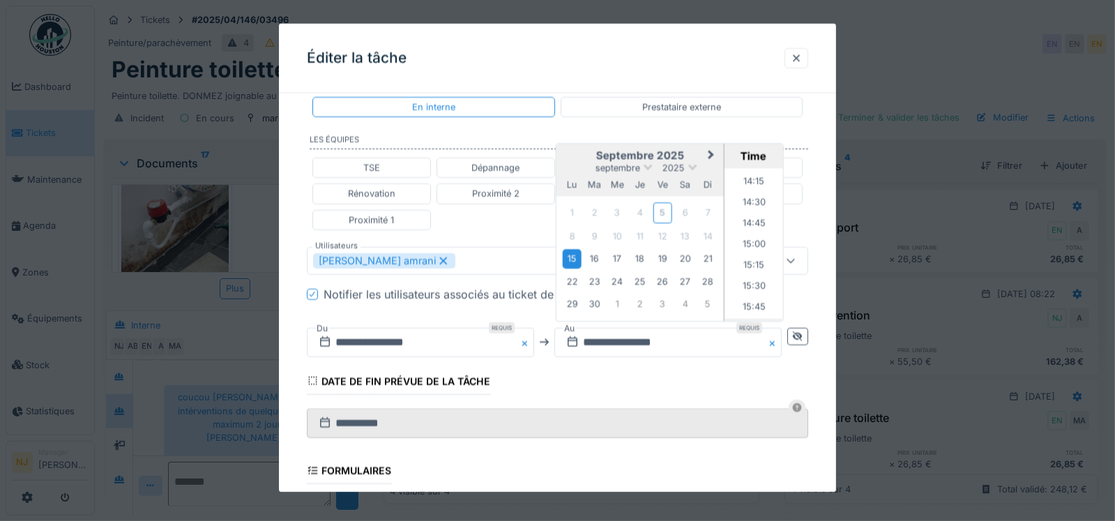
scroll to position [1258, 0]
click at [754, 250] on li "16:00" at bounding box center [754, 259] width 59 height 21
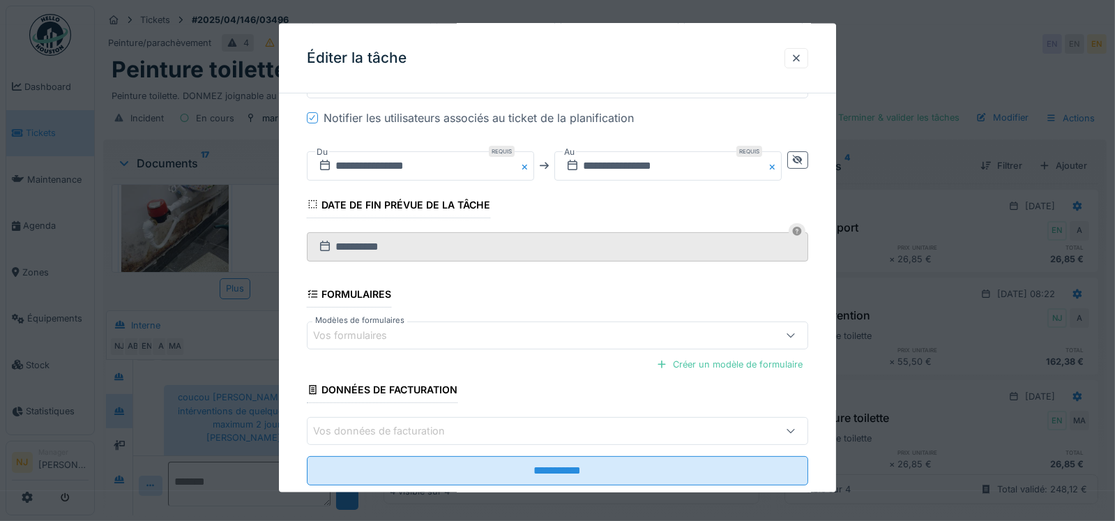
scroll to position [529, 0]
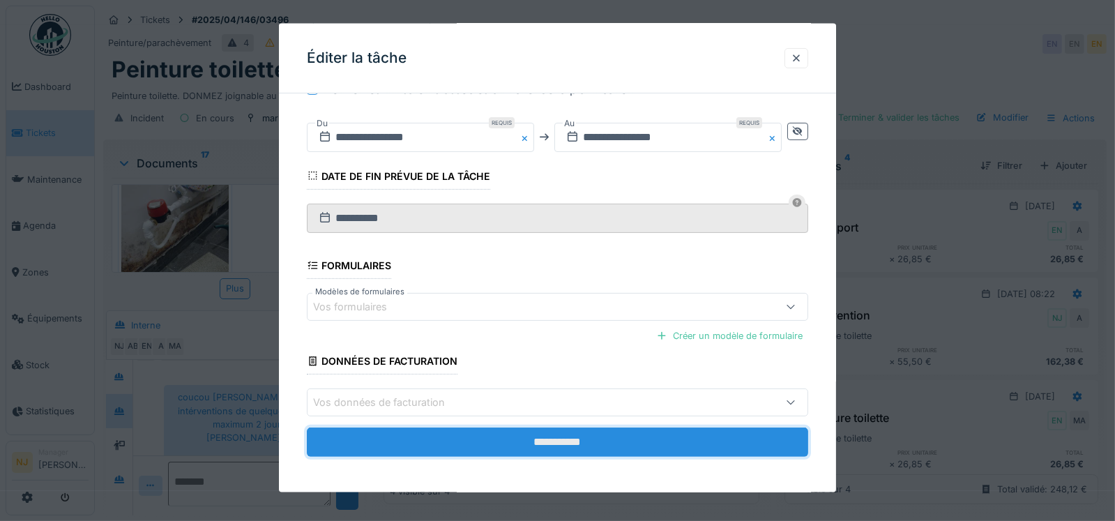
click at [557, 437] on input "**********" at bounding box center [558, 442] width 502 height 29
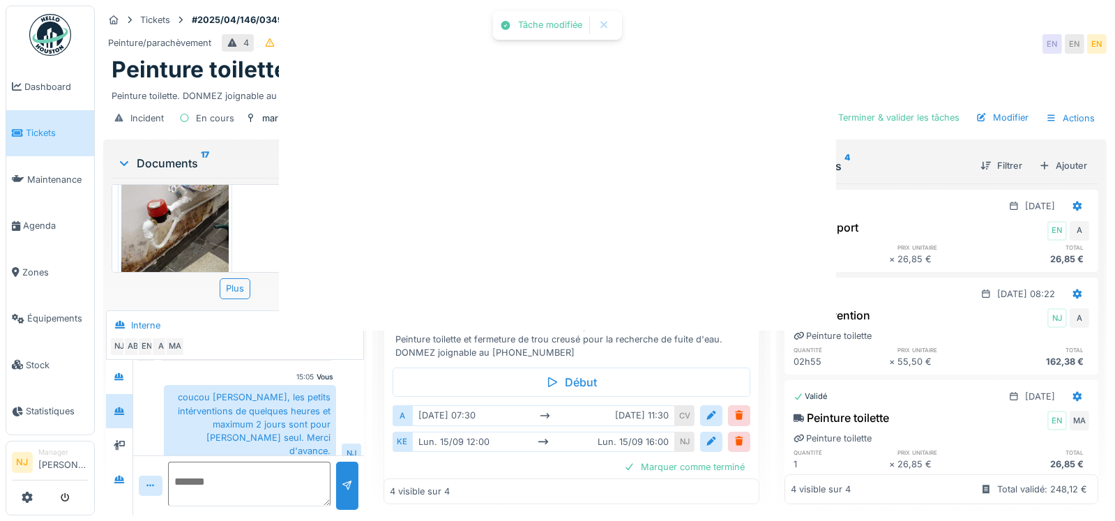
scroll to position [0, 0]
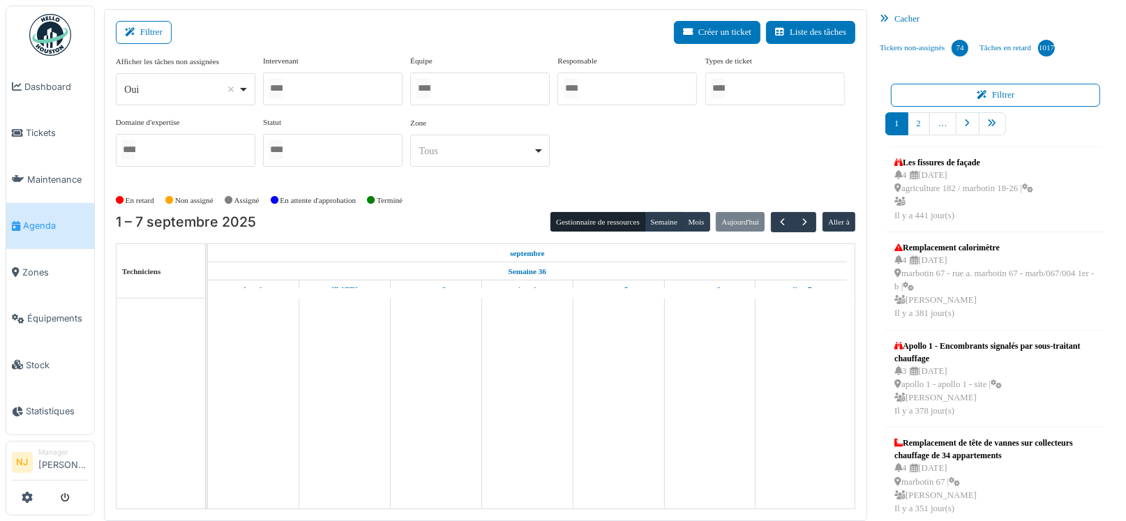
click at [458, 88] on div at bounding box center [479, 89] width 139 height 33
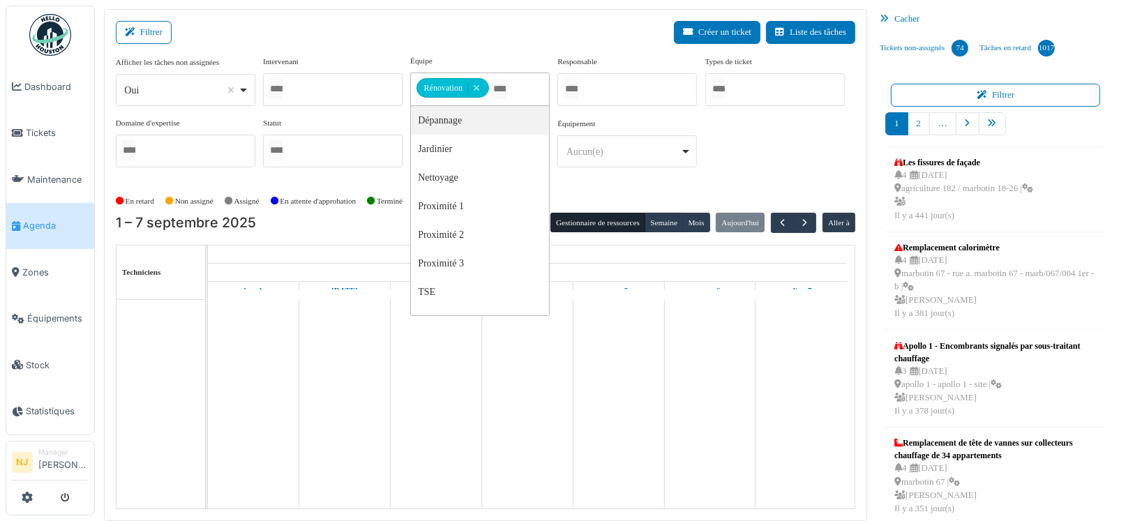
click at [376, 36] on div "Filtrer Créer un ticket Liste des tâches" at bounding box center [485, 38] width 739 height 34
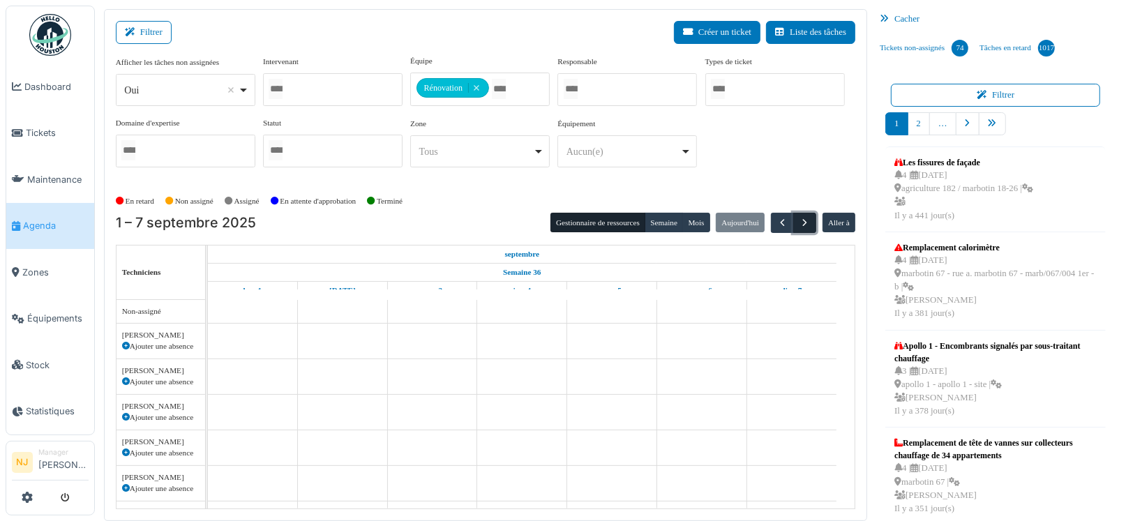
click at [799, 220] on span "button" at bounding box center [805, 223] width 12 height 12
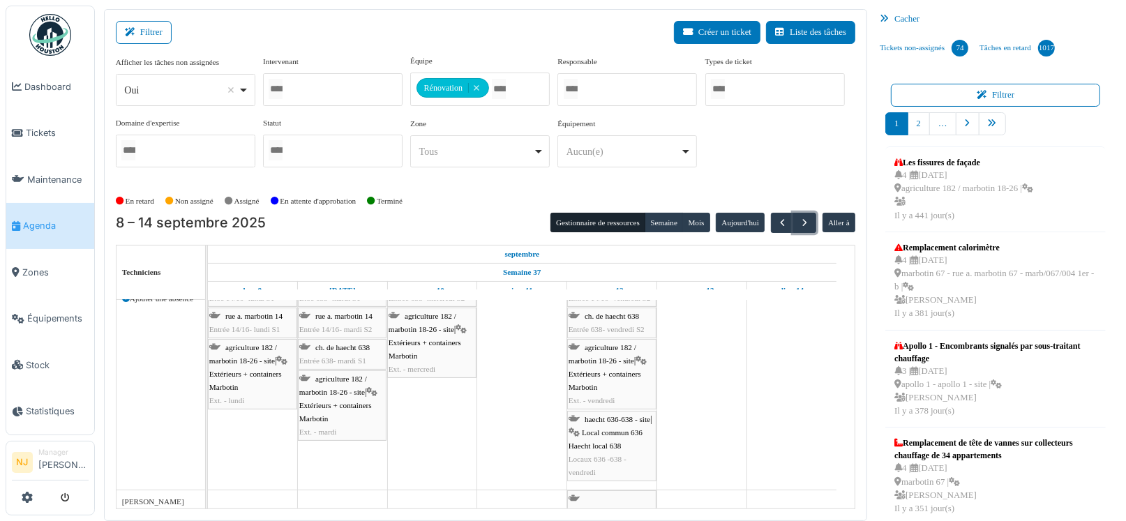
scroll to position [690, 0]
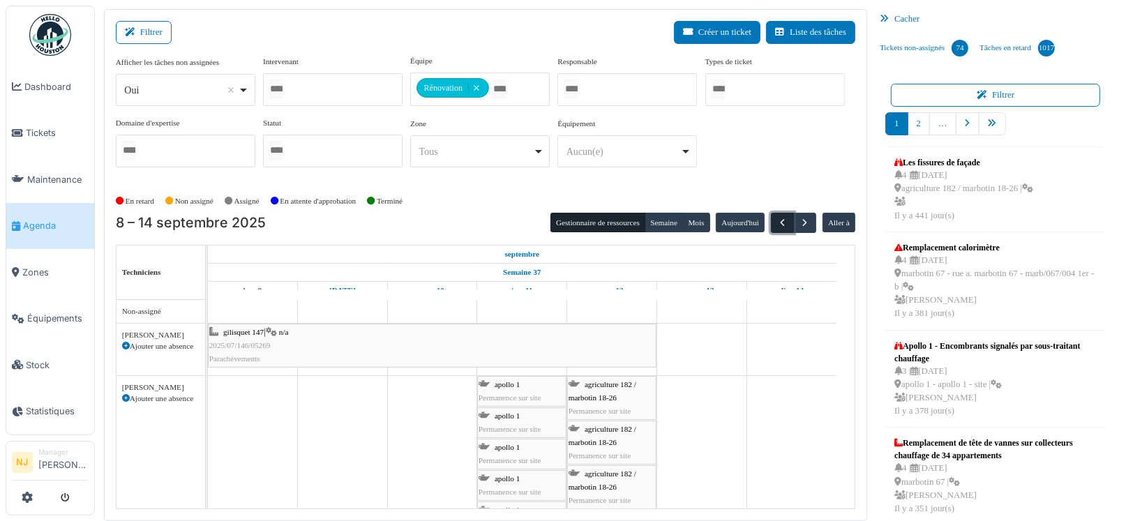
click at [776, 218] on span "button" at bounding box center [782, 223] width 12 height 12
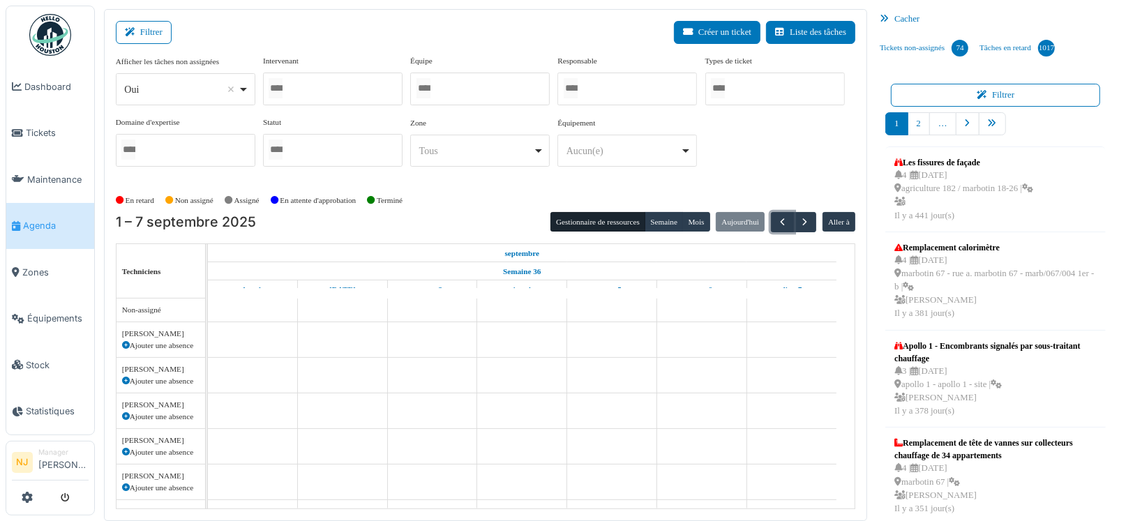
click at [453, 86] on div at bounding box center [479, 89] width 139 height 33
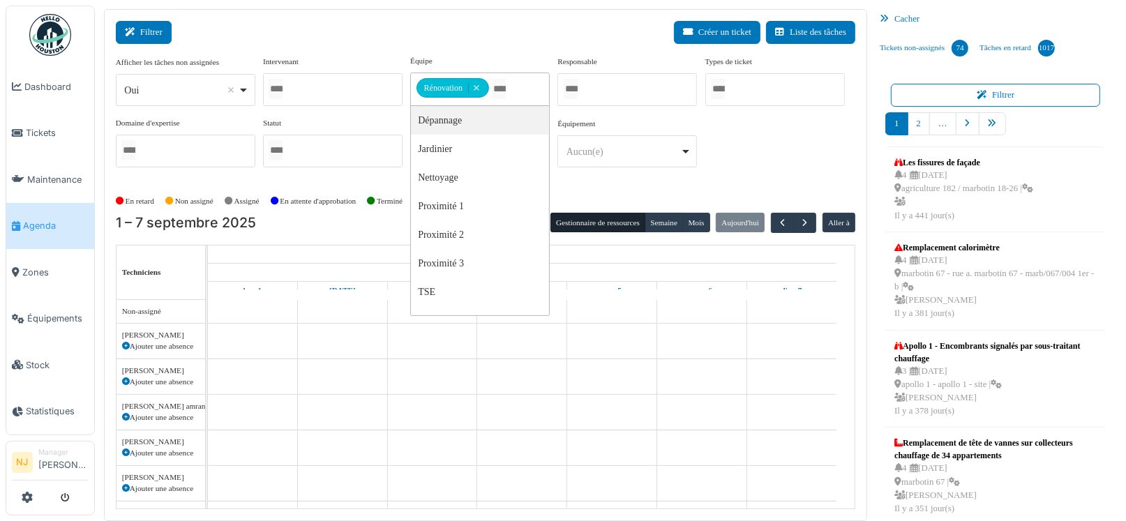
click at [137, 33] on icon at bounding box center [132, 32] width 15 height 9
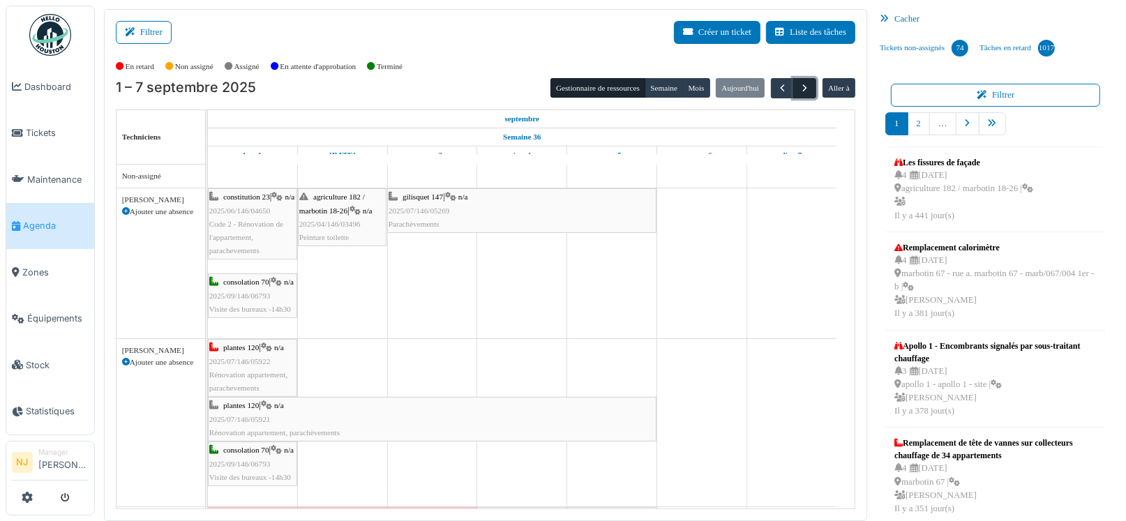
click at [799, 88] on span "button" at bounding box center [805, 88] width 12 height 12
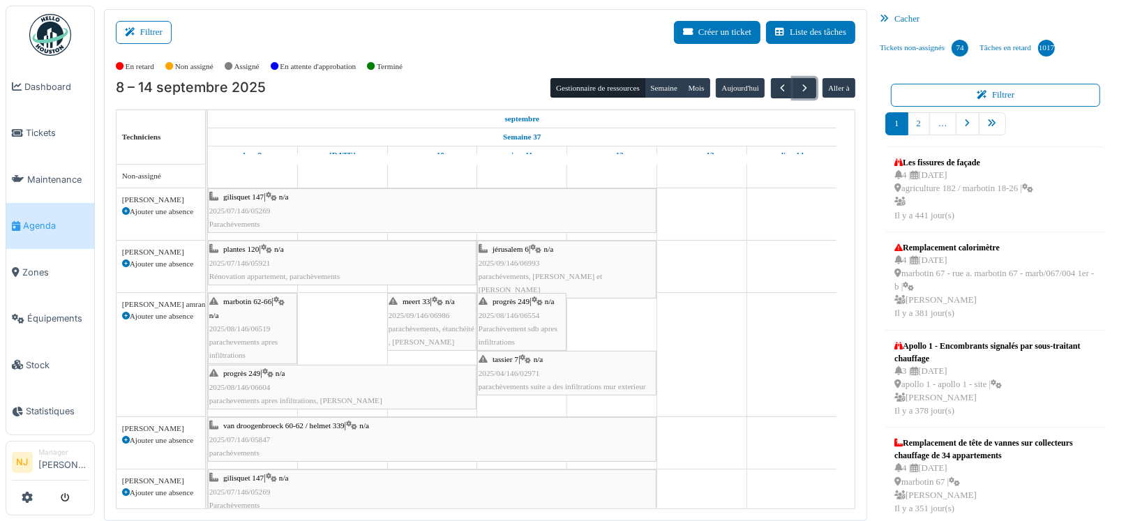
click at [246, 385] on span "2025/08/146/06604" at bounding box center [239, 387] width 61 height 8
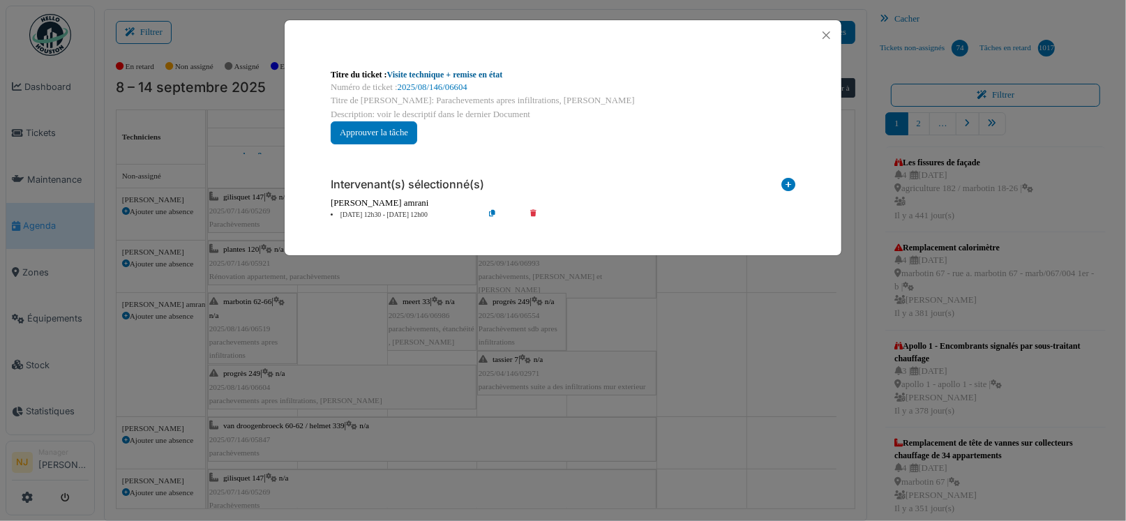
click at [444, 71] on link "Visite technique + remise en état" at bounding box center [445, 75] width 116 height 10
click at [828, 33] on button "Close" at bounding box center [826, 35] width 19 height 19
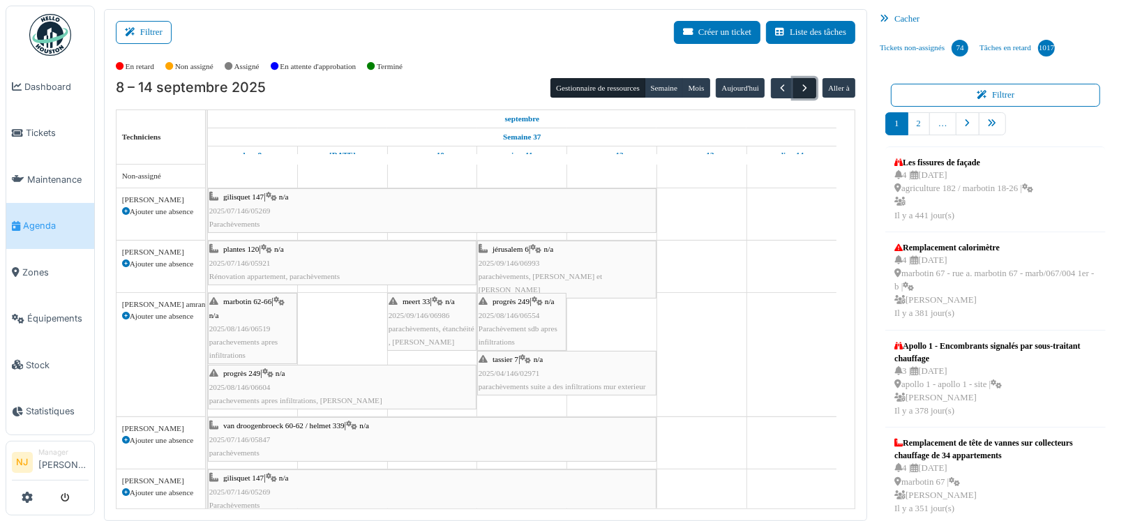
click at [799, 86] on span "button" at bounding box center [805, 88] width 12 height 12
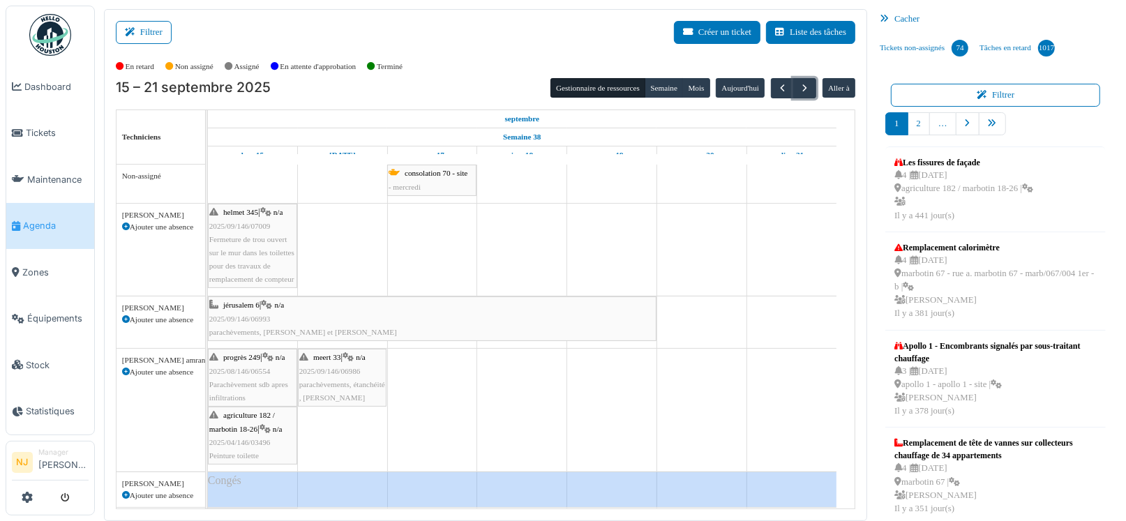
scroll to position [69, 0]
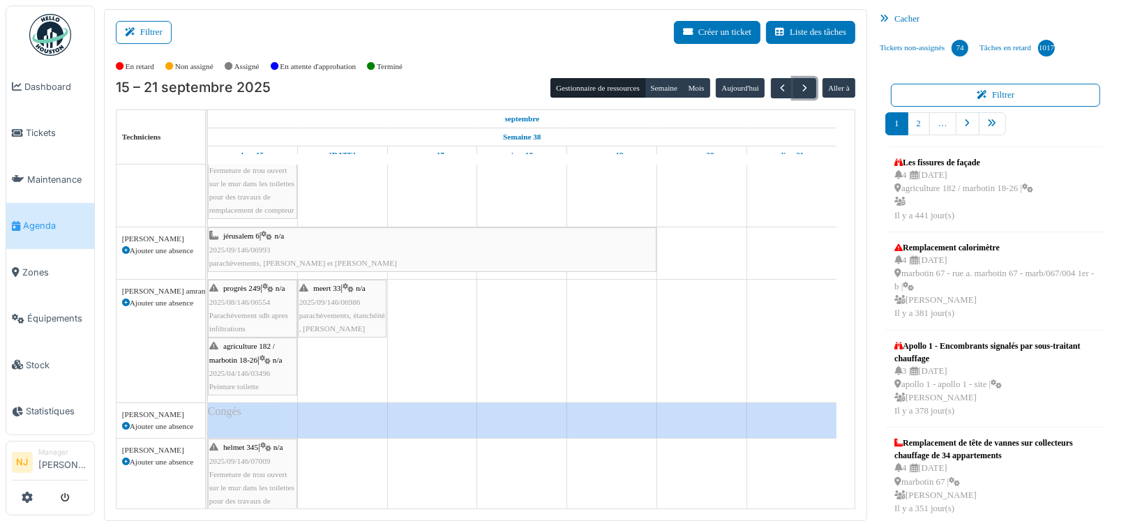
click at [240, 356] on span "agriculture 182 / marbotin 18-26" at bounding box center [242, 353] width 66 height 22
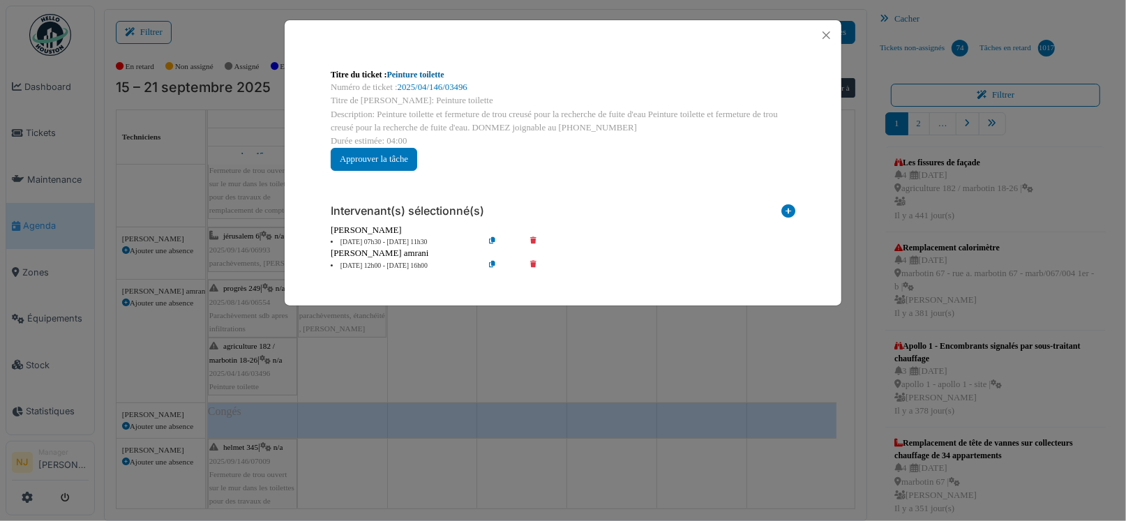
click at [407, 75] on link "Peinture toilette" at bounding box center [415, 75] width 57 height 10
click at [824, 33] on button "Close" at bounding box center [826, 35] width 19 height 19
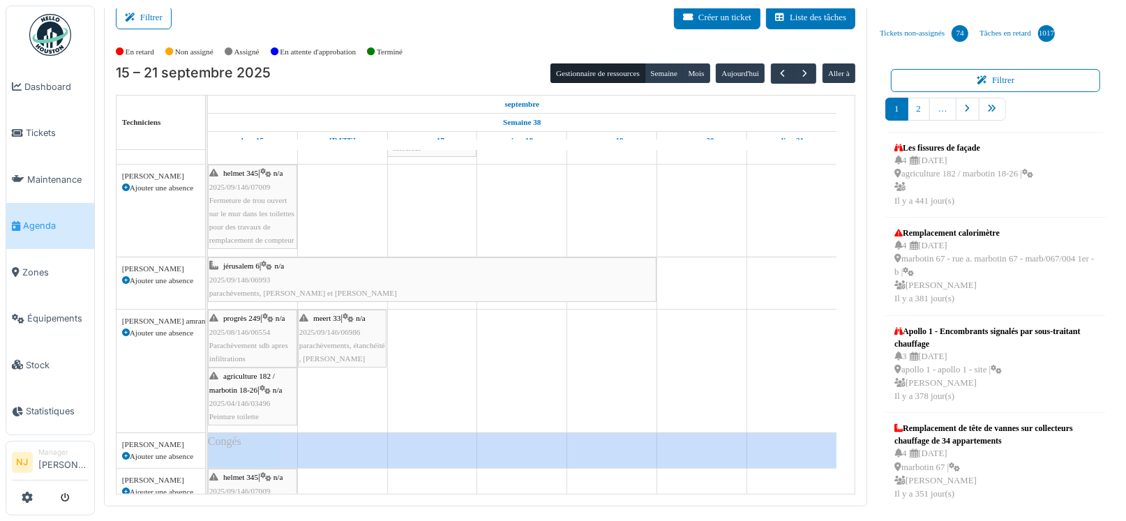
scroll to position [0, 0]
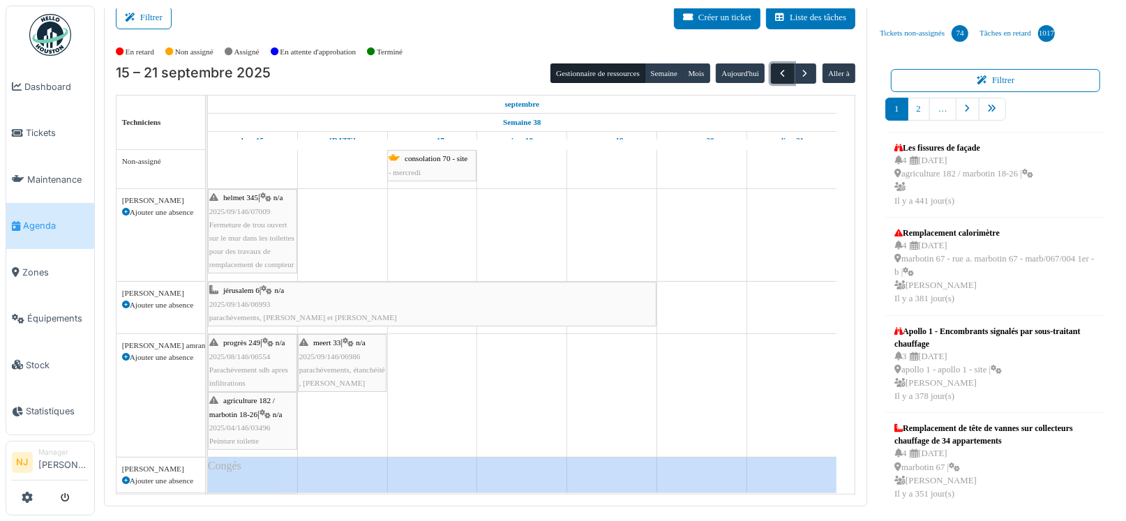
click at [776, 73] on span "button" at bounding box center [782, 74] width 12 height 12
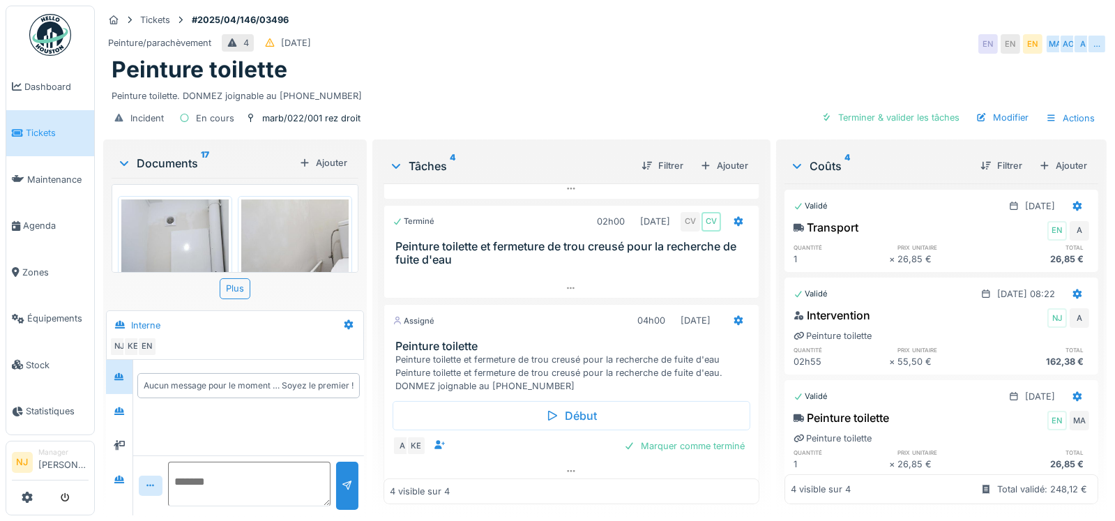
scroll to position [216, 0]
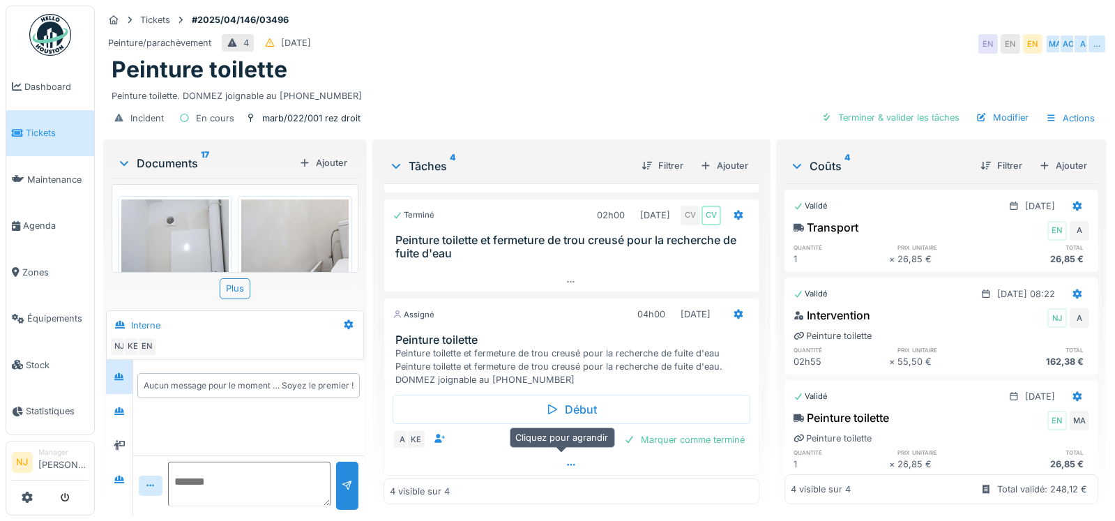
click at [568, 464] on icon at bounding box center [572, 465] width 8 height 2
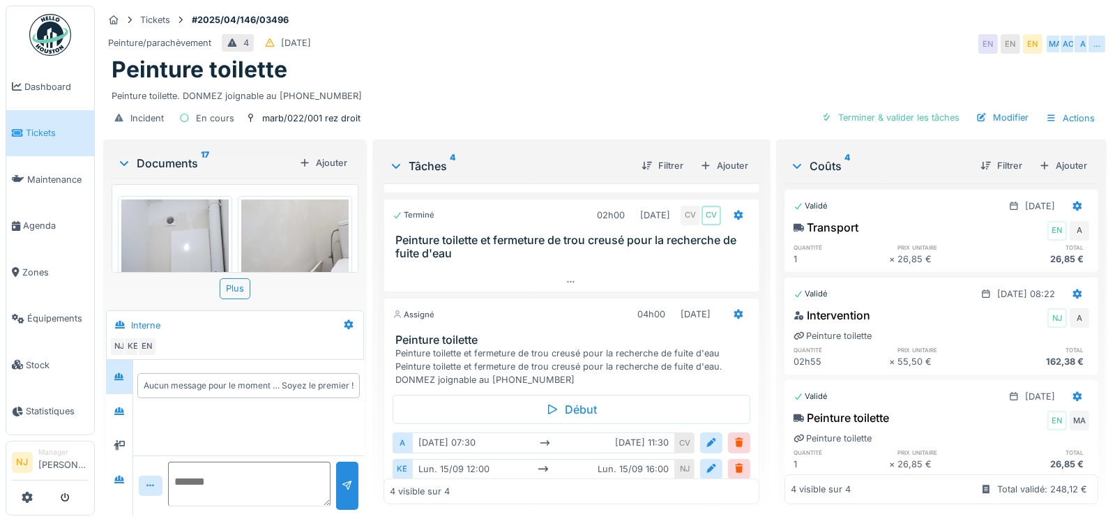
click at [374, 452] on div "Tâches 4 Filtrer Ajouter Nouveau 05h00 [DATE] Peinture toilette Peinture toilet…" at bounding box center [571, 328] width 398 height 379
